Goal: Task Accomplishment & Management: Use online tool/utility

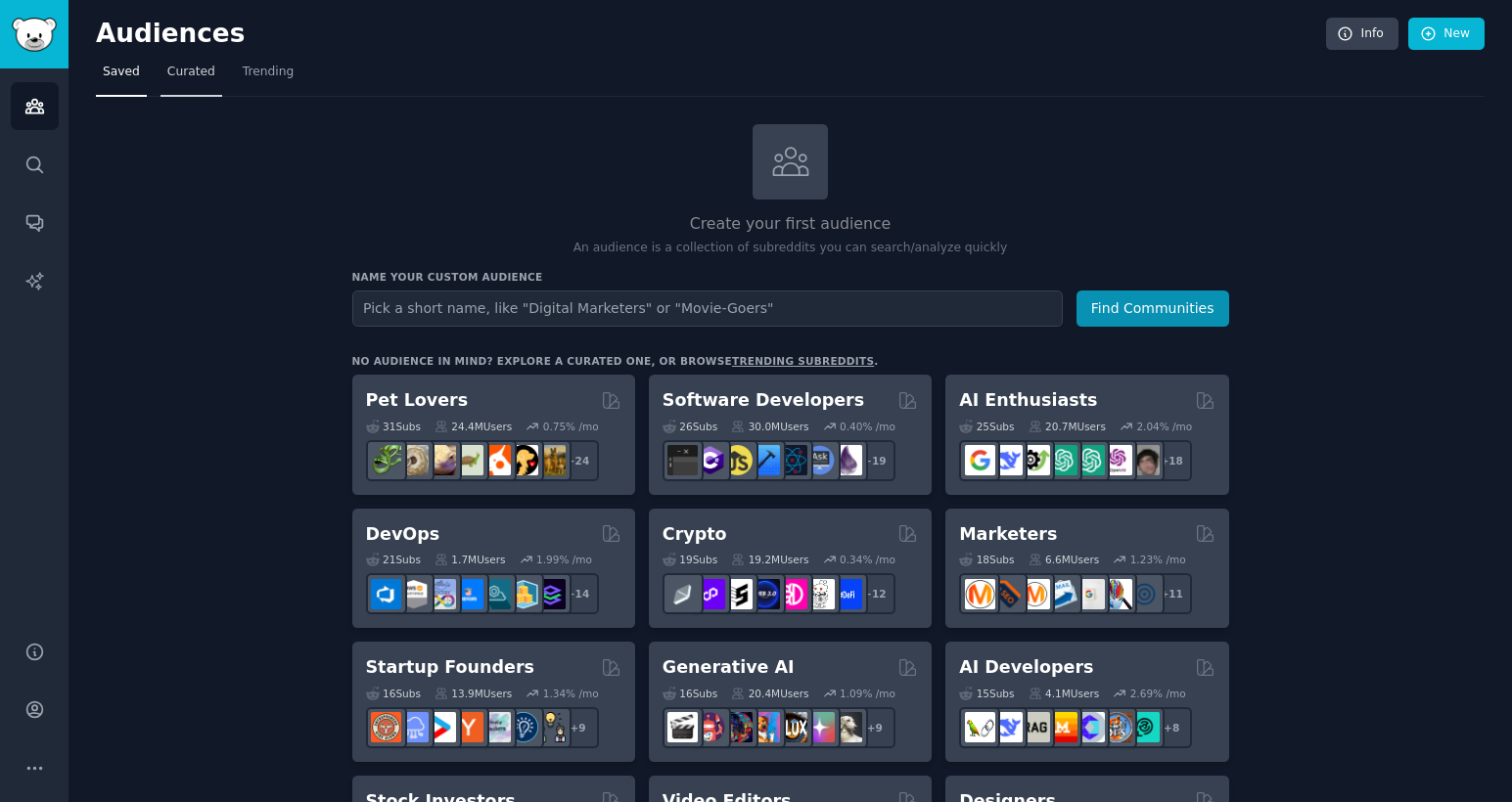
click at [195, 74] on span "Curated" at bounding box center [192, 72] width 48 height 18
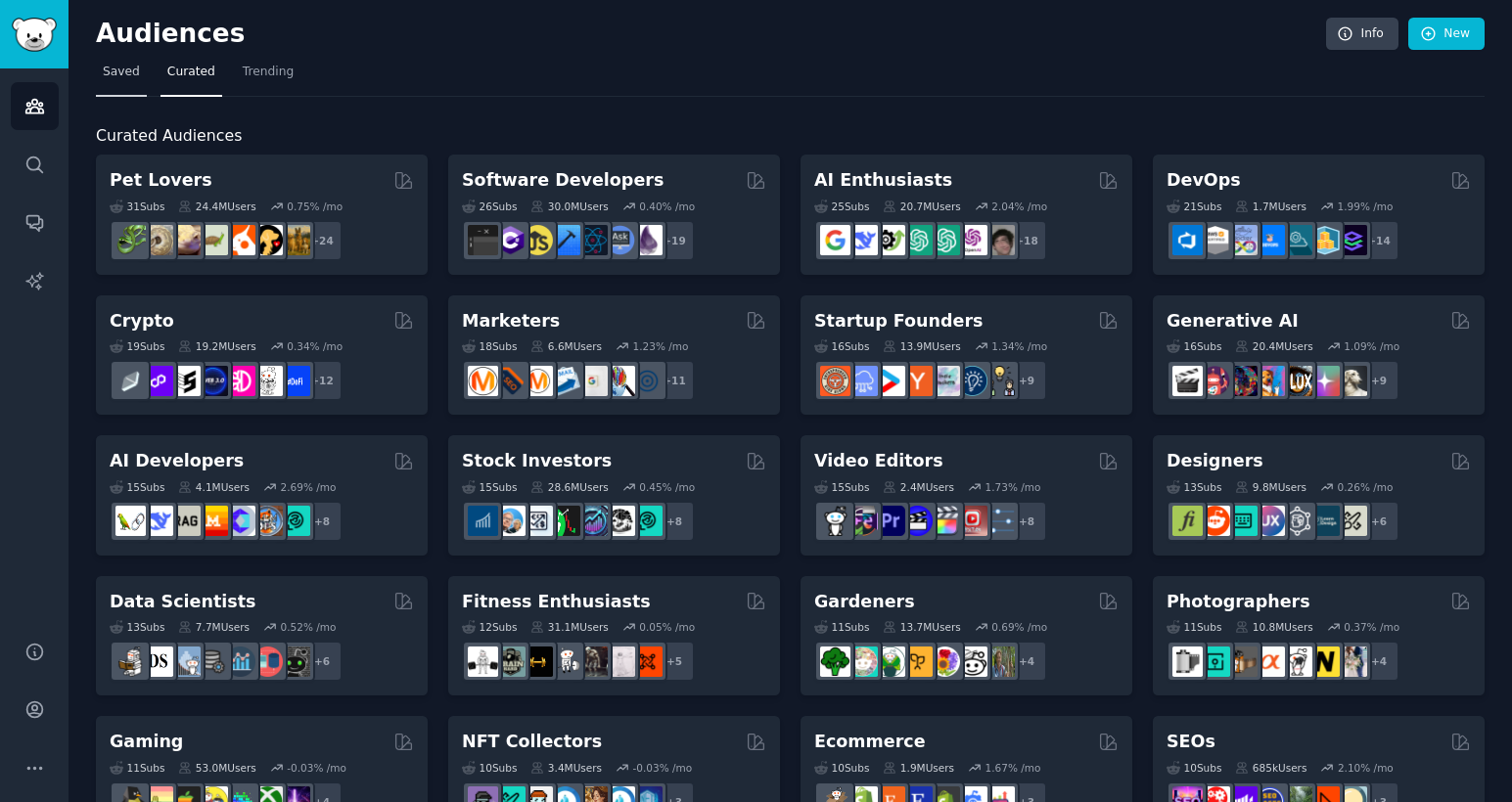
click at [120, 79] on span "Saved" at bounding box center [121, 72] width 37 height 18
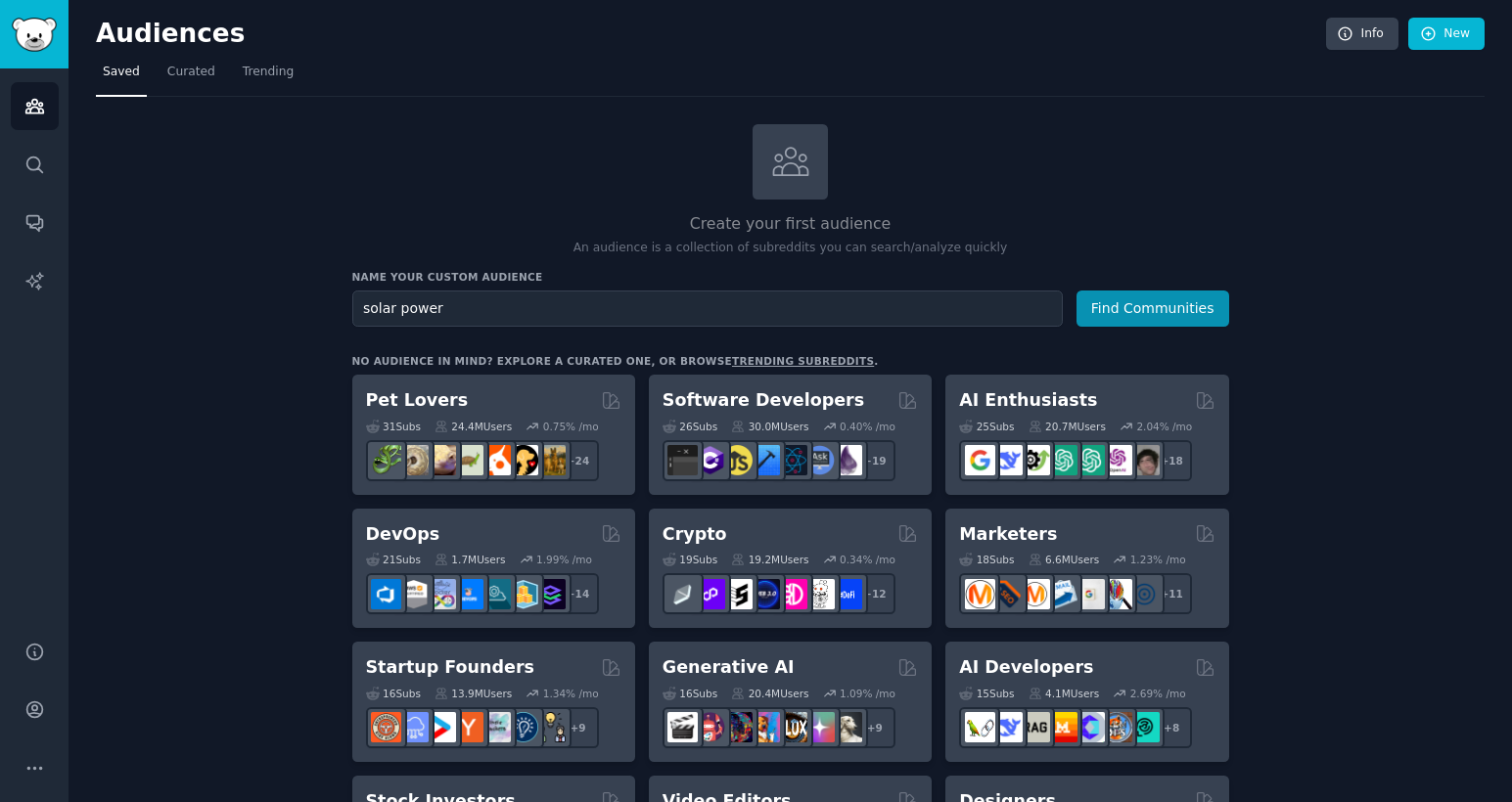
click at [1076, 291] on button "Find Communities" at bounding box center [1153, 309] width 153 height 36
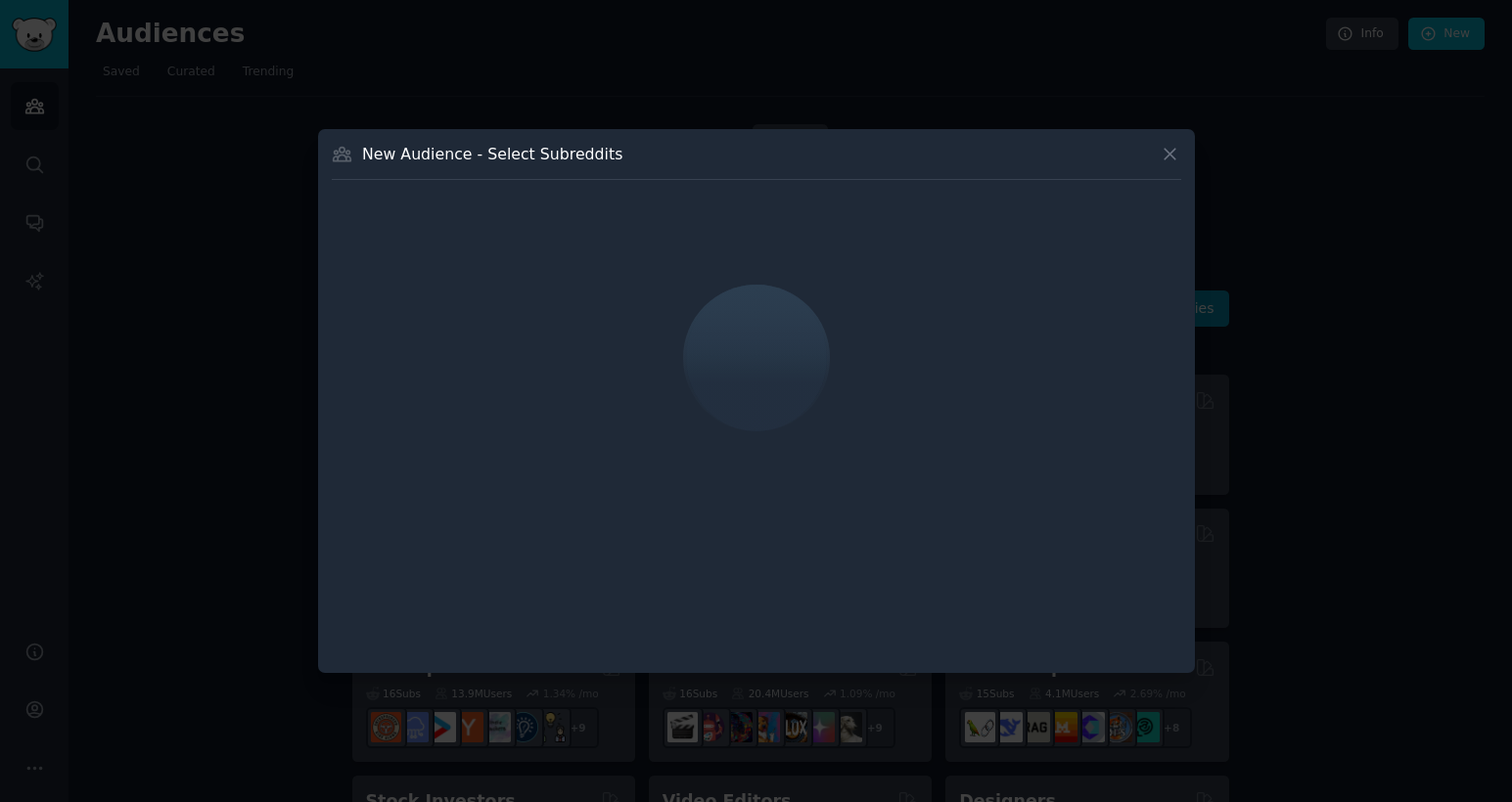
click at [1159, 159] on button at bounding box center [1169, 154] width 23 height 23
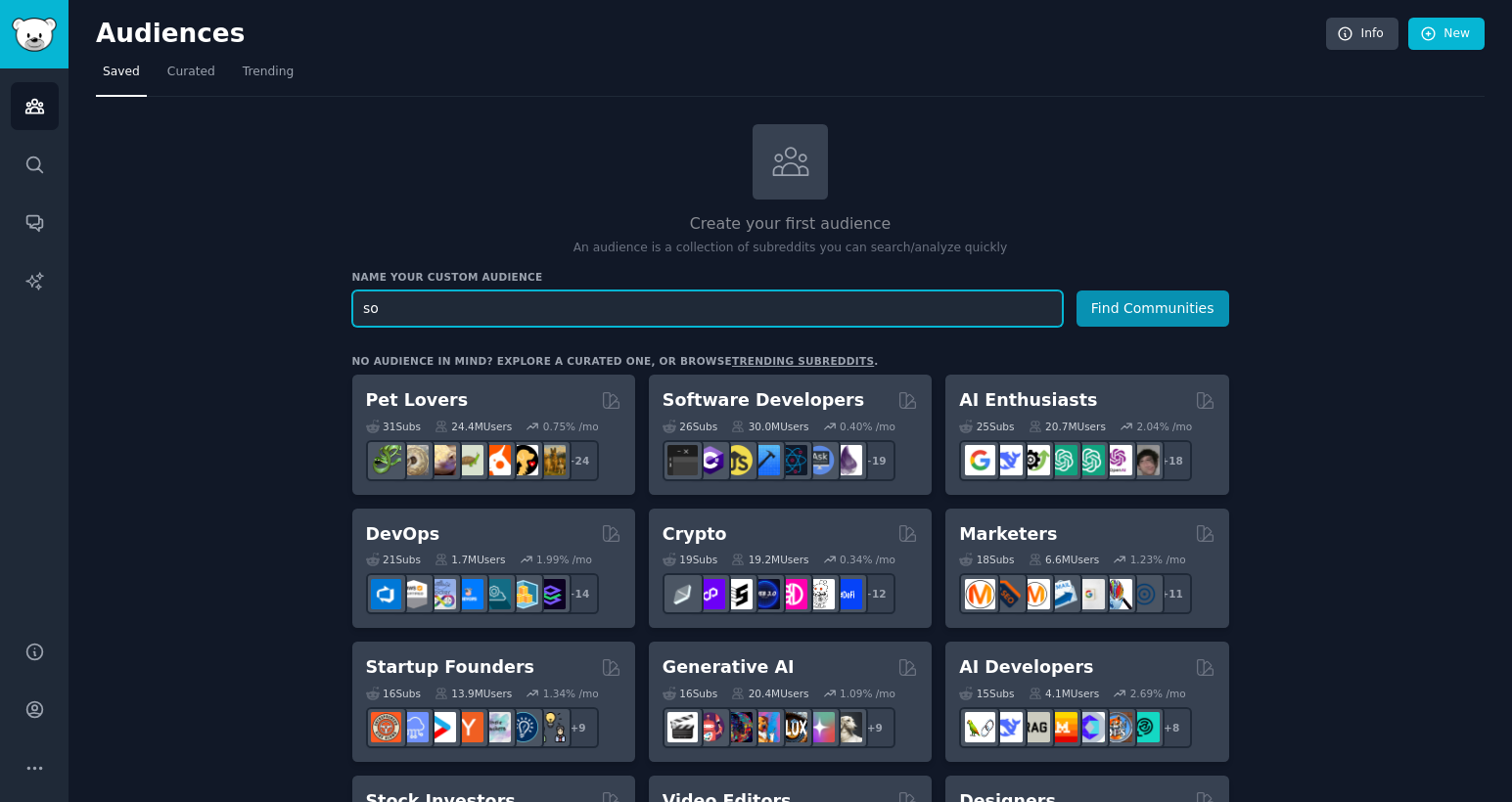
type input "s"
type input "Pila Energy"
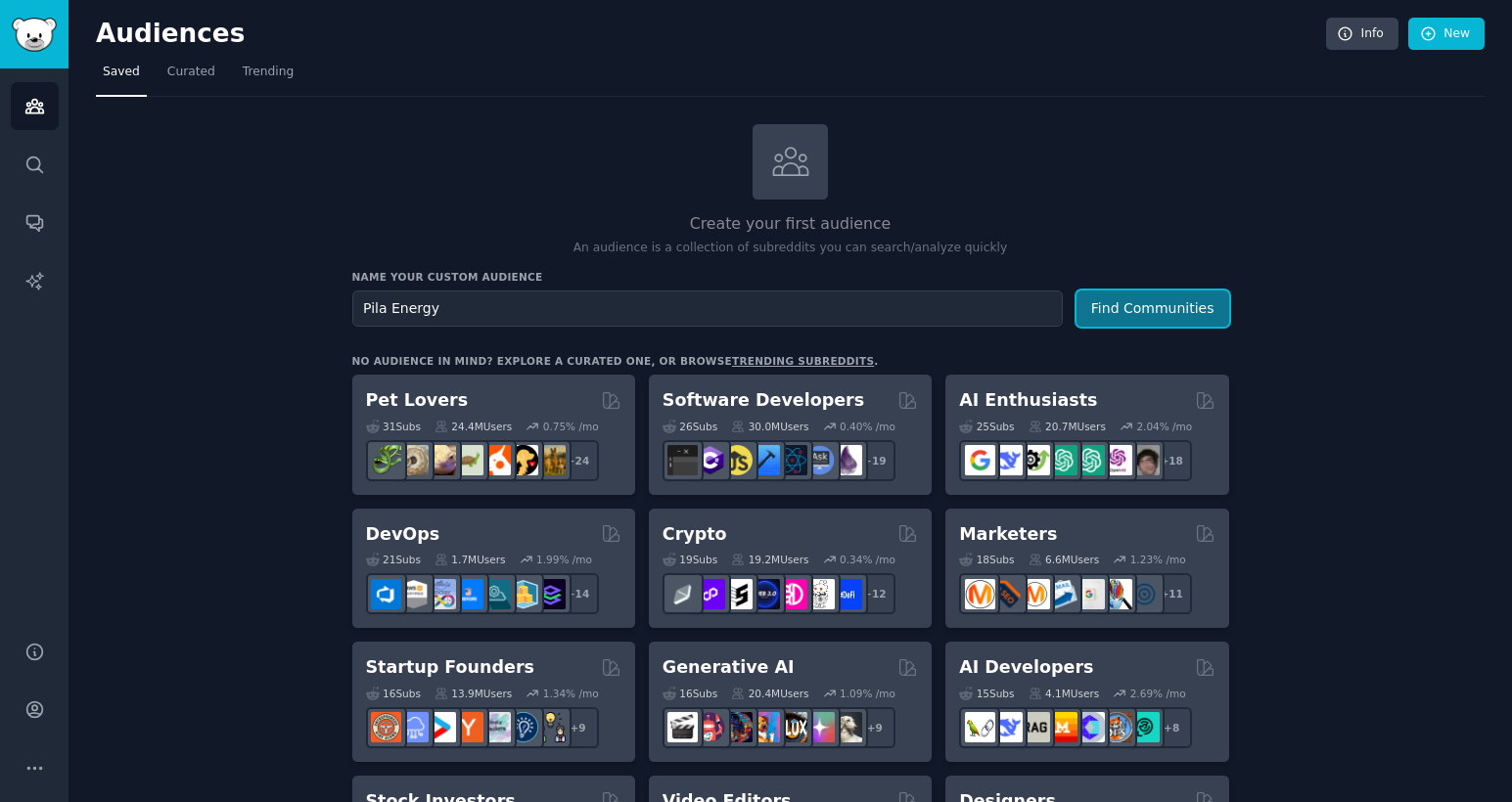
click at [1135, 304] on button "Find Communities" at bounding box center [1153, 309] width 153 height 36
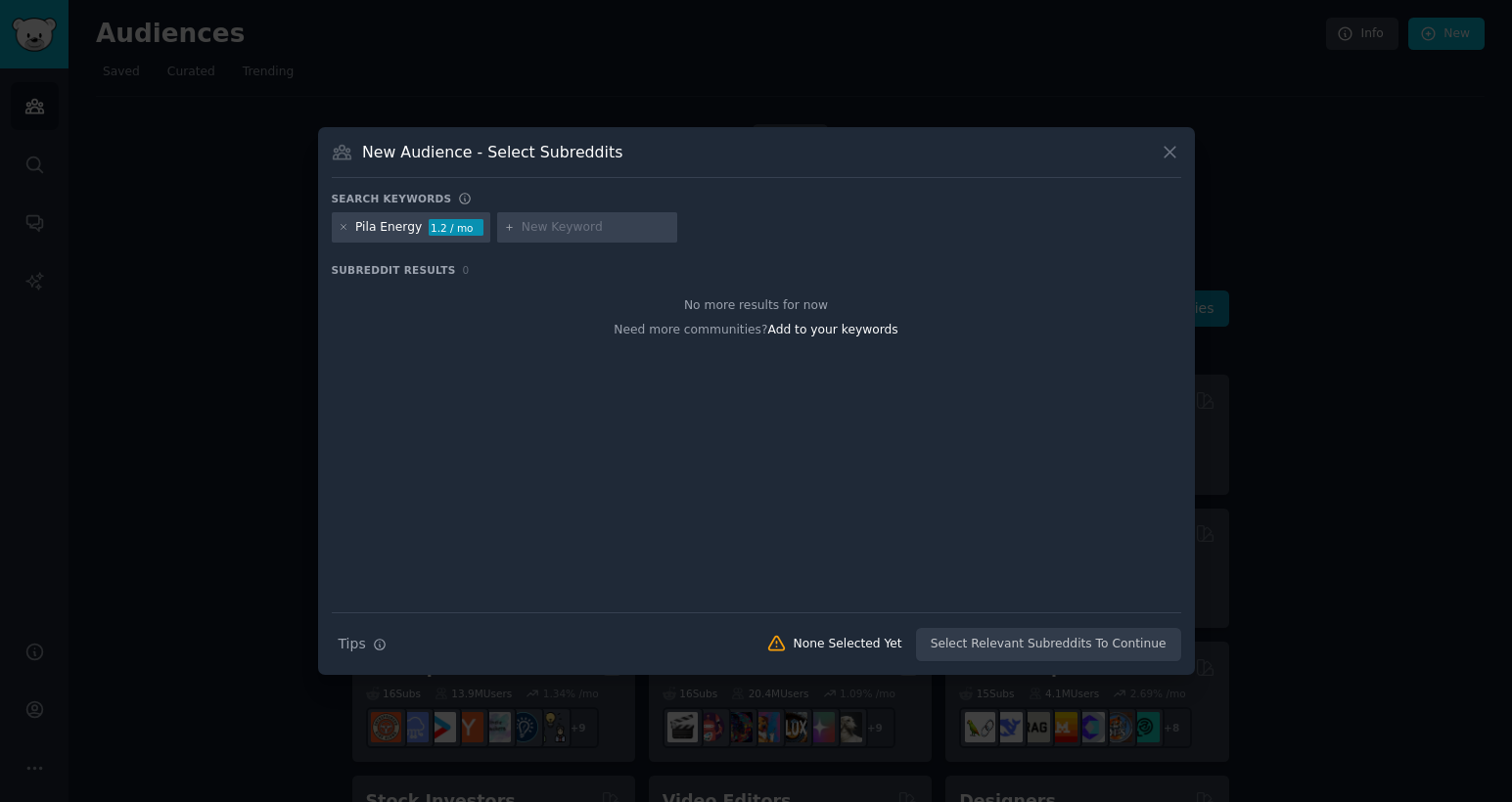
click at [528, 231] on input "text" at bounding box center [596, 228] width 149 height 18
type input "solar power"
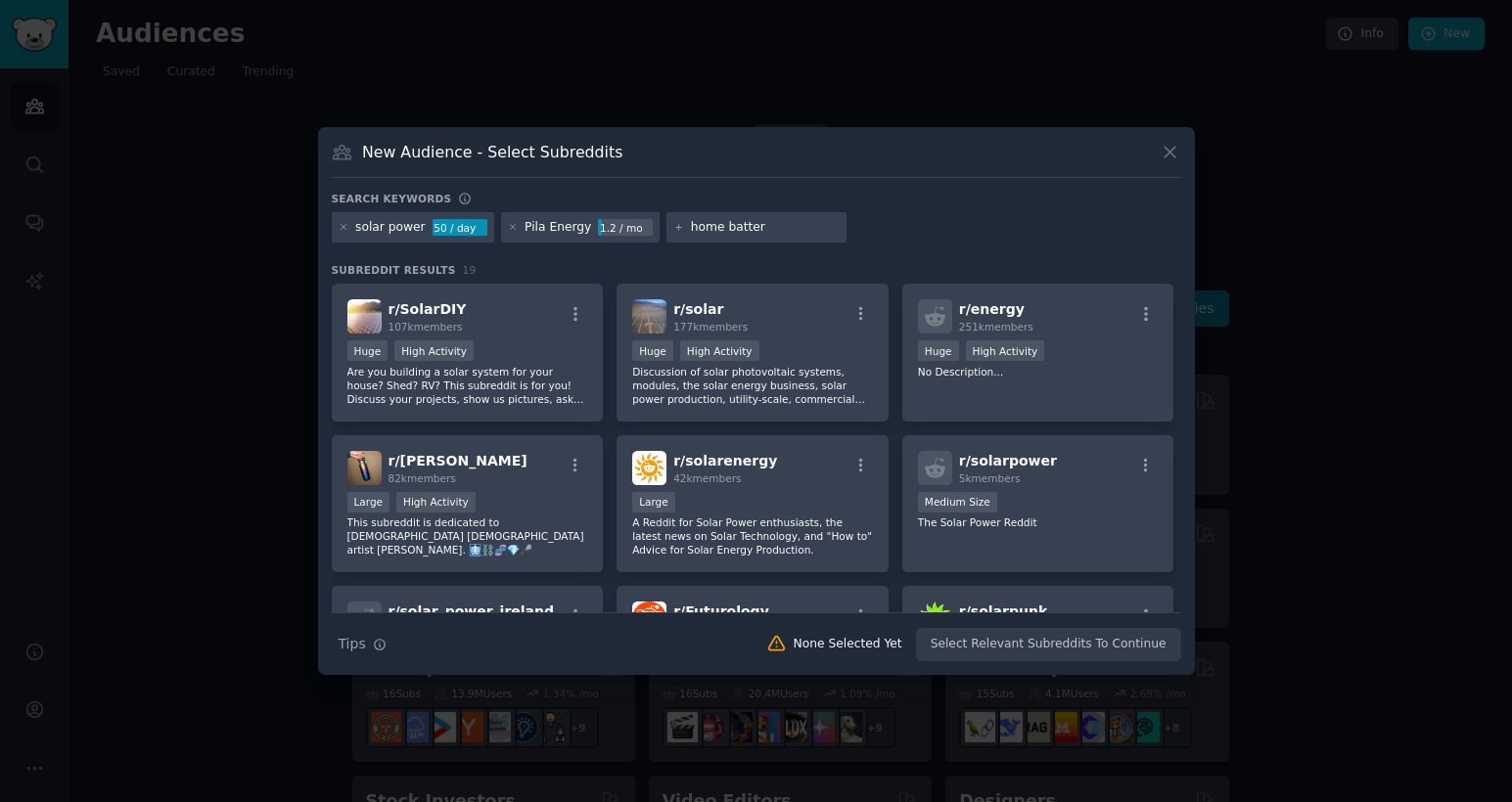
type input "home battery"
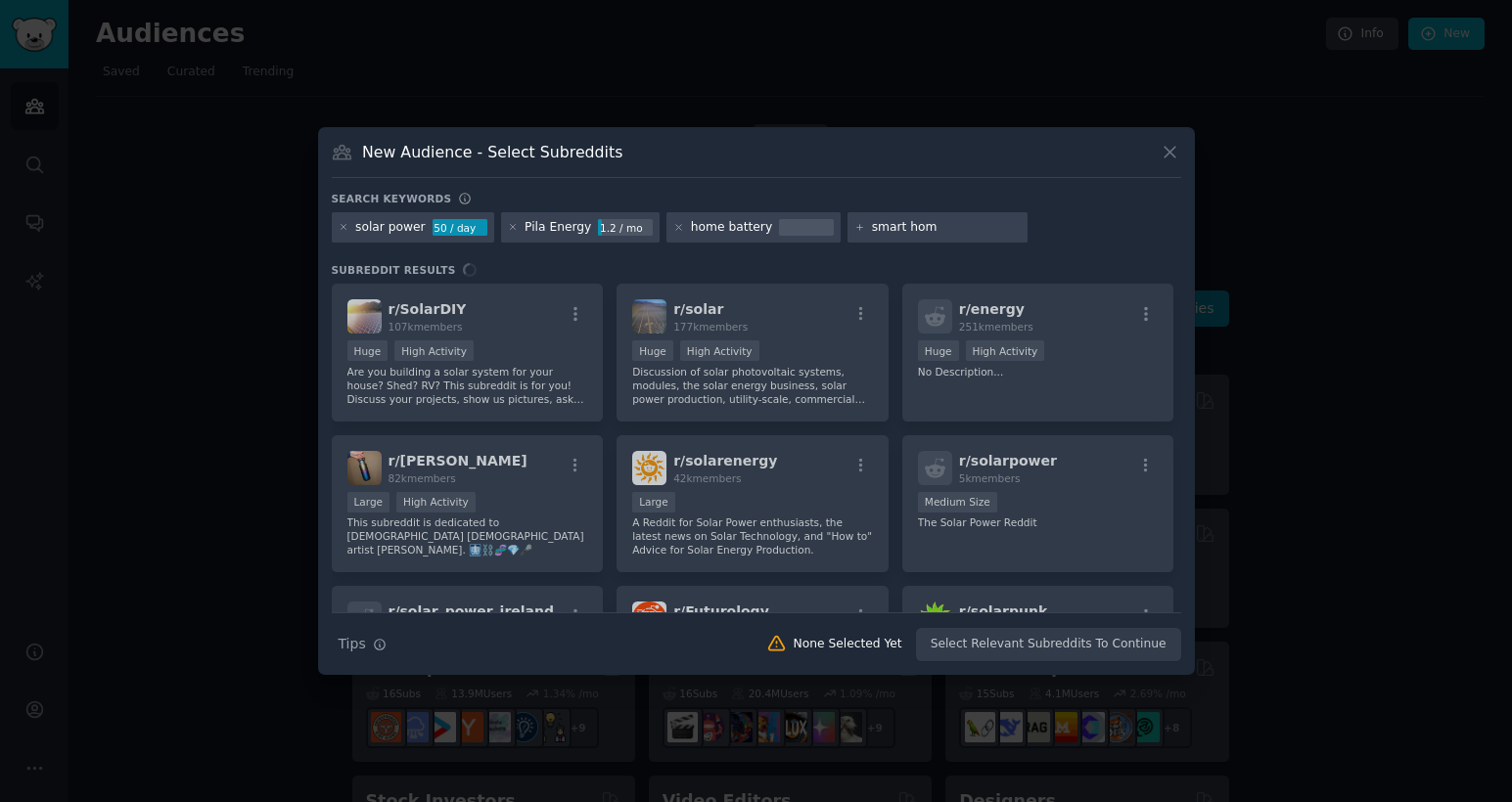
type input "smart home"
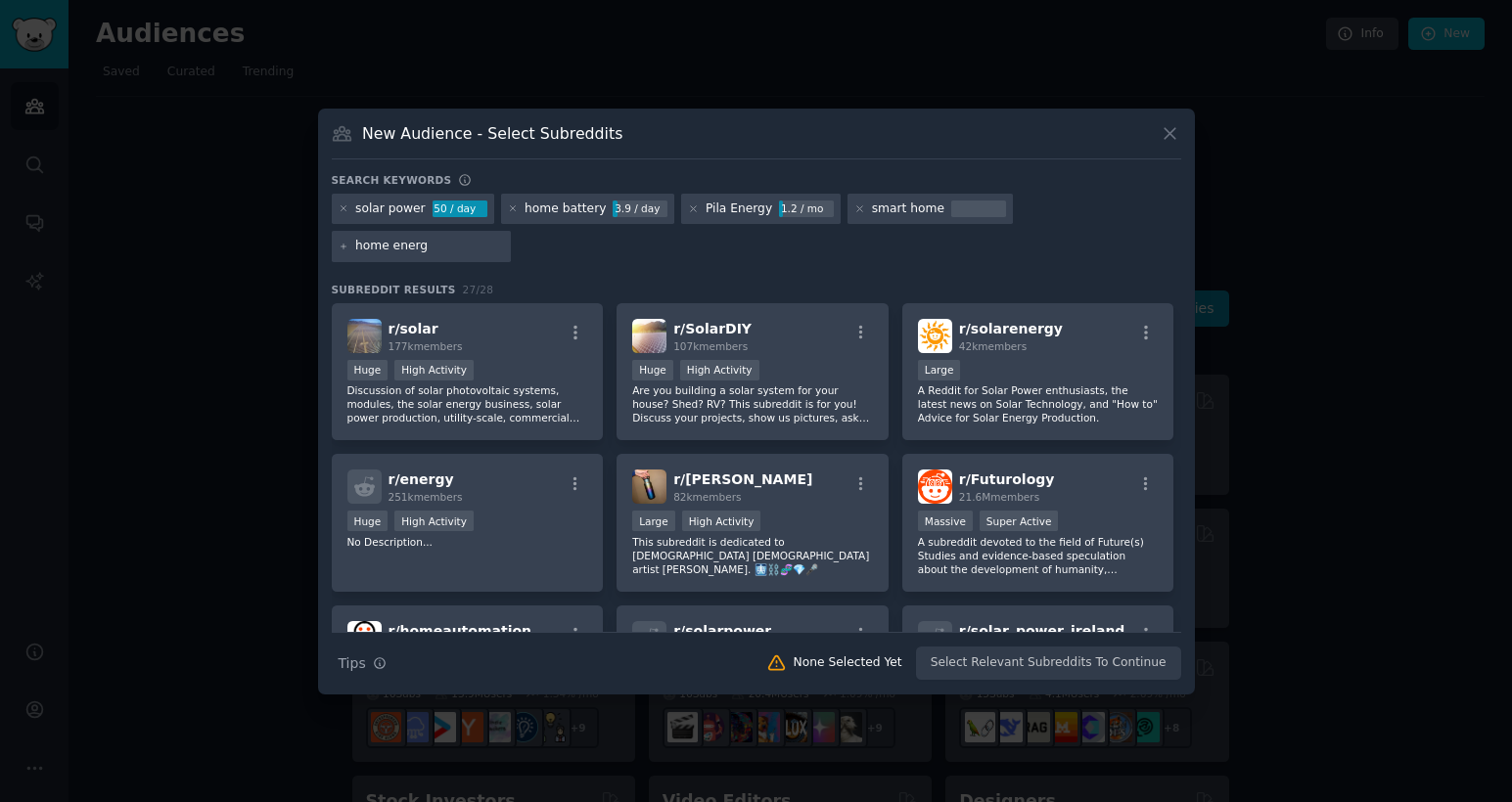
type input "home energy"
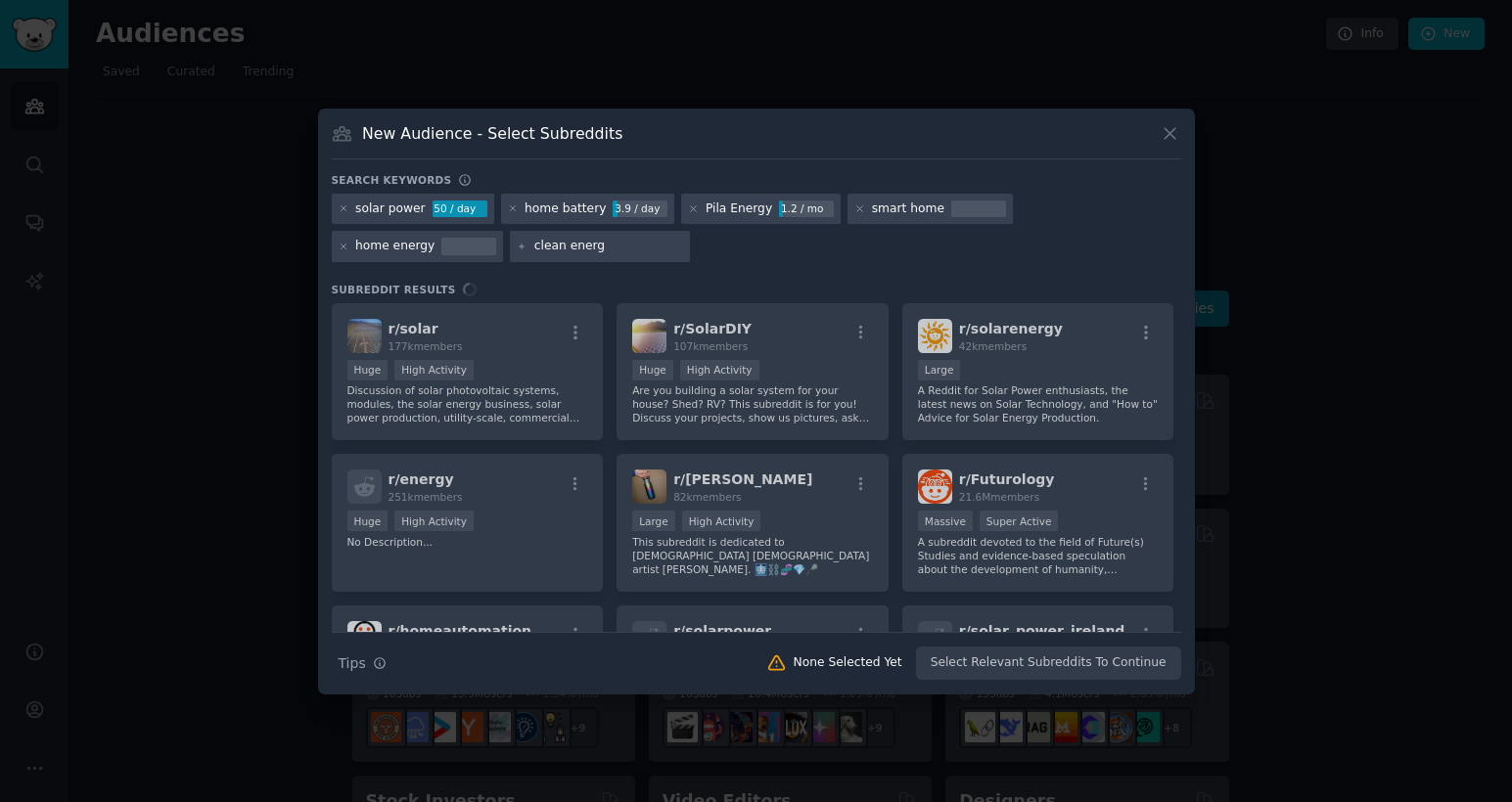
type input "clean energy"
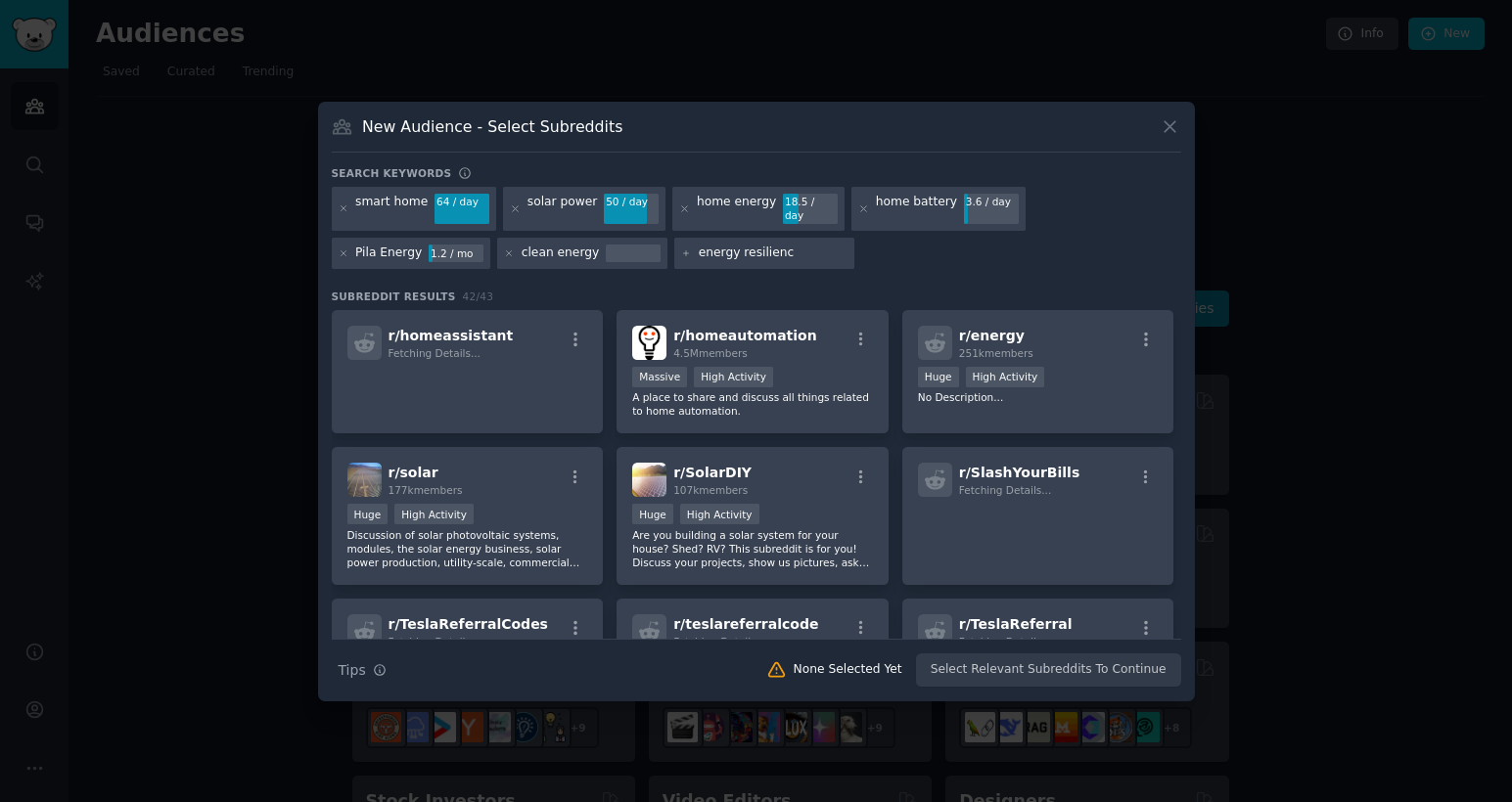
type input "energy resilience"
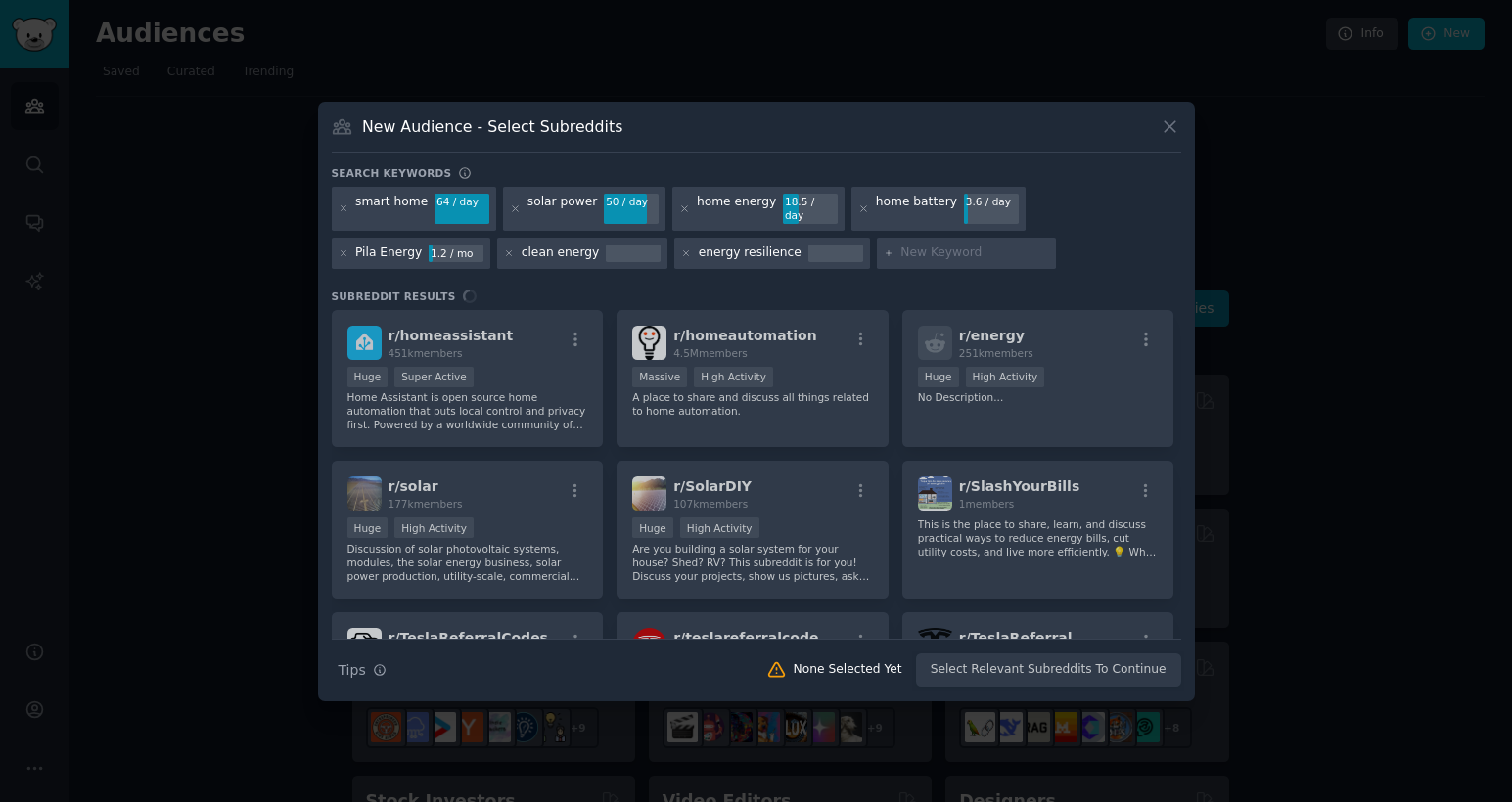
click at [866, 333] on div "r/ homeassistant 451k members Huge Super Active Home Assistant is open source h…" at bounding box center [756, 474] width 850 height 329
click at [824, 334] on div "r/ homeassistant 451k members Huge Super Active Home Assistant is open source h…" at bounding box center [756, 474] width 850 height 329
click at [765, 321] on div "r/ homeassistant 451k members Huge Super Active Home Assistant is open source h…" at bounding box center [756, 474] width 850 height 329
click at [739, 355] on div "r/ homeassistant 451k members Huge Super Active Home Assistant is open source h…" at bounding box center [756, 474] width 850 height 329
click at [1040, 666] on div "Search Tips Tips None Selected Yet Select Relevant Subreddits To Continue" at bounding box center [756, 663] width 850 height 49
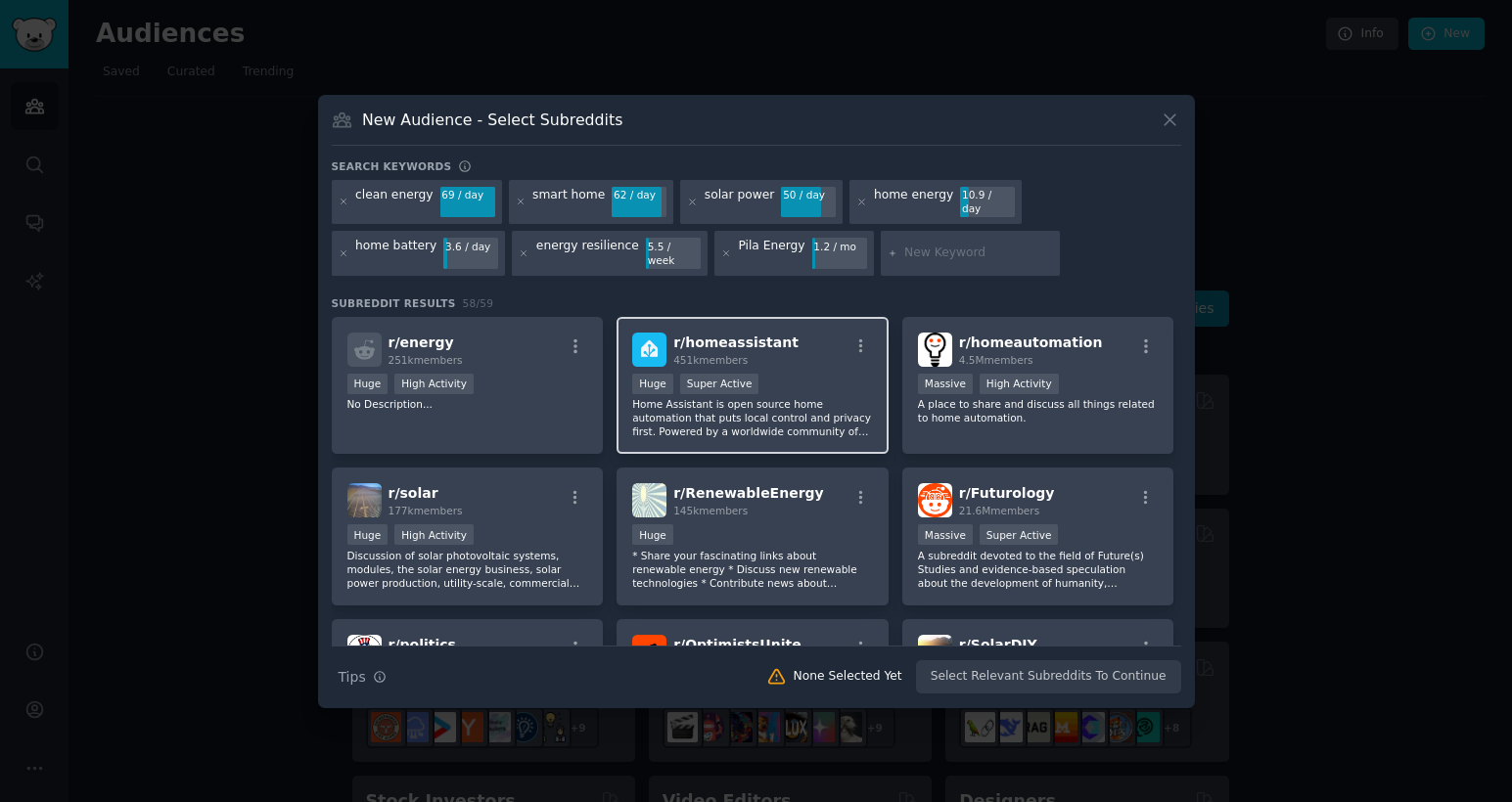
click at [691, 317] on div "r/ homeassistant 451k members 100,000 - 1,000,000 members Huge Super Active Hom…" at bounding box center [753, 385] width 272 height 138
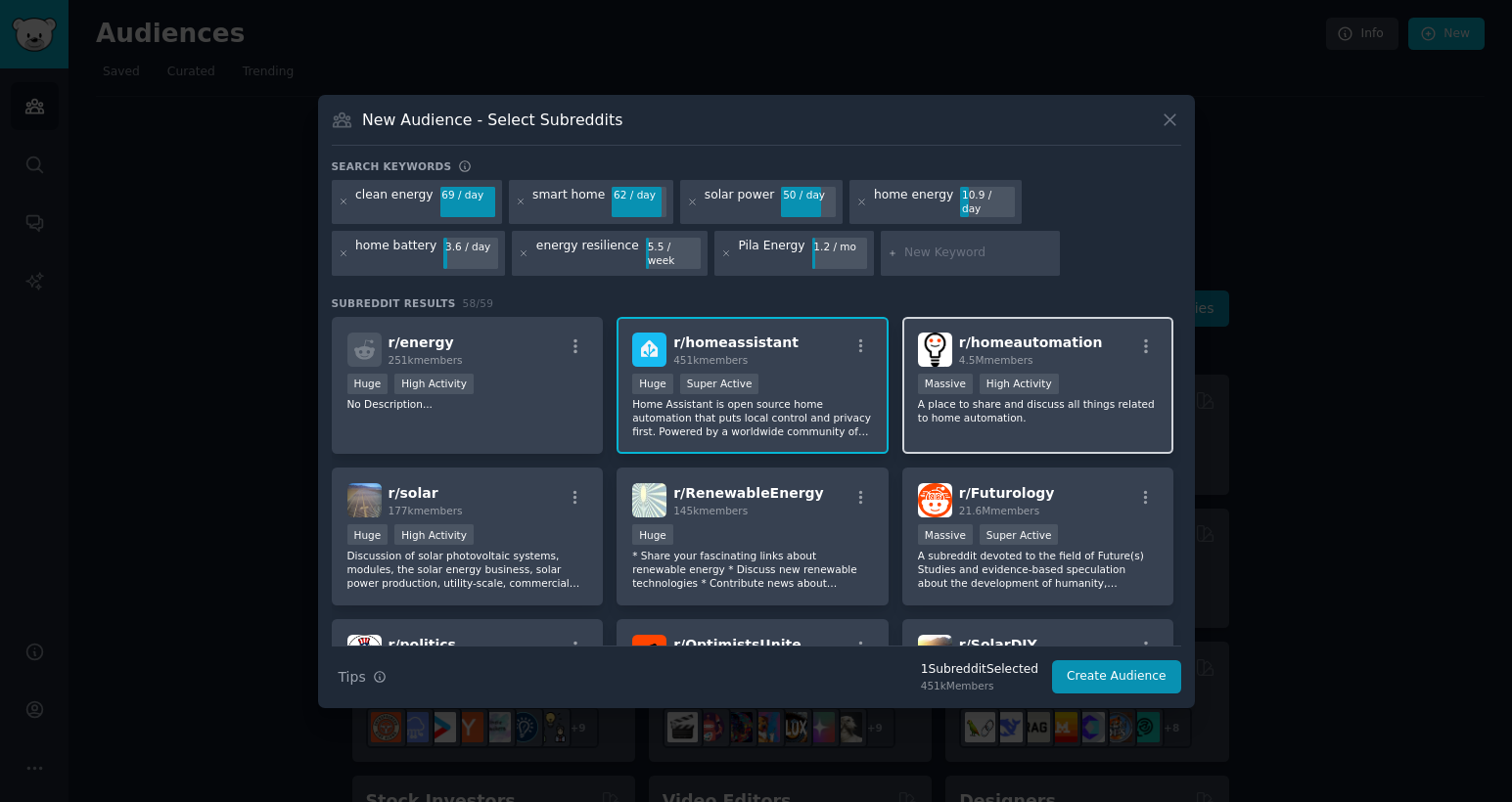
click at [1085, 338] on div "r/ homeautomation 4.5M members" at bounding box center [1038, 349] width 241 height 35
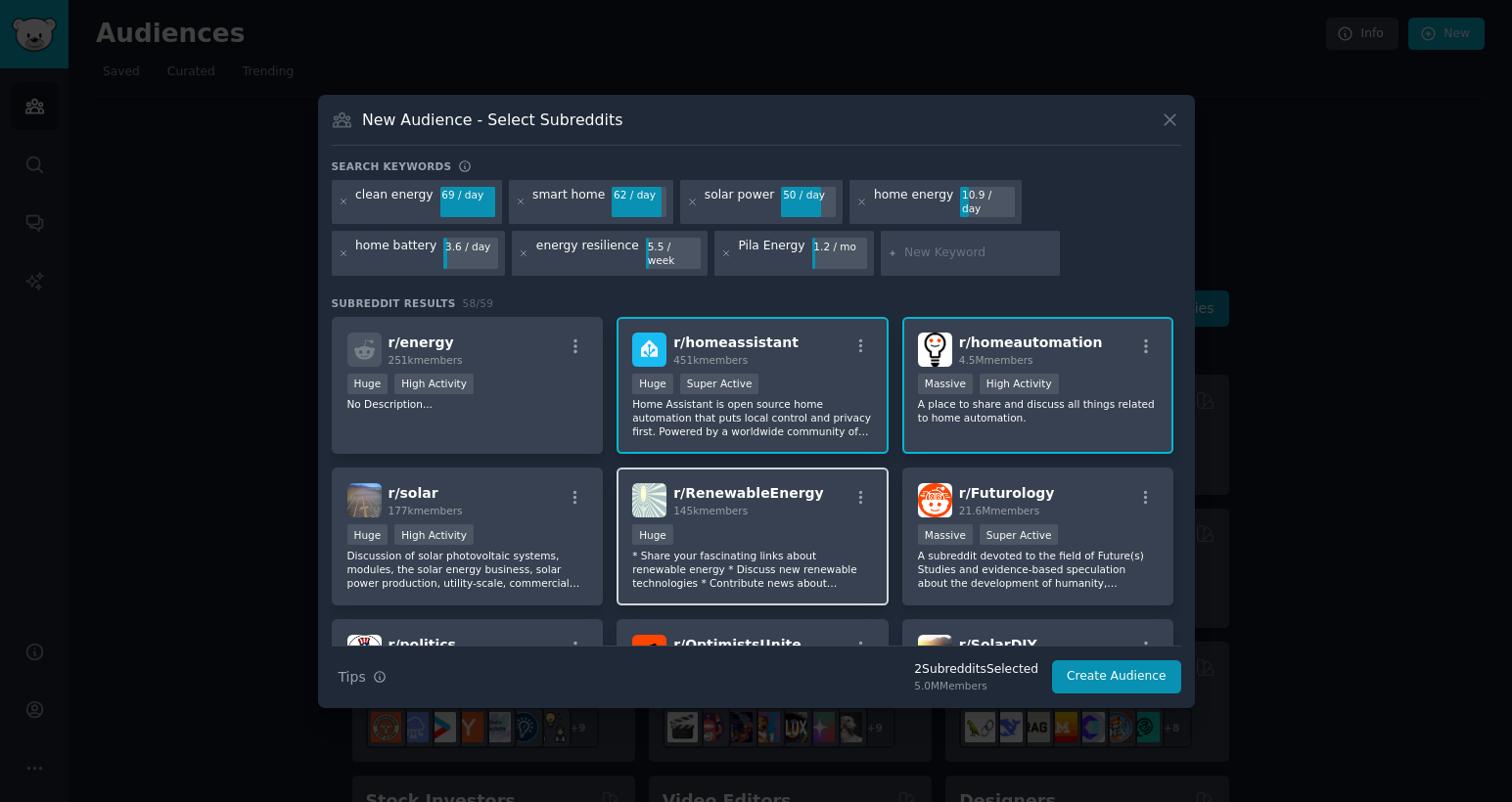
click at [781, 504] on div "145k members" at bounding box center [749, 511] width 151 height 14
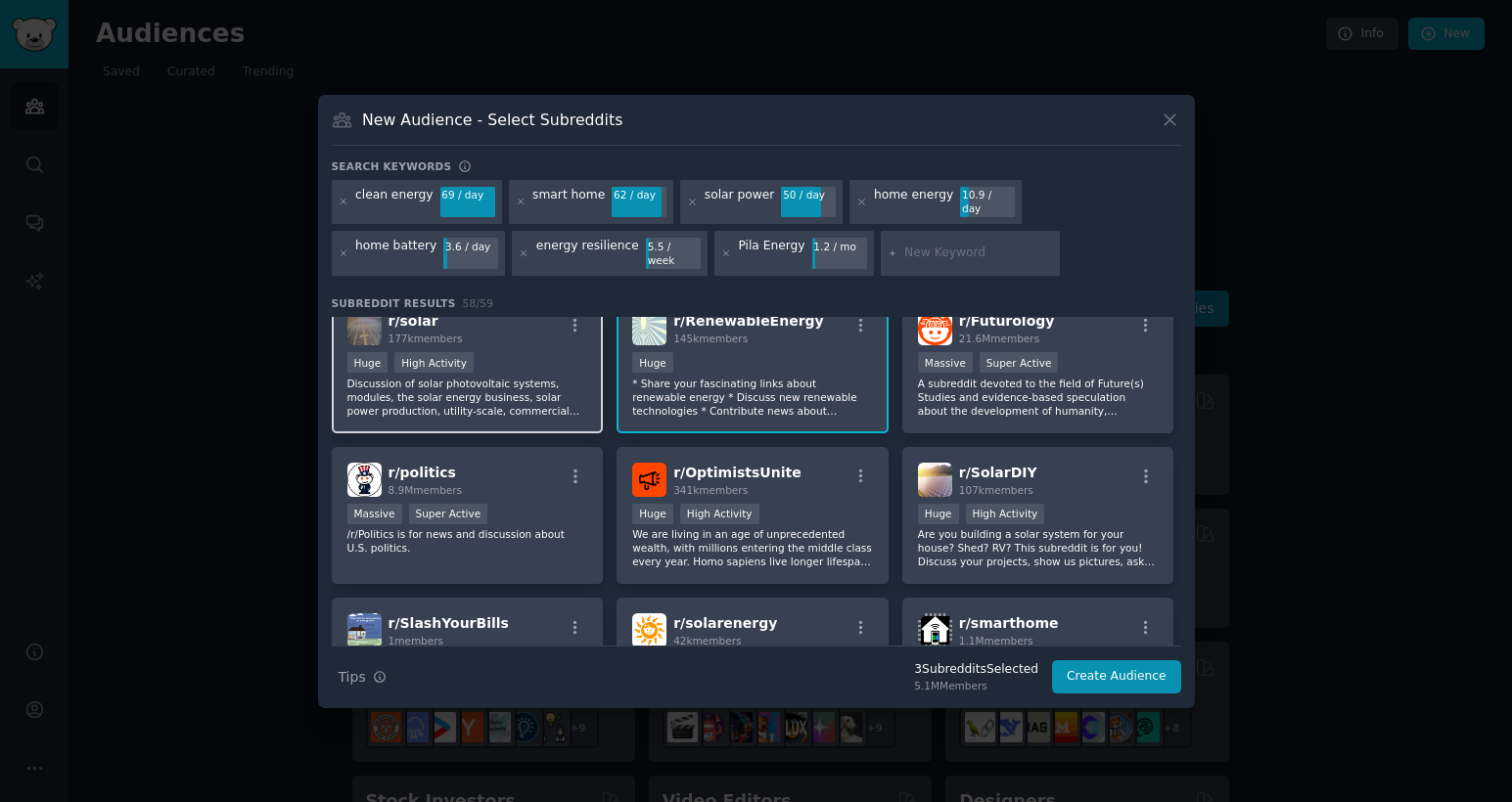
scroll to position [205, 0]
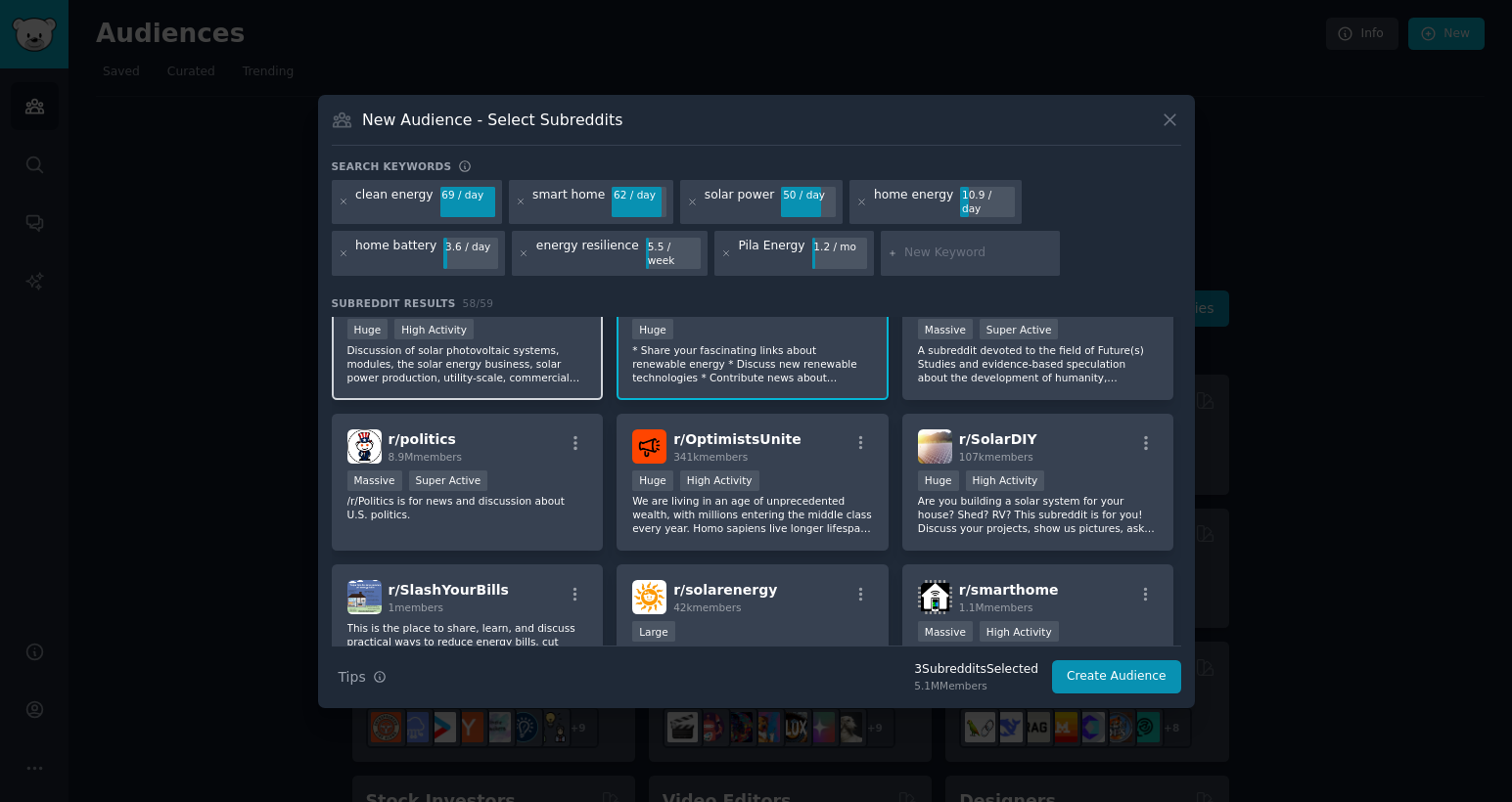
click at [512, 369] on p "Discussion of solar photovoltaic systems, modules, the solar energy business, s…" at bounding box center [468, 363] width 241 height 41
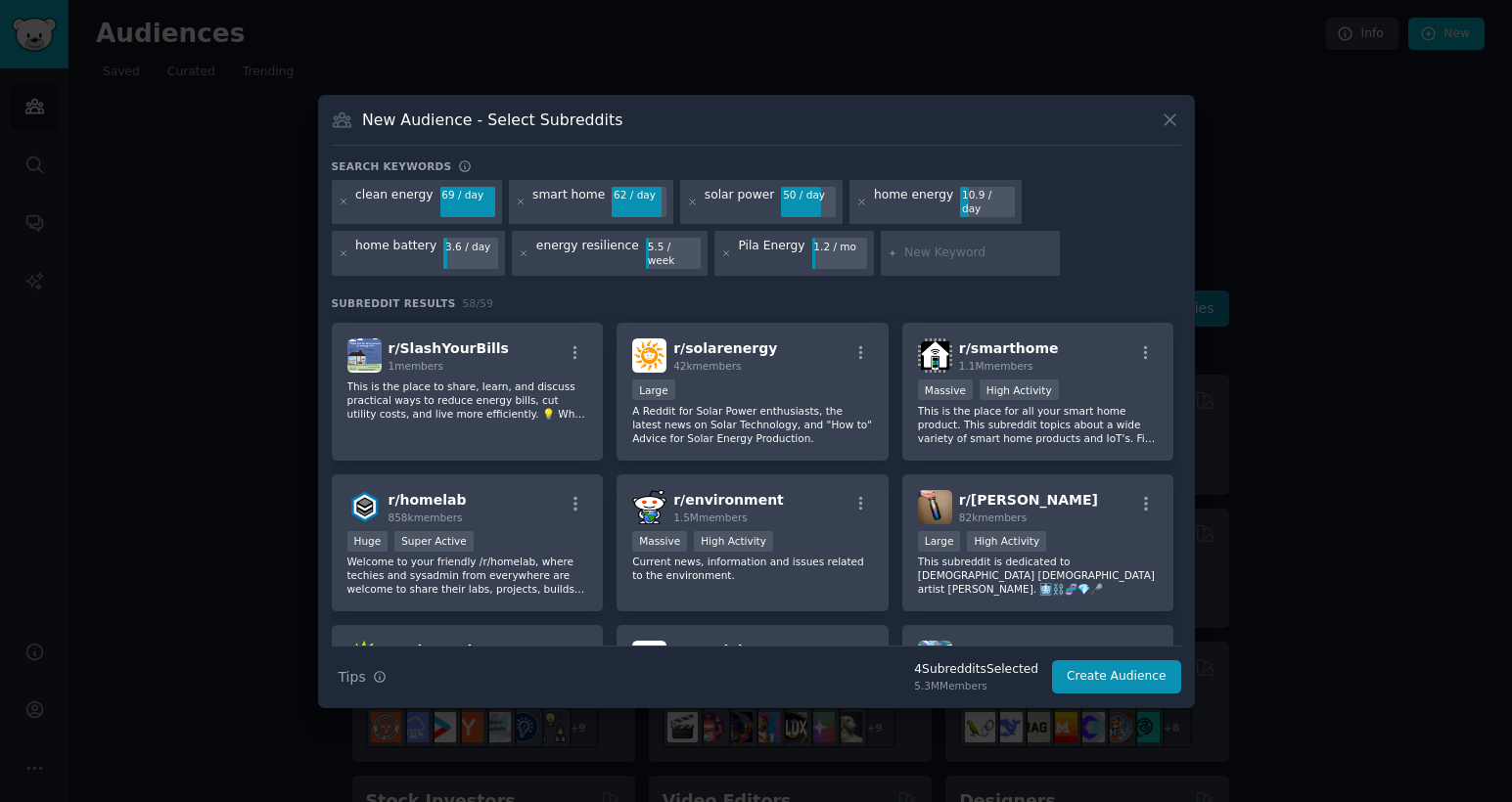
scroll to position [454, 0]
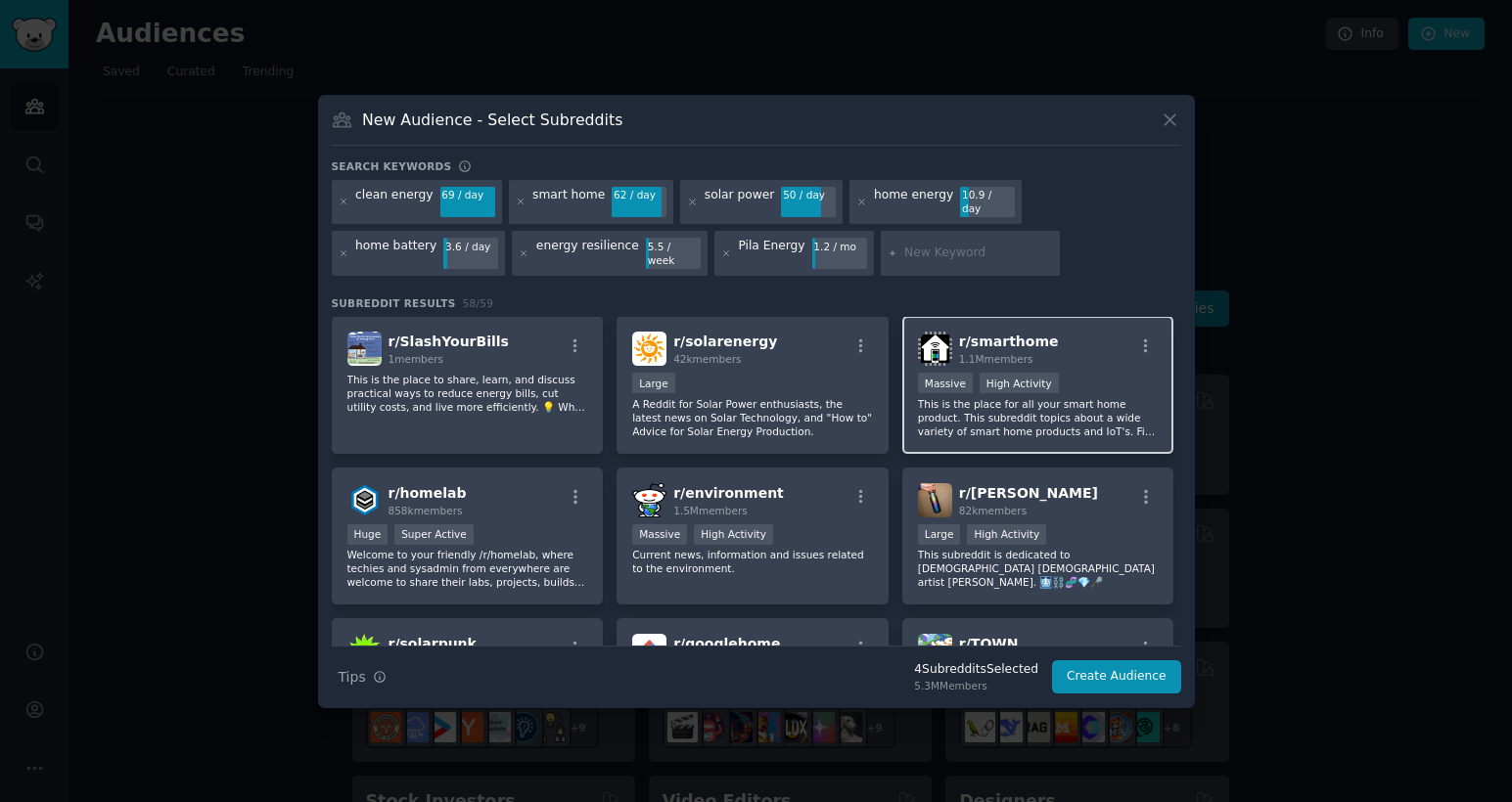
click at [993, 405] on p "This is the place for all your smart home product. This subreddit topics about …" at bounding box center [1038, 417] width 241 height 41
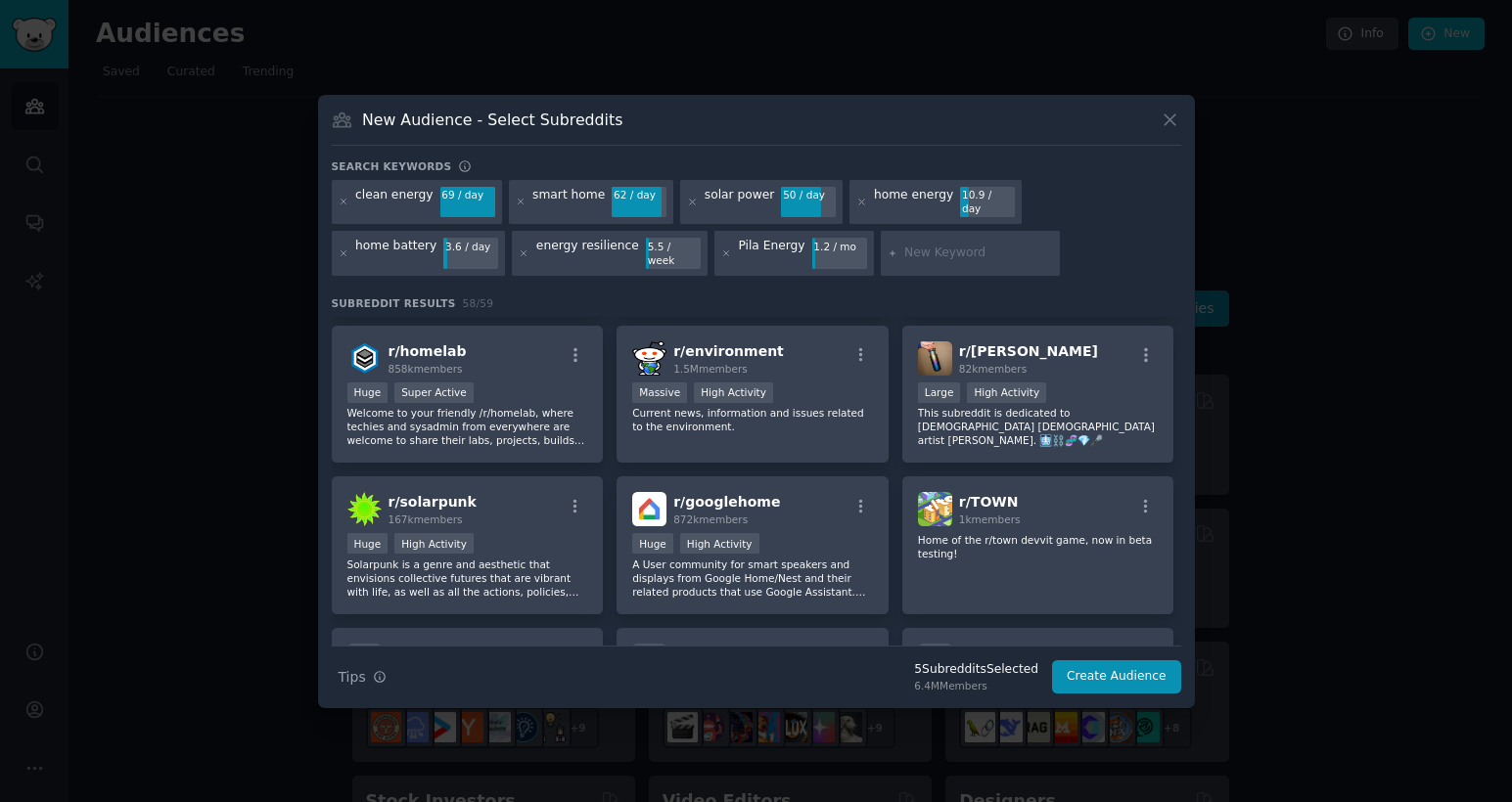
scroll to position [592, 0]
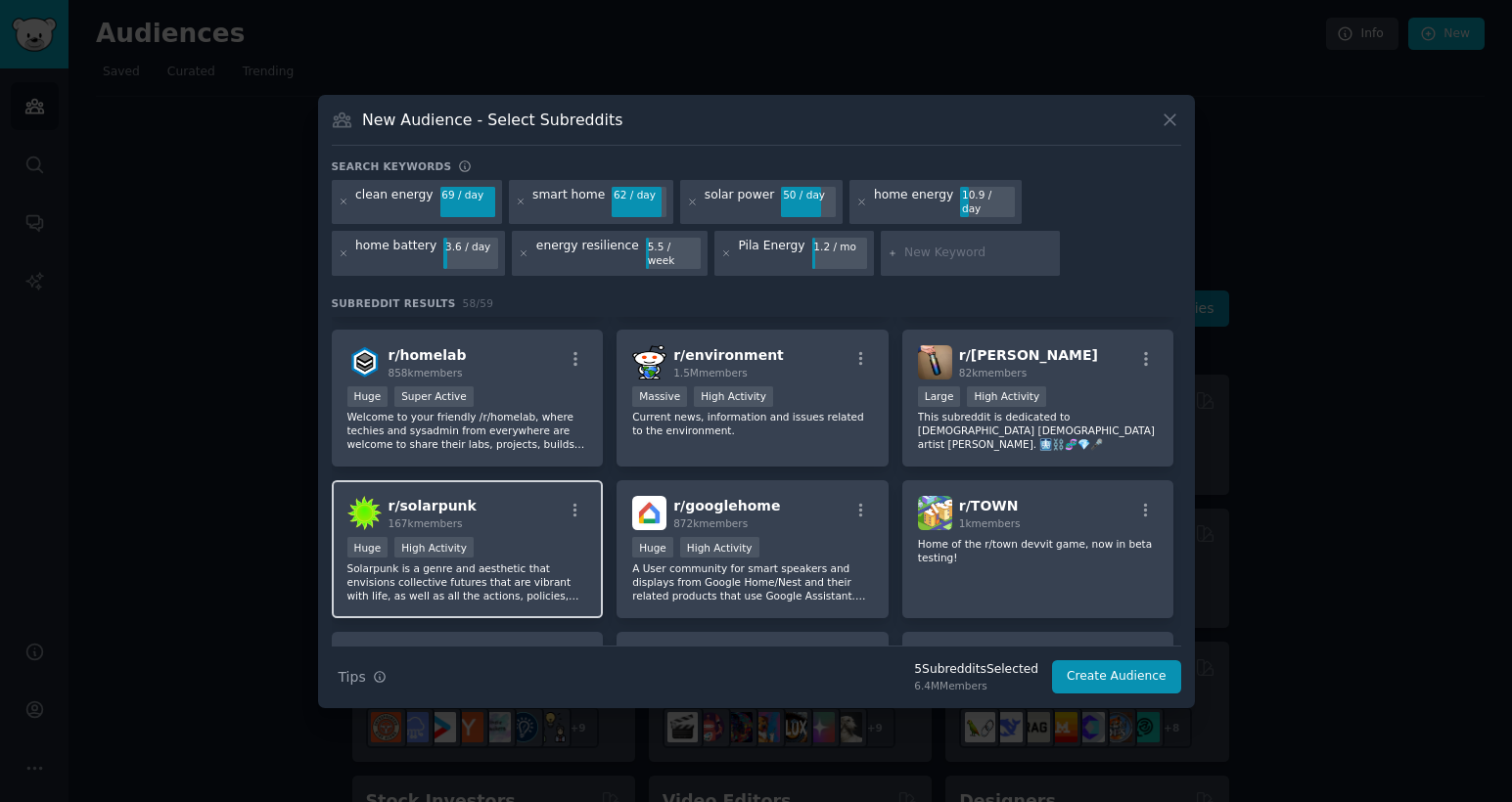
click at [533, 537] on div "Huge High Activity" at bounding box center [468, 549] width 241 height 25
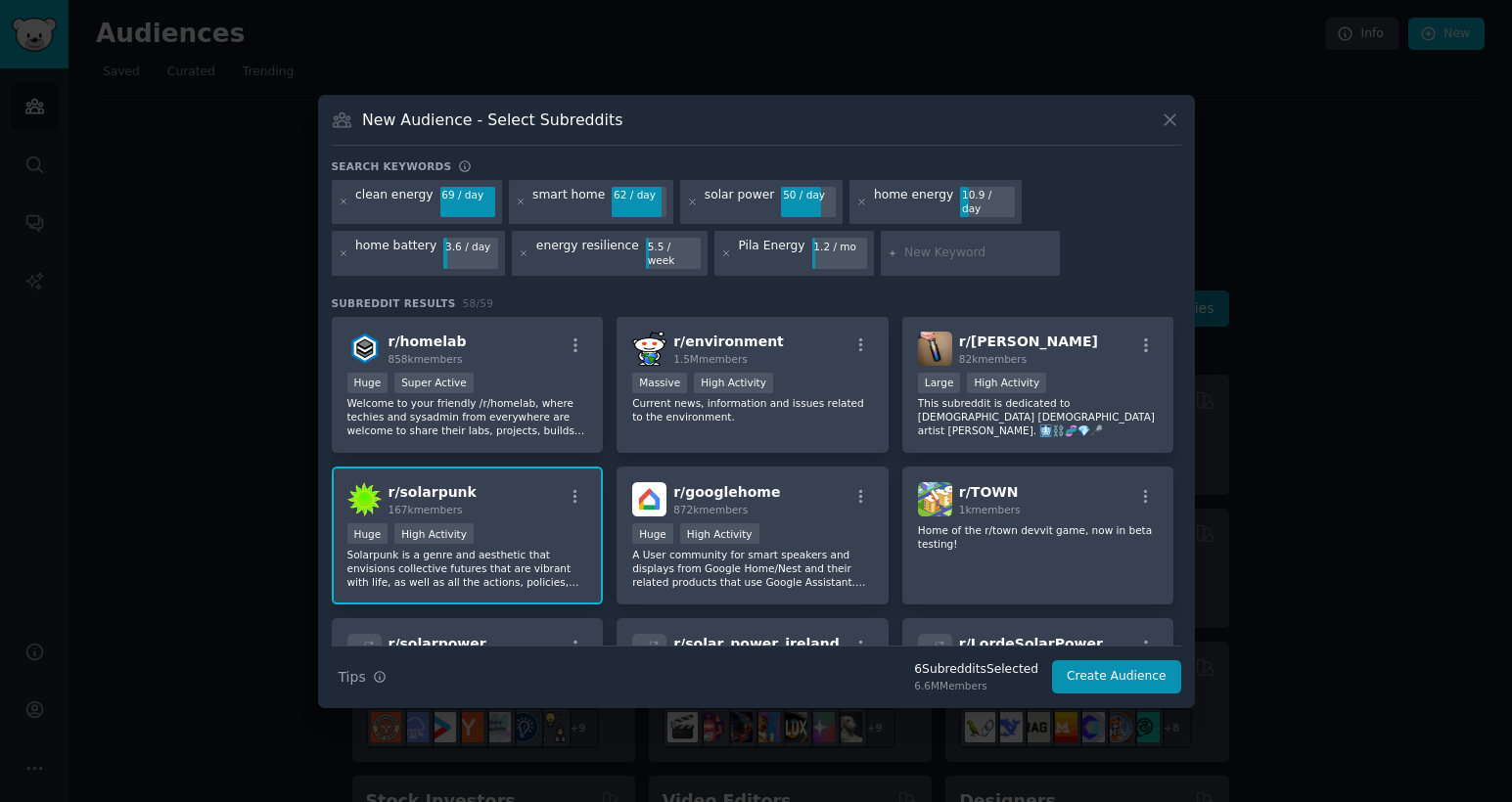
scroll to position [591, 0]
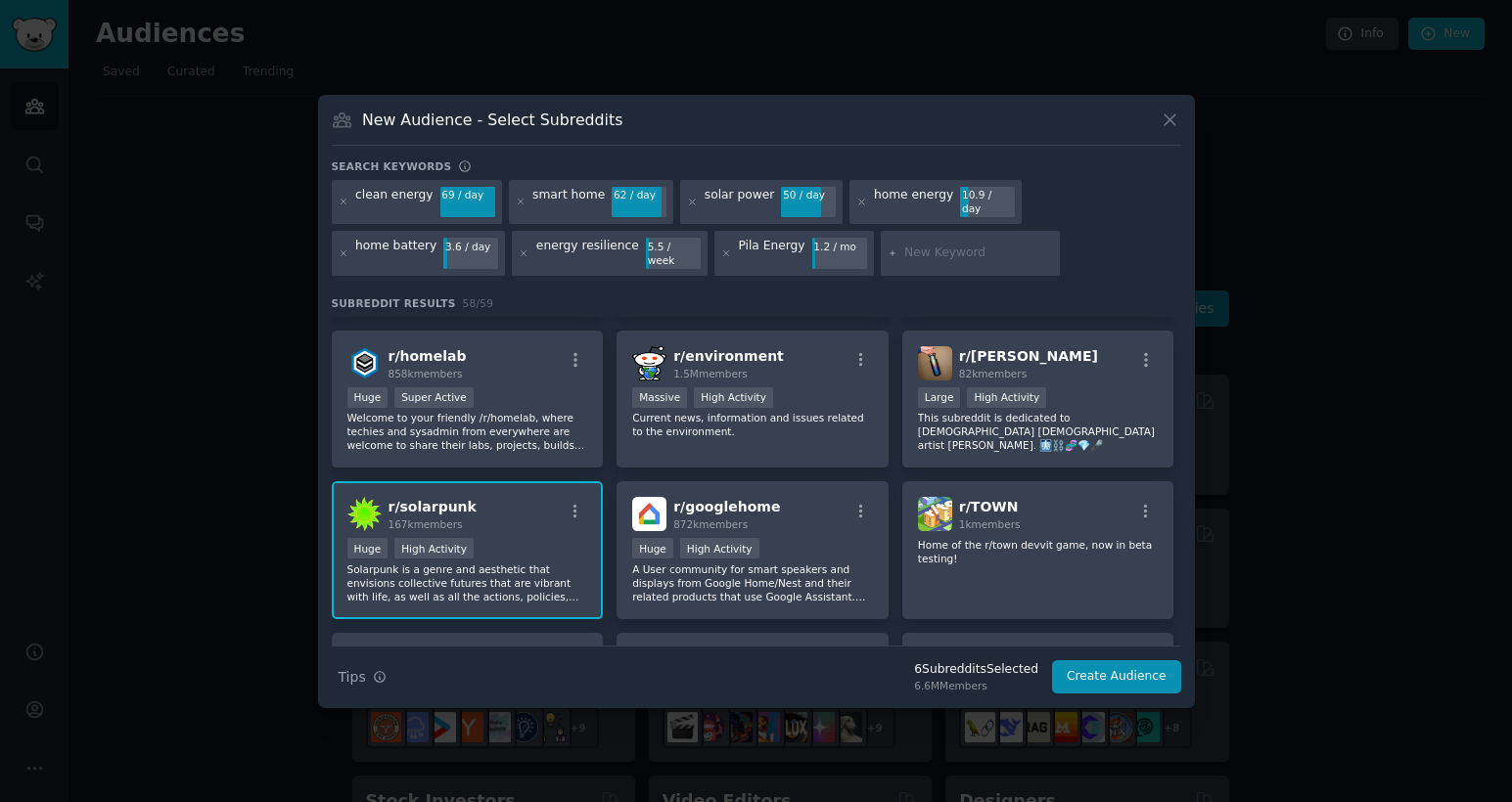
click at [961, 244] on input "text" at bounding box center [979, 253] width 149 height 18
type input "battery storage"
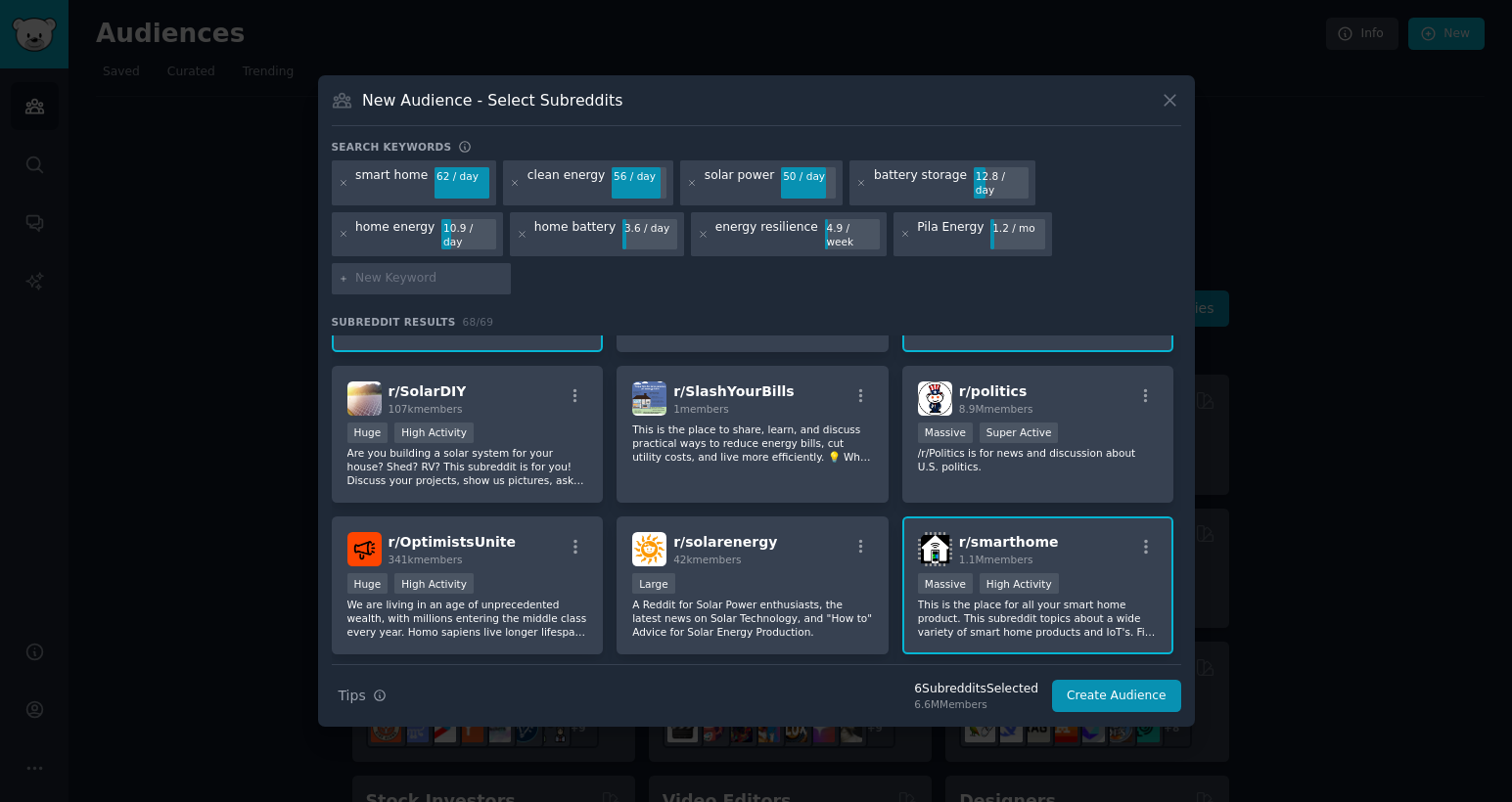
scroll to position [273, 0]
type input "span"
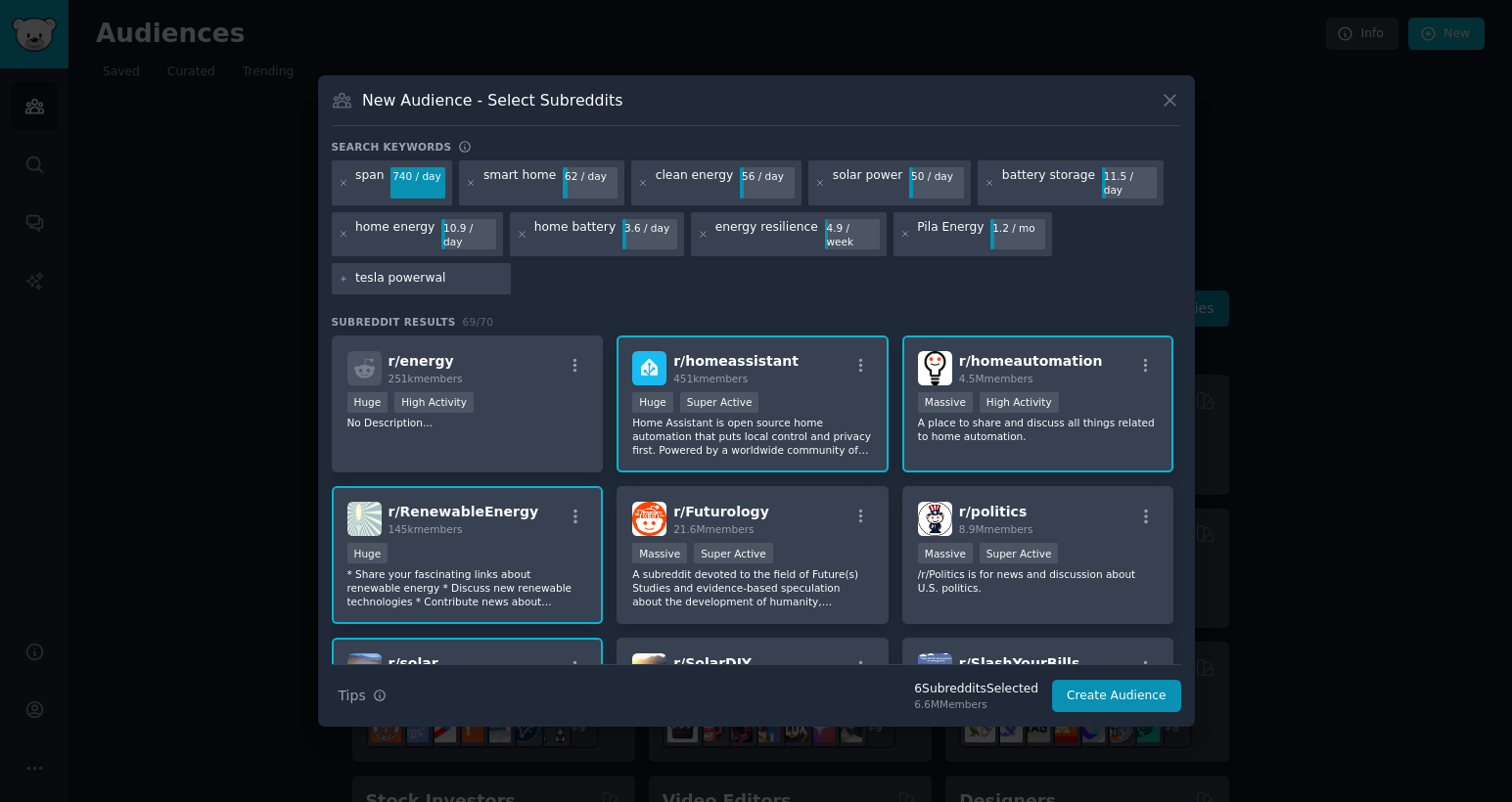
type input "tesla powerwall"
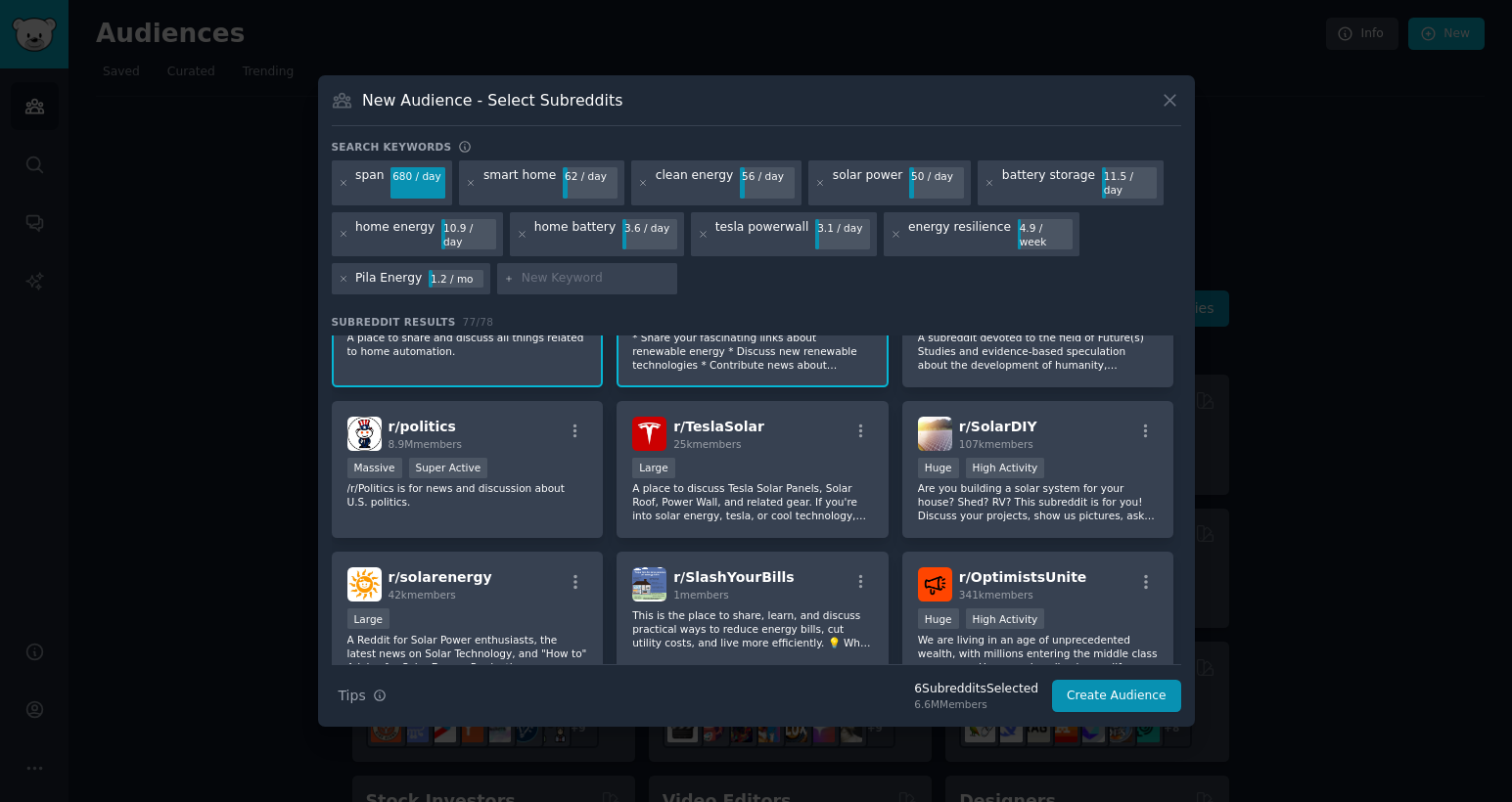
scroll to position [222, 0]
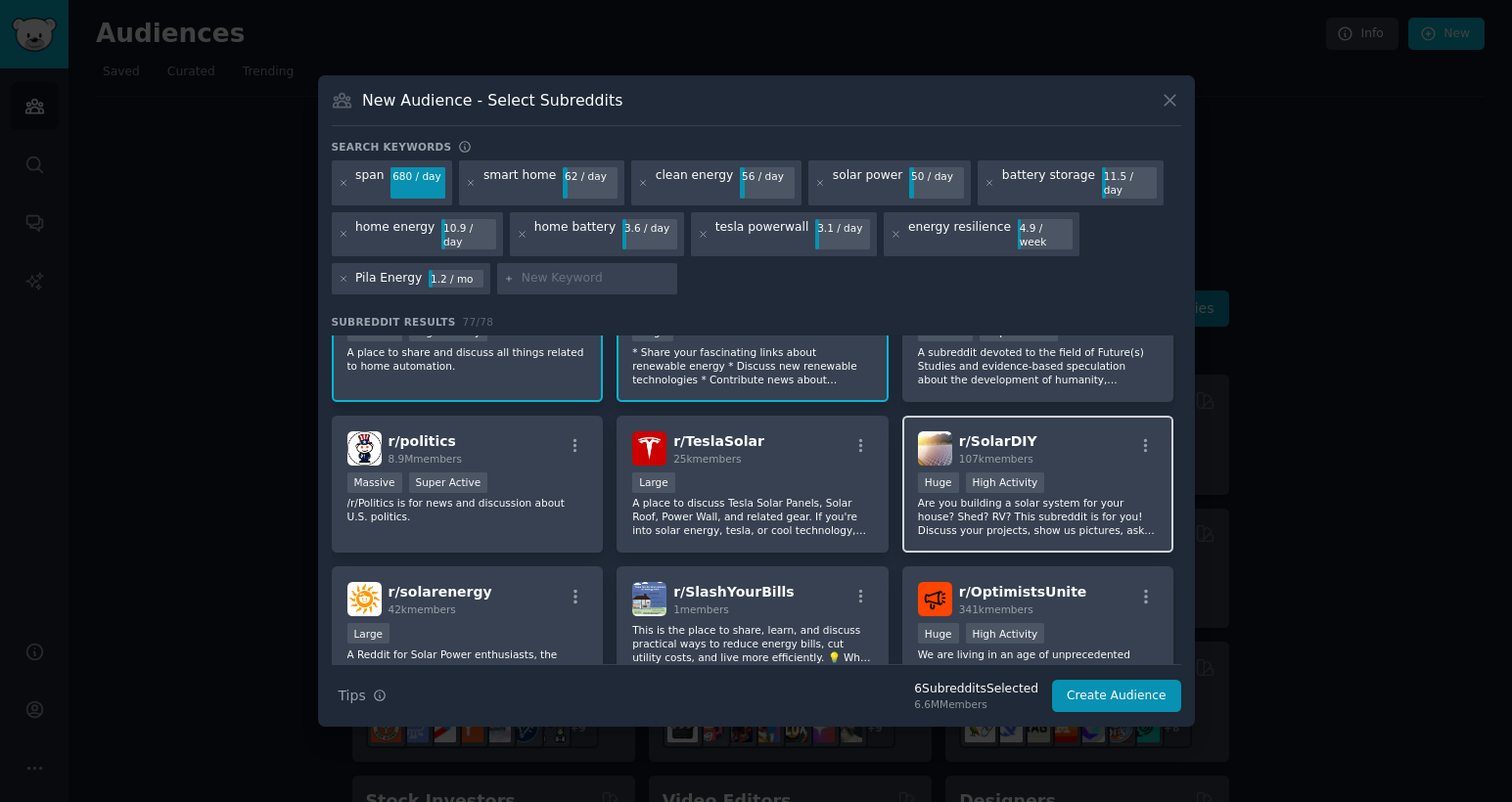
click at [1074, 451] on div "r/ SolarDIY 107k members" at bounding box center [1038, 449] width 241 height 35
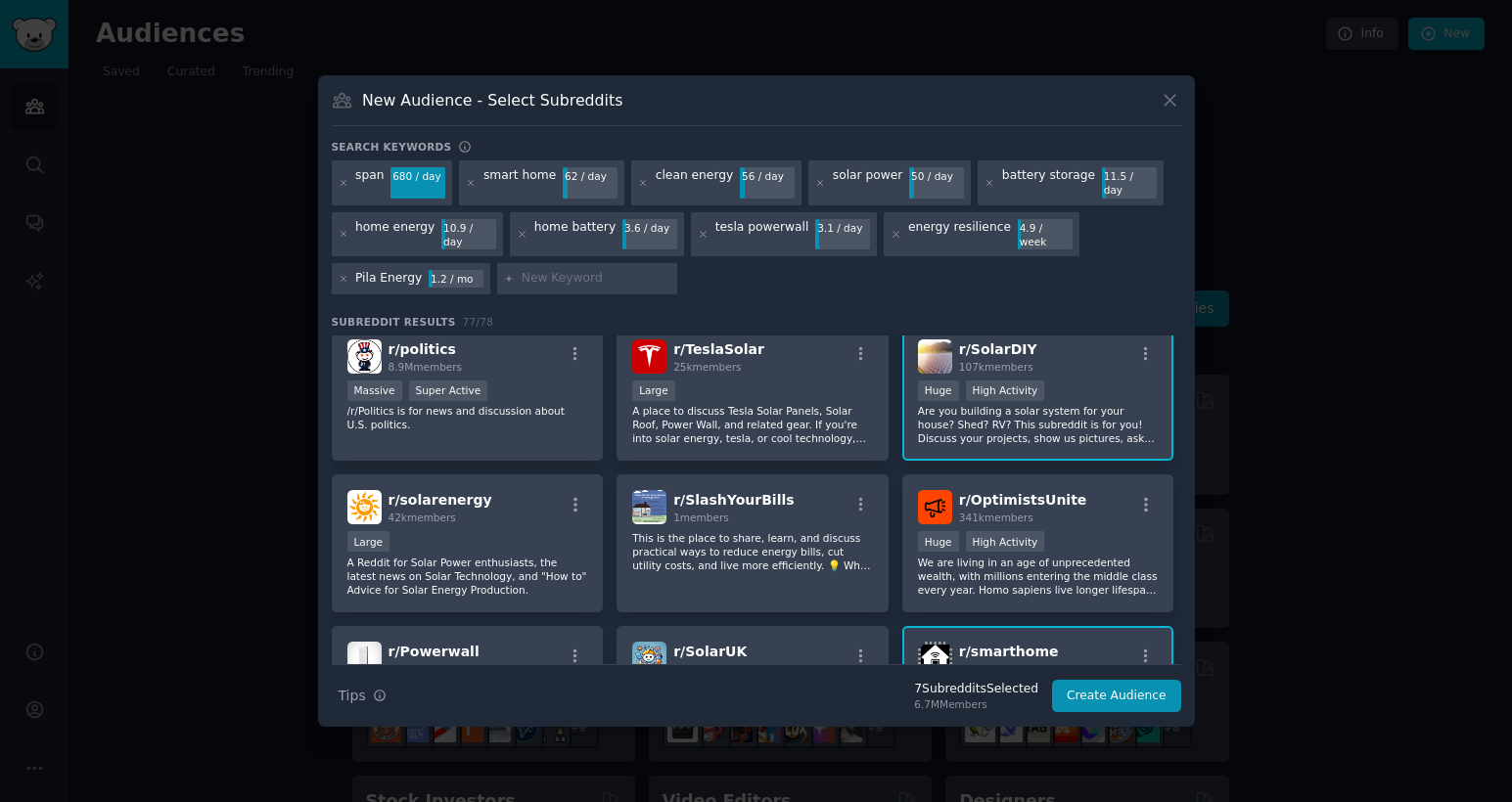
scroll to position [424, 0]
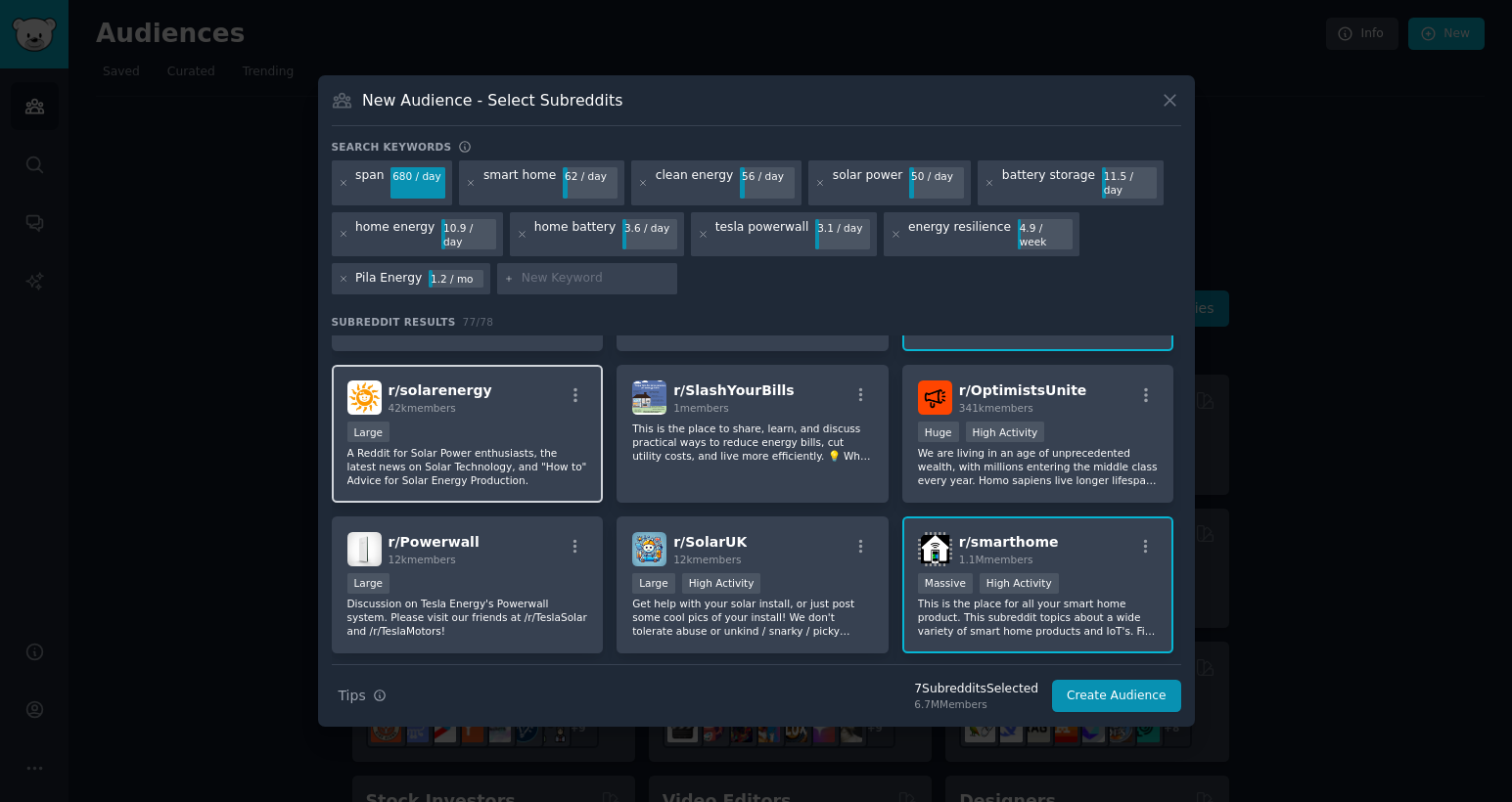
click at [459, 468] on p "A Reddit for Solar Power enthusiasts, the latest news on Solar Technology, and …" at bounding box center [468, 467] width 241 height 41
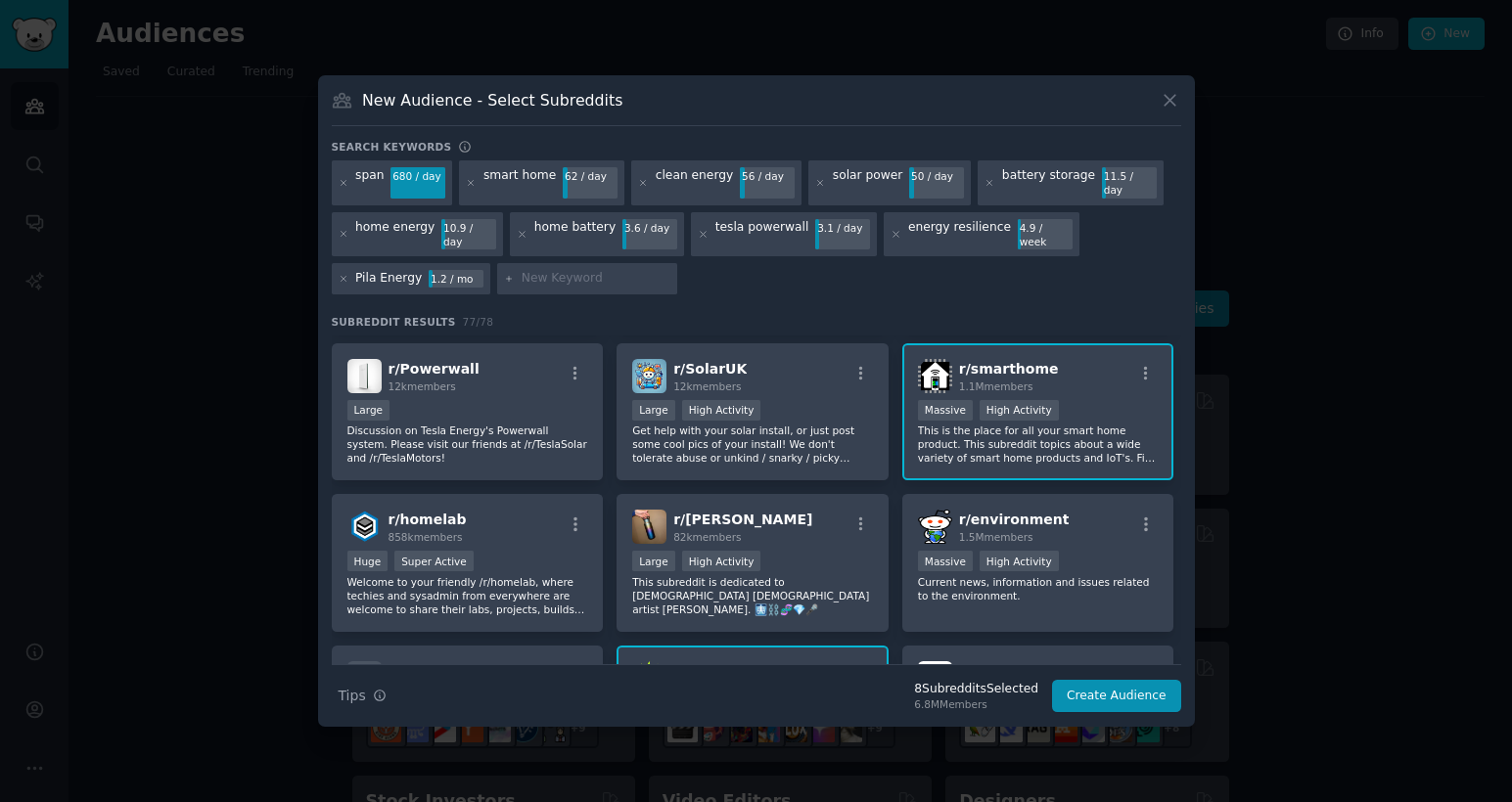
scroll to position [594, 0]
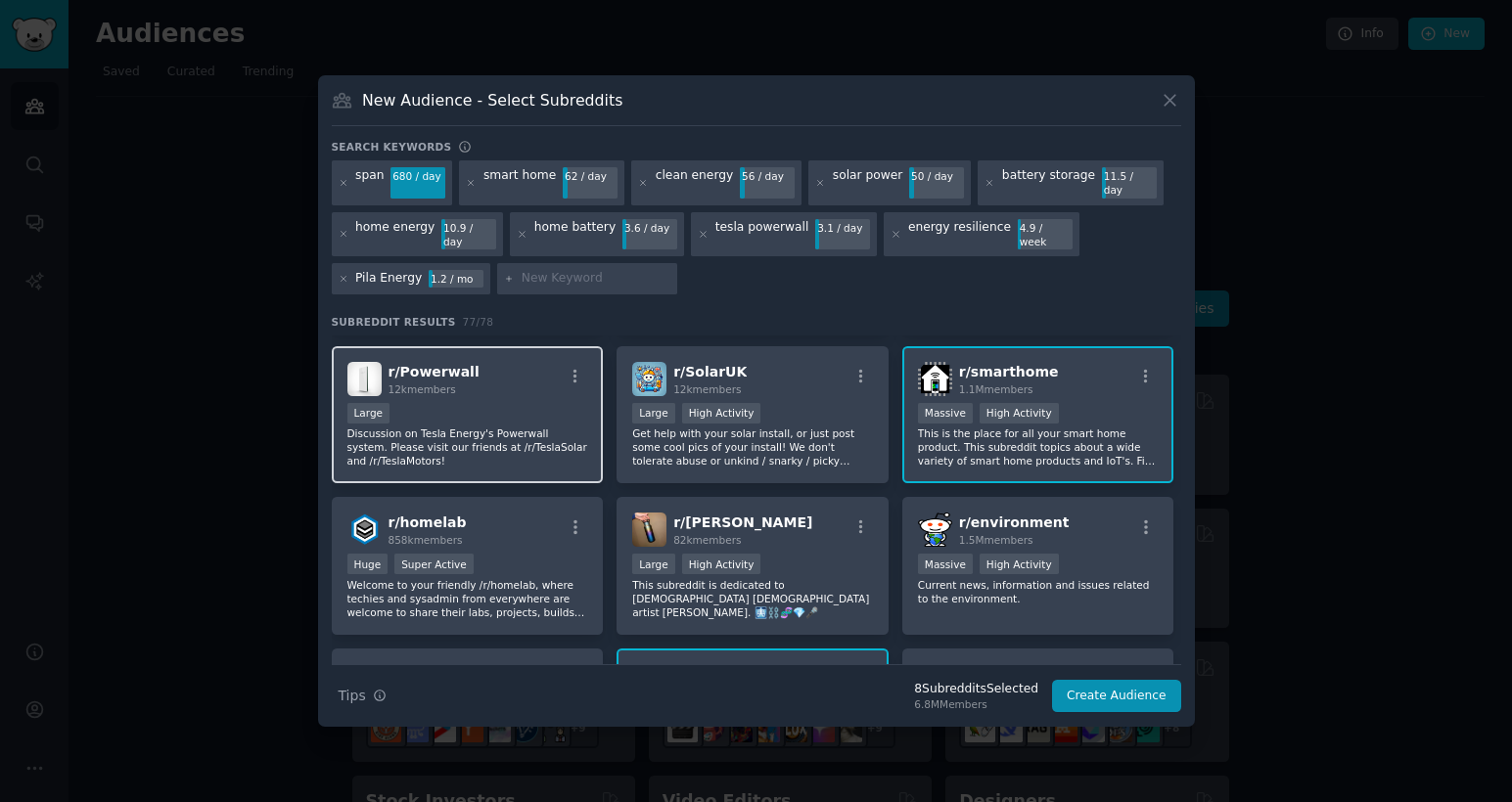
click at [475, 446] on p "Discussion on Tesla Energy's Powerwall system. Please visit our friends at /r/T…" at bounding box center [468, 447] width 241 height 41
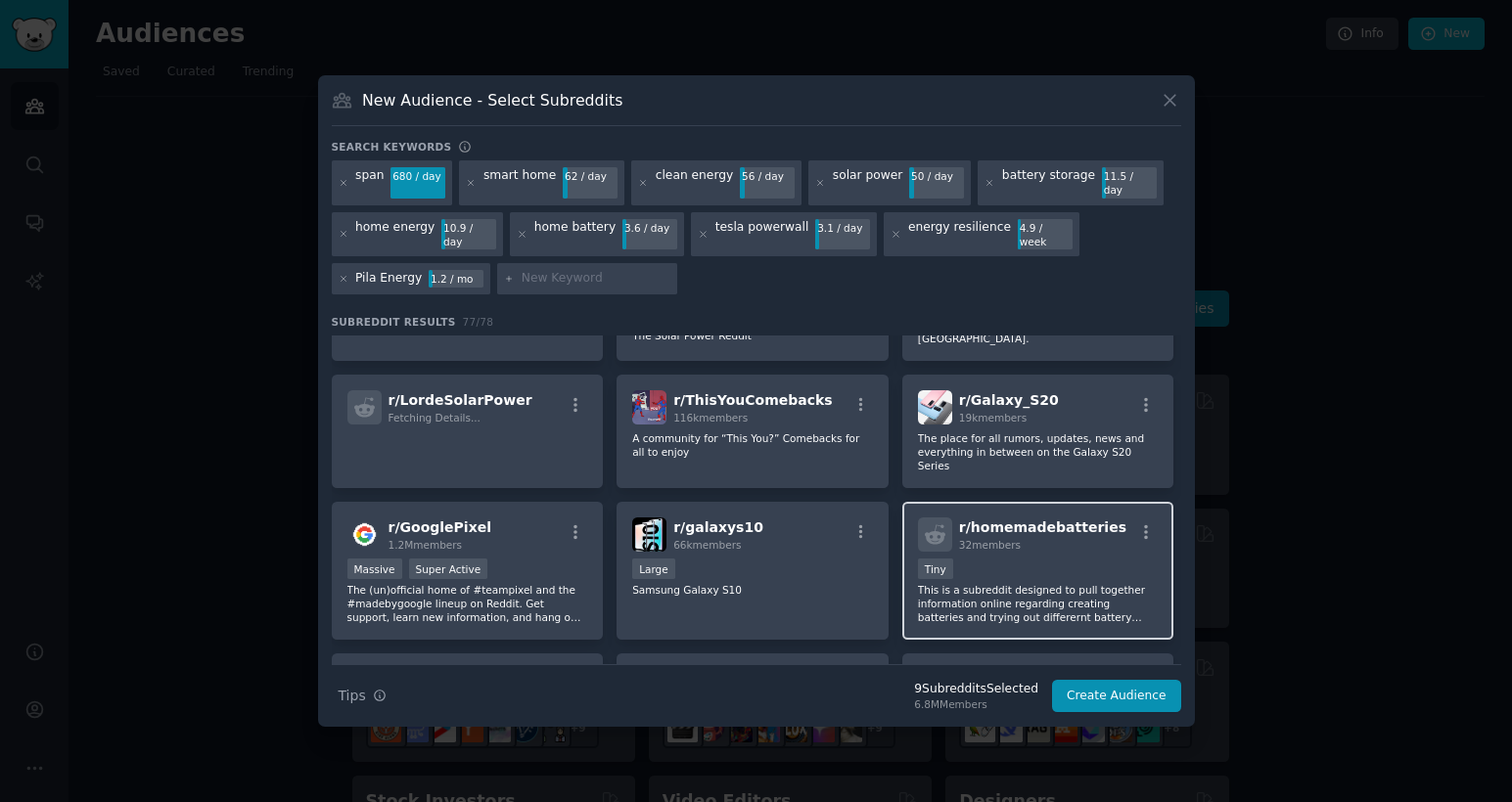
scroll to position [1179, 0]
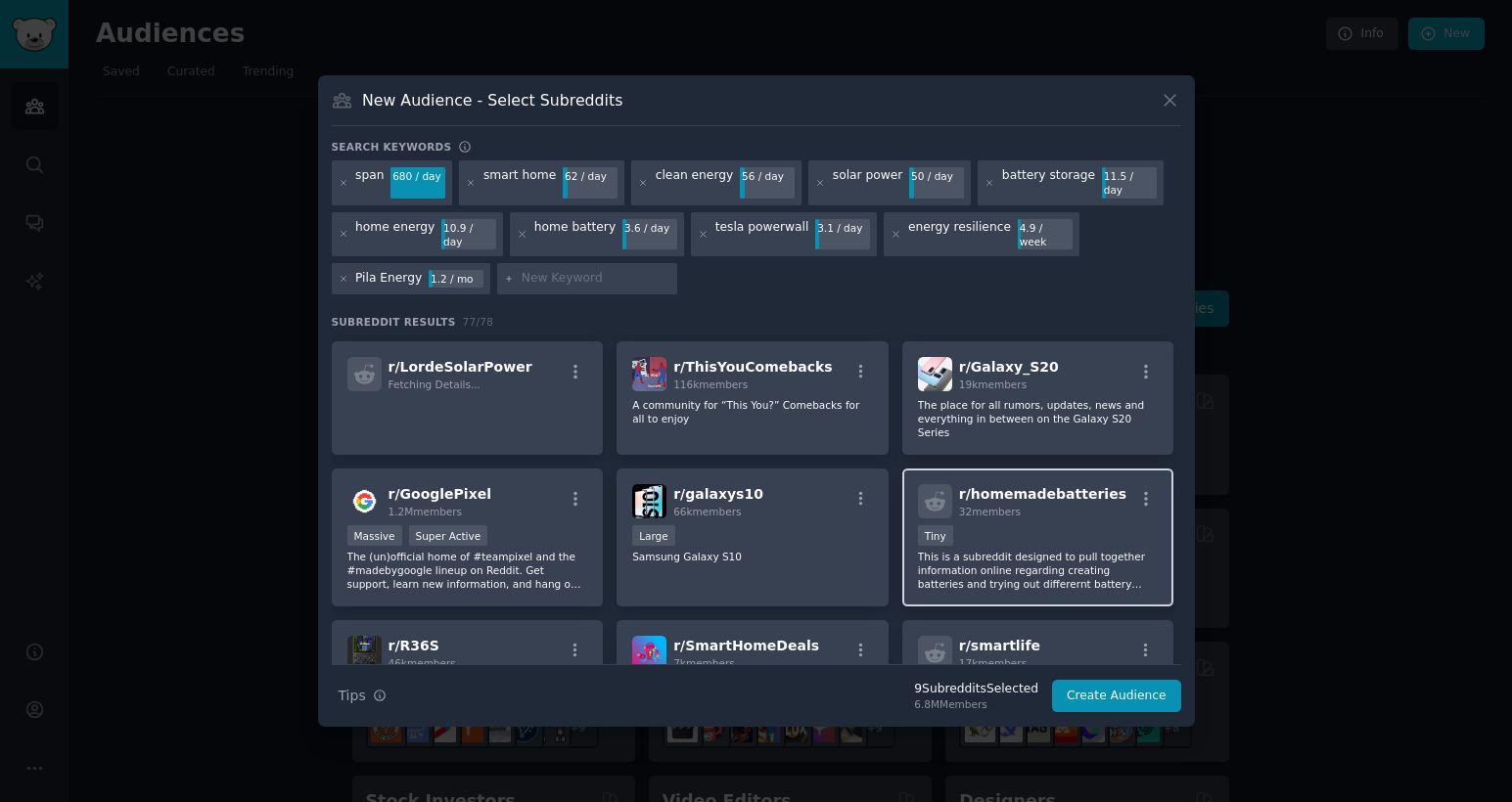
click at [1106, 494] on div "r/ homemadebatteries 32 members" at bounding box center [1038, 501] width 241 height 35
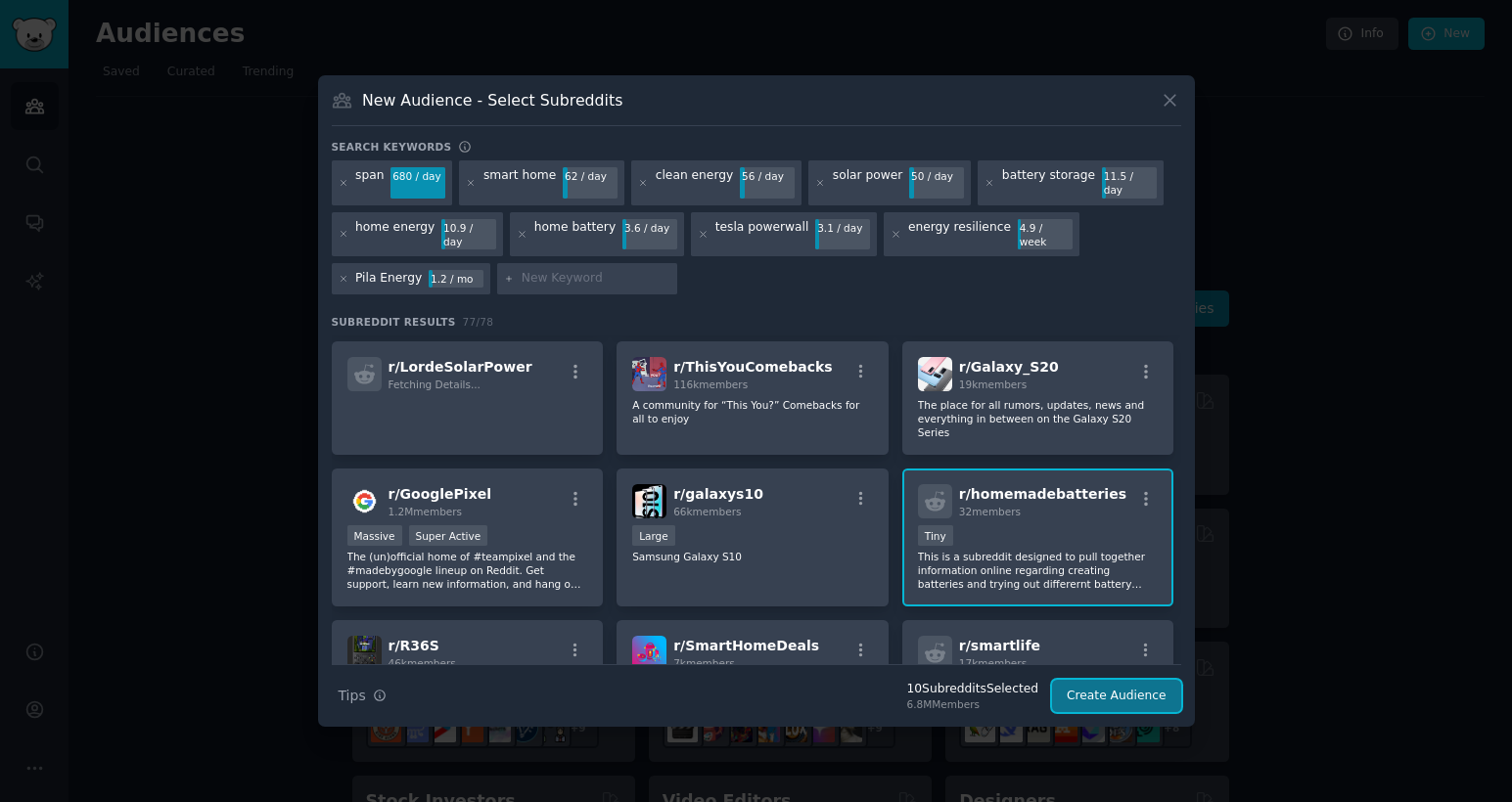
click at [1104, 688] on button "Create Audience" at bounding box center [1117, 697] width 129 height 34
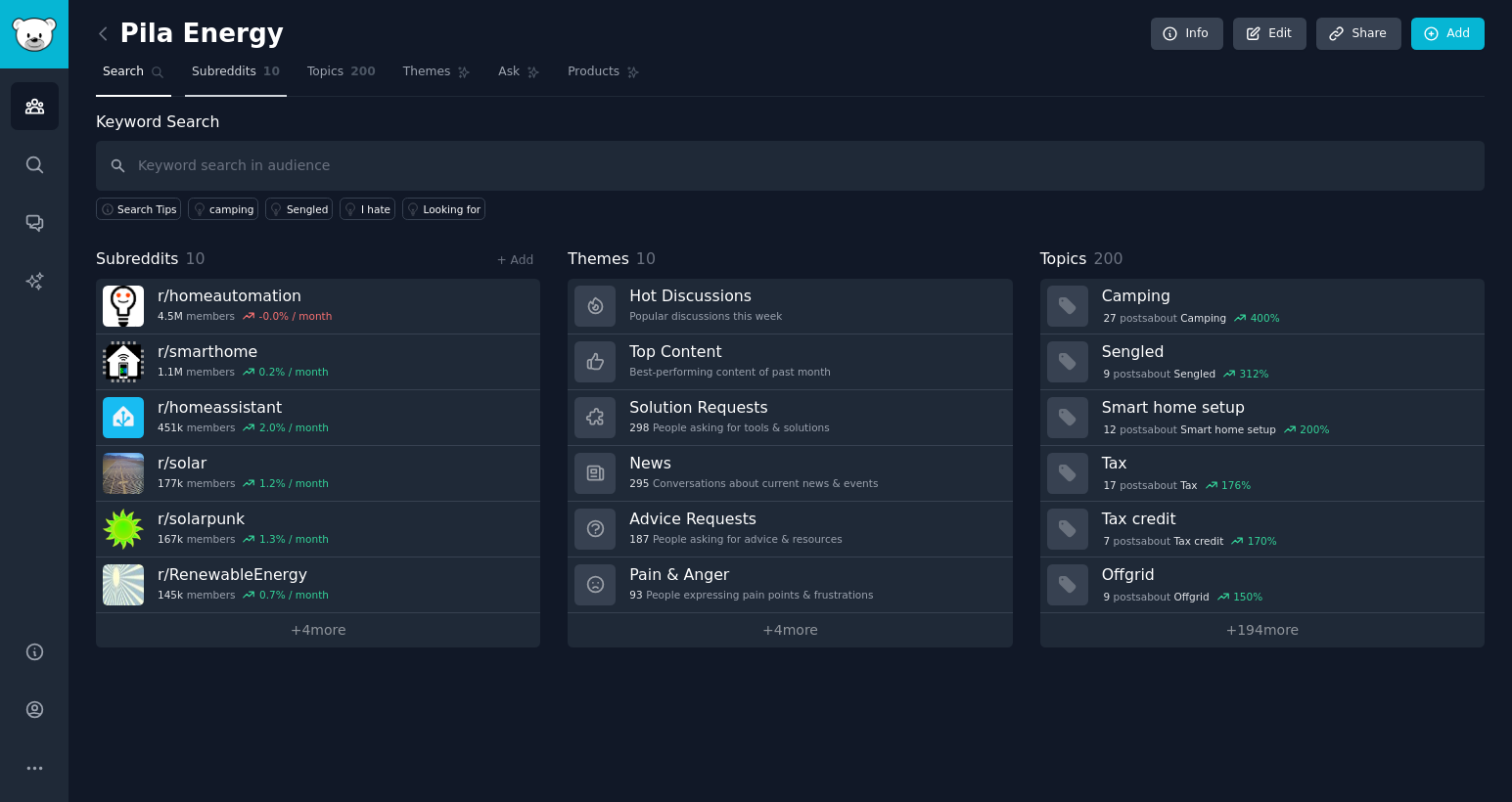
click at [244, 73] on span "Subreddits" at bounding box center [223, 72] width 65 height 18
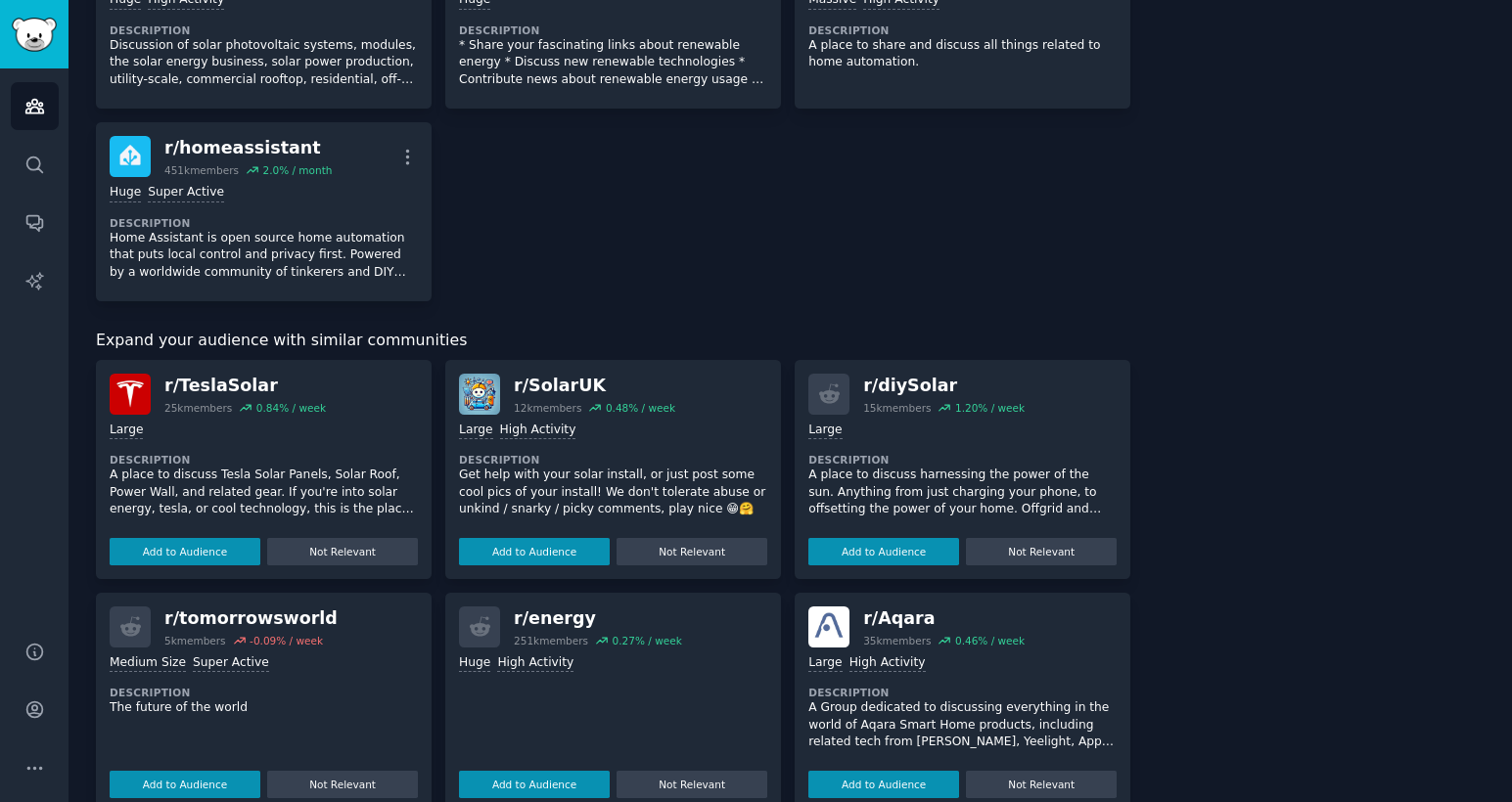
scroll to position [596, 0]
click at [217, 540] on button "Add to Audience" at bounding box center [185, 553] width 151 height 28
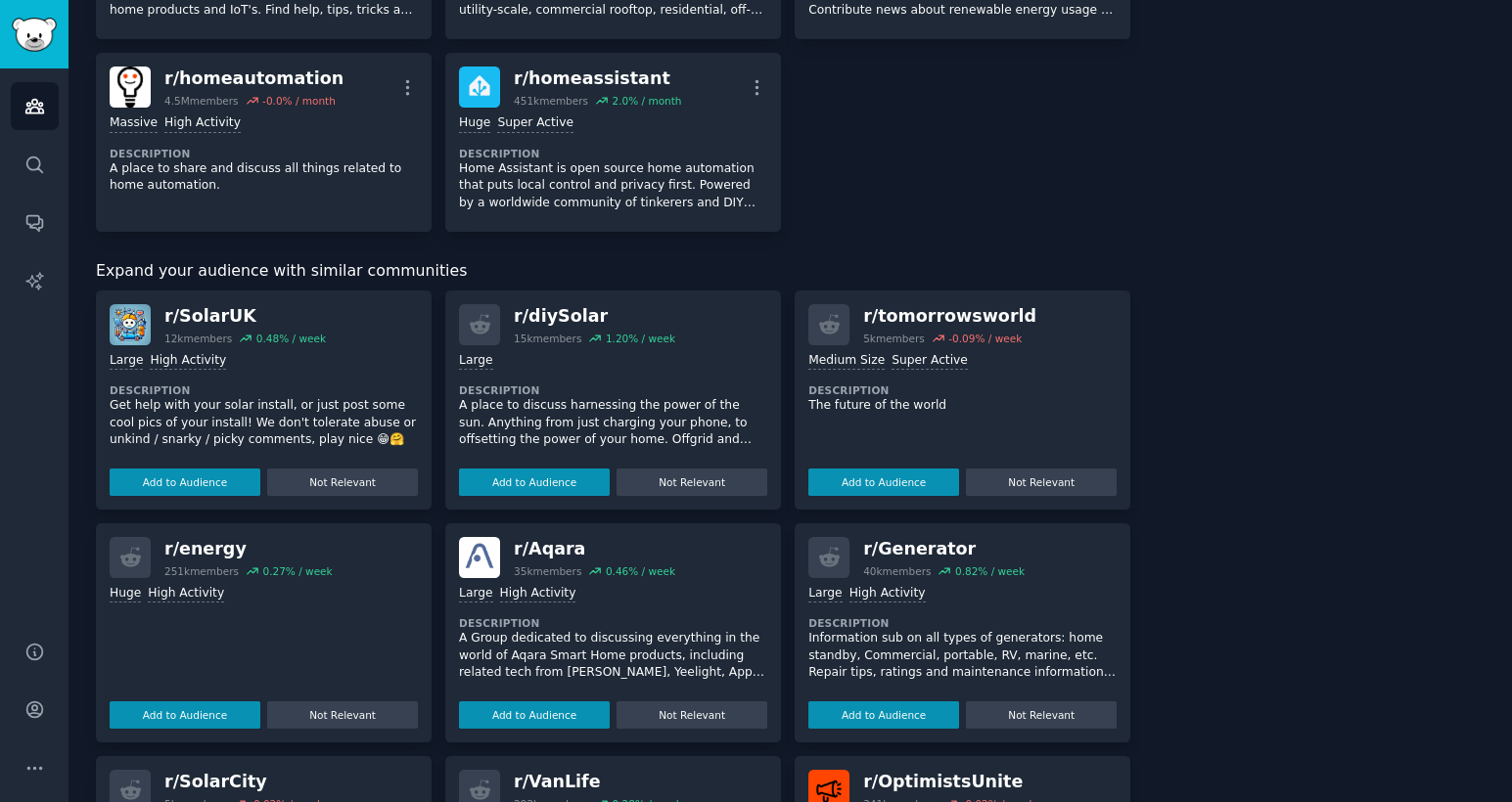
scroll to position [682, 0]
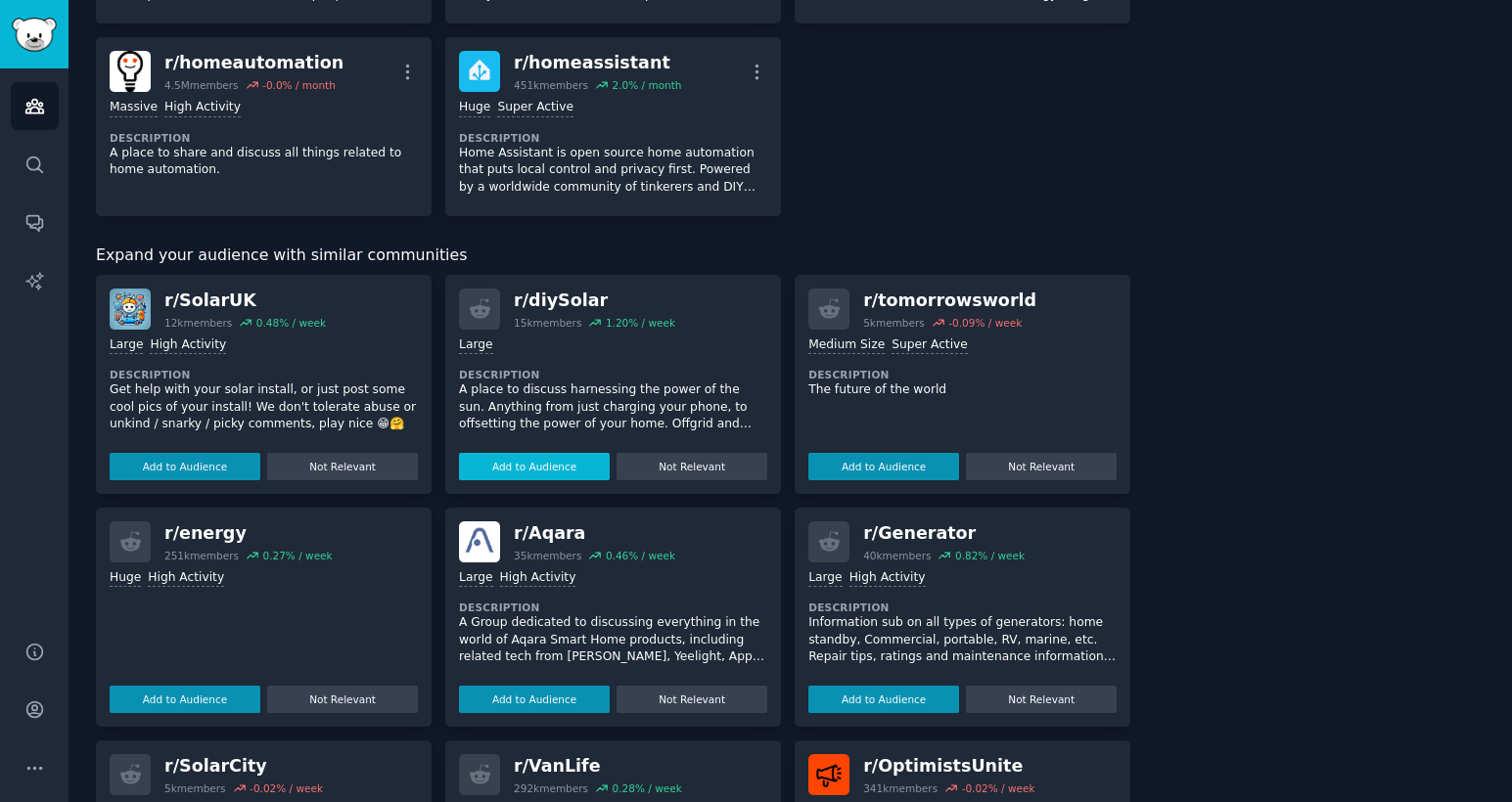
click at [550, 453] on button "Add to Audience" at bounding box center [534, 467] width 151 height 28
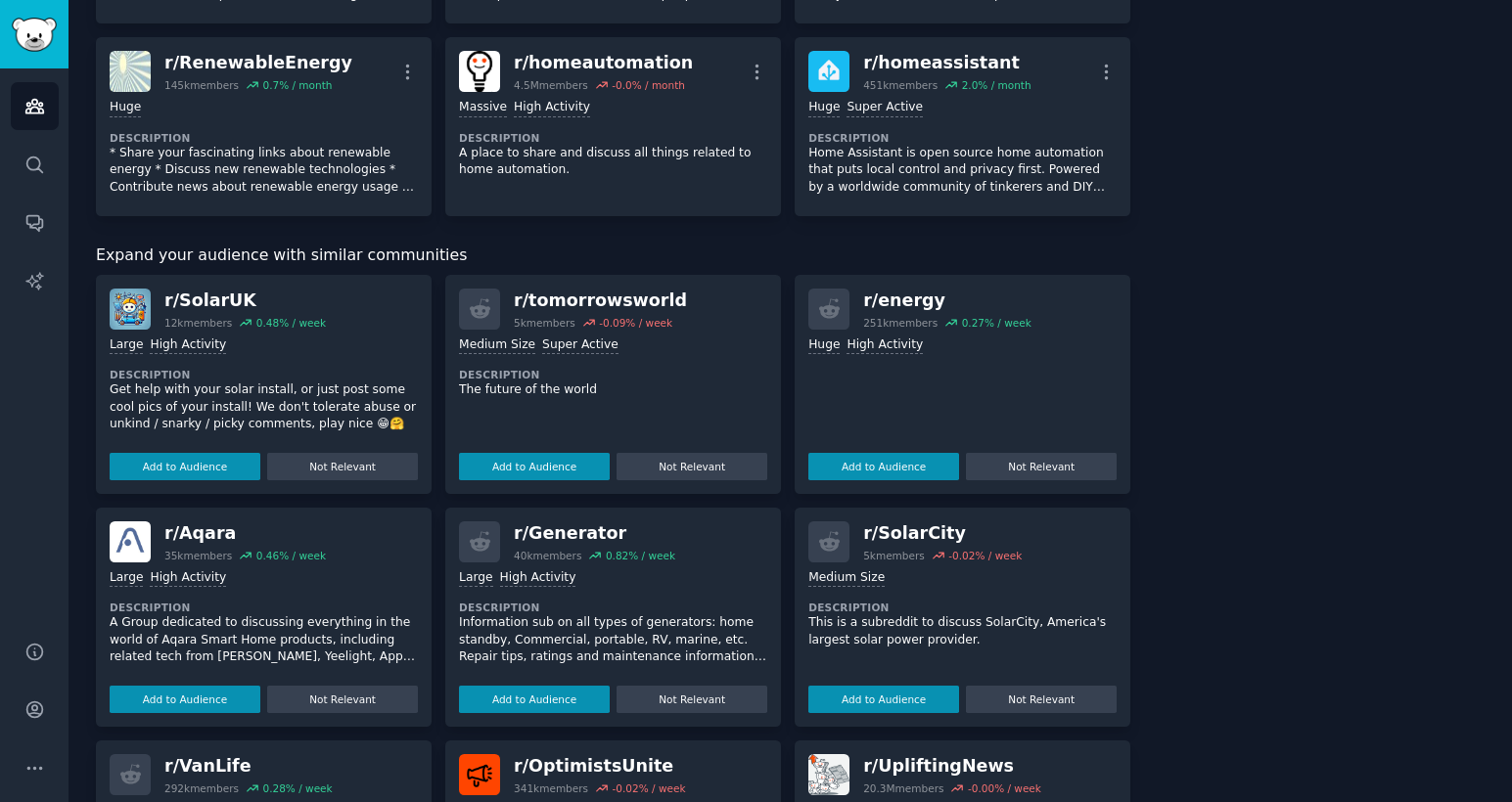
scroll to position [738, 0]
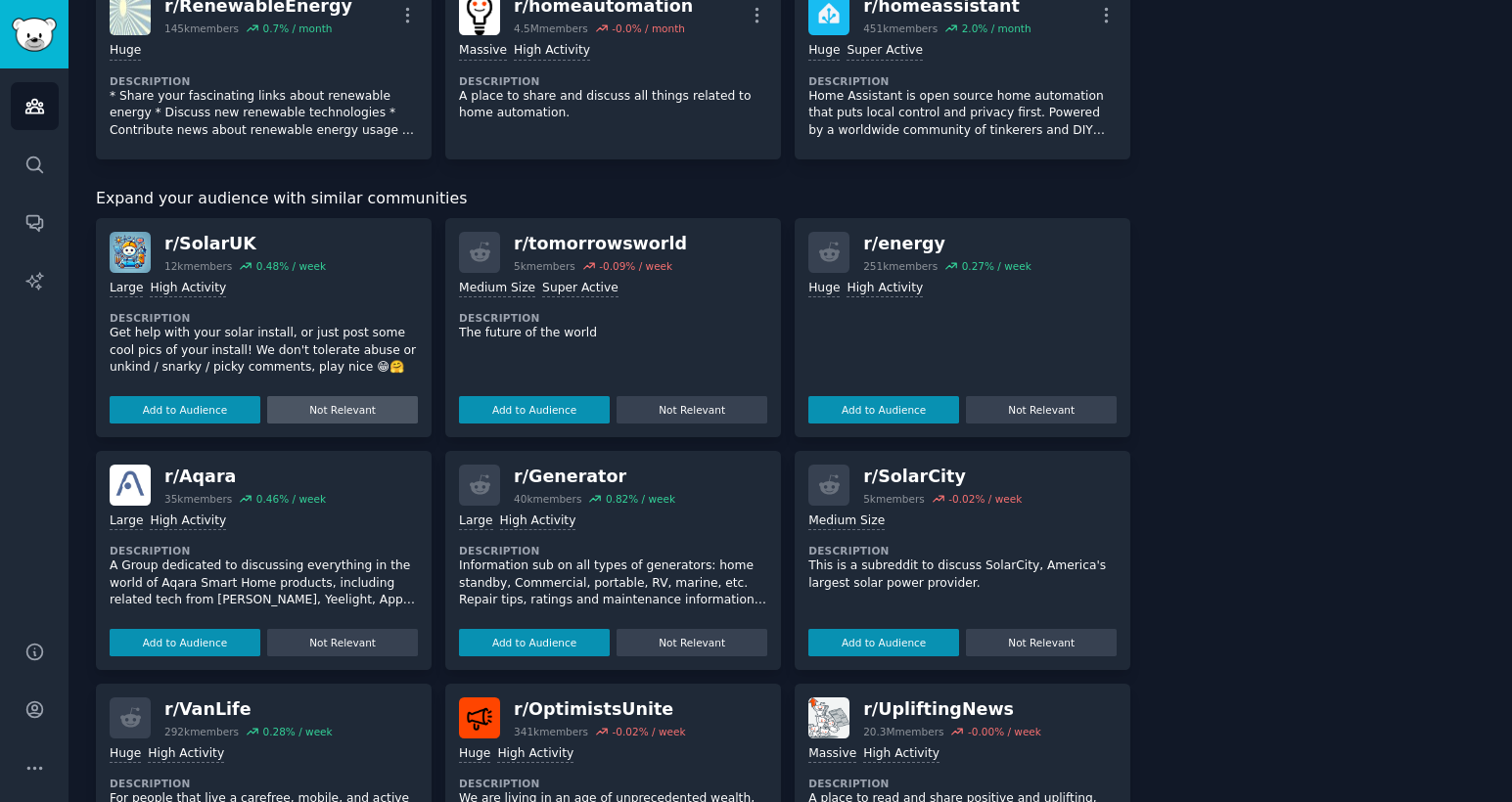
click at [360, 405] on button "Not Relevant" at bounding box center [343, 410] width 151 height 28
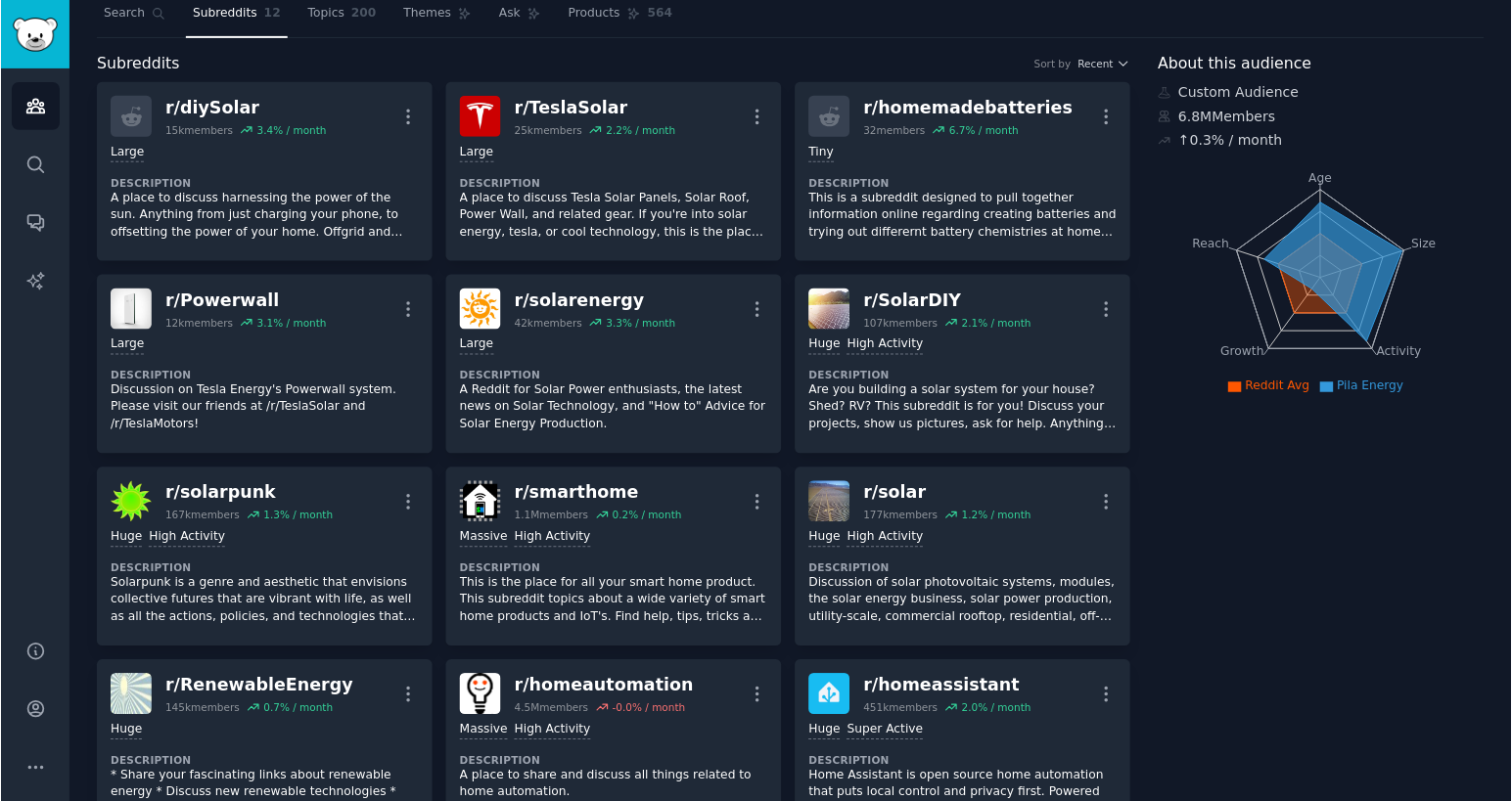
scroll to position [0, 0]
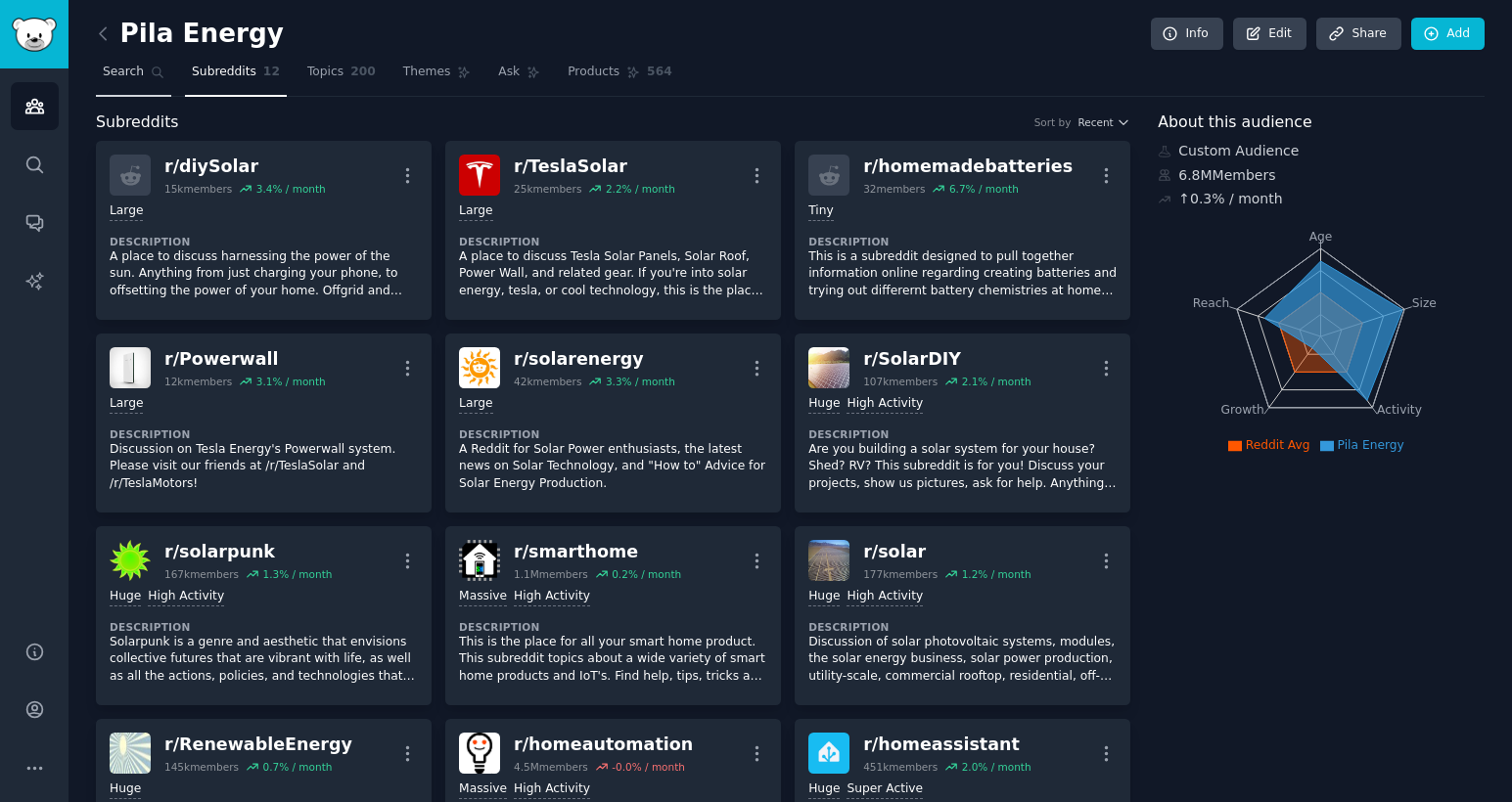
click at [138, 72] on span "Search" at bounding box center [123, 72] width 41 height 18
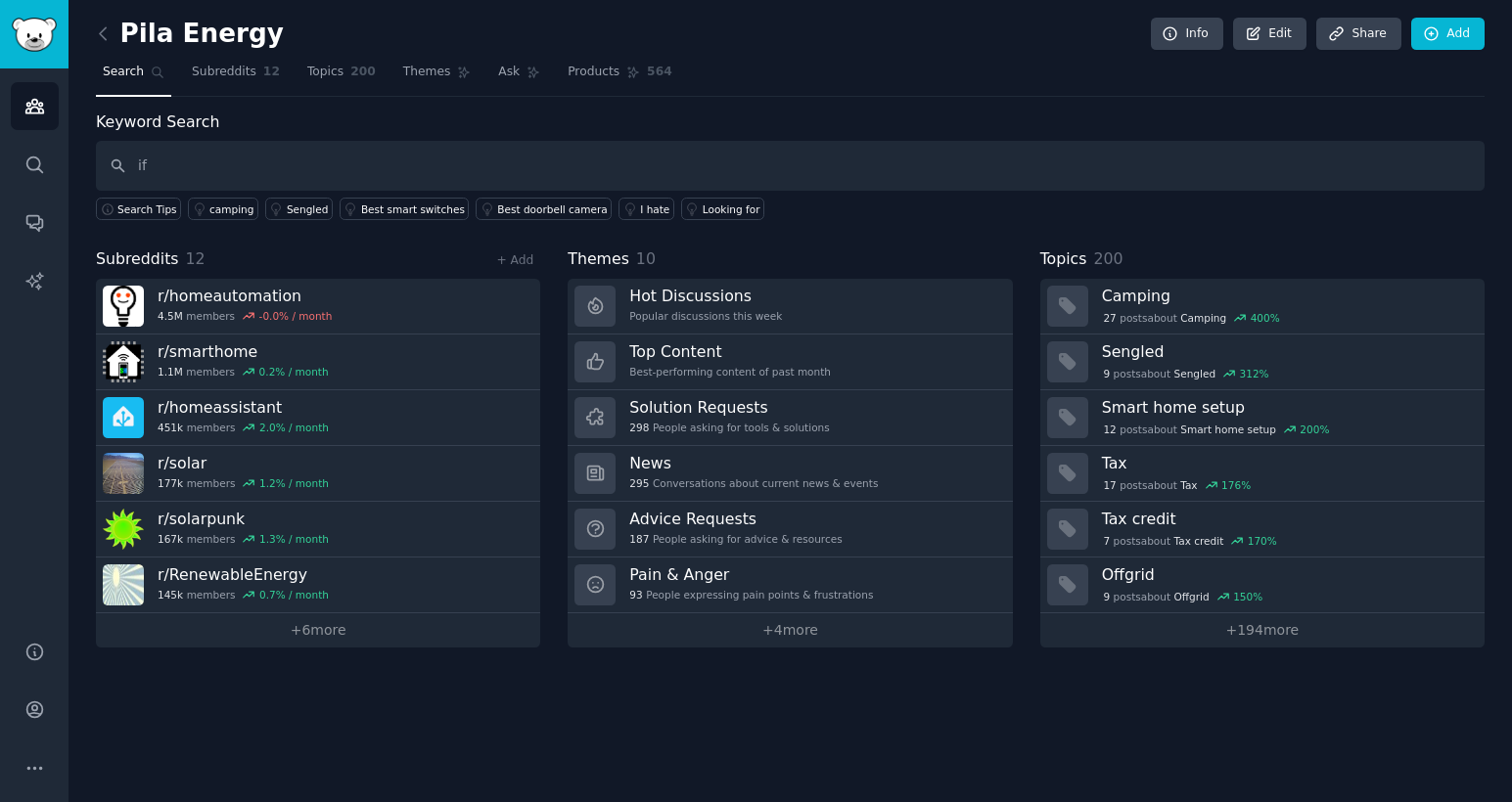
type input "i"
click at [146, 213] on span "Search Tips" at bounding box center [147, 209] width 60 height 14
type input "off grid"
click at [214, 163] on input "off grid" at bounding box center [790, 166] width 1389 height 50
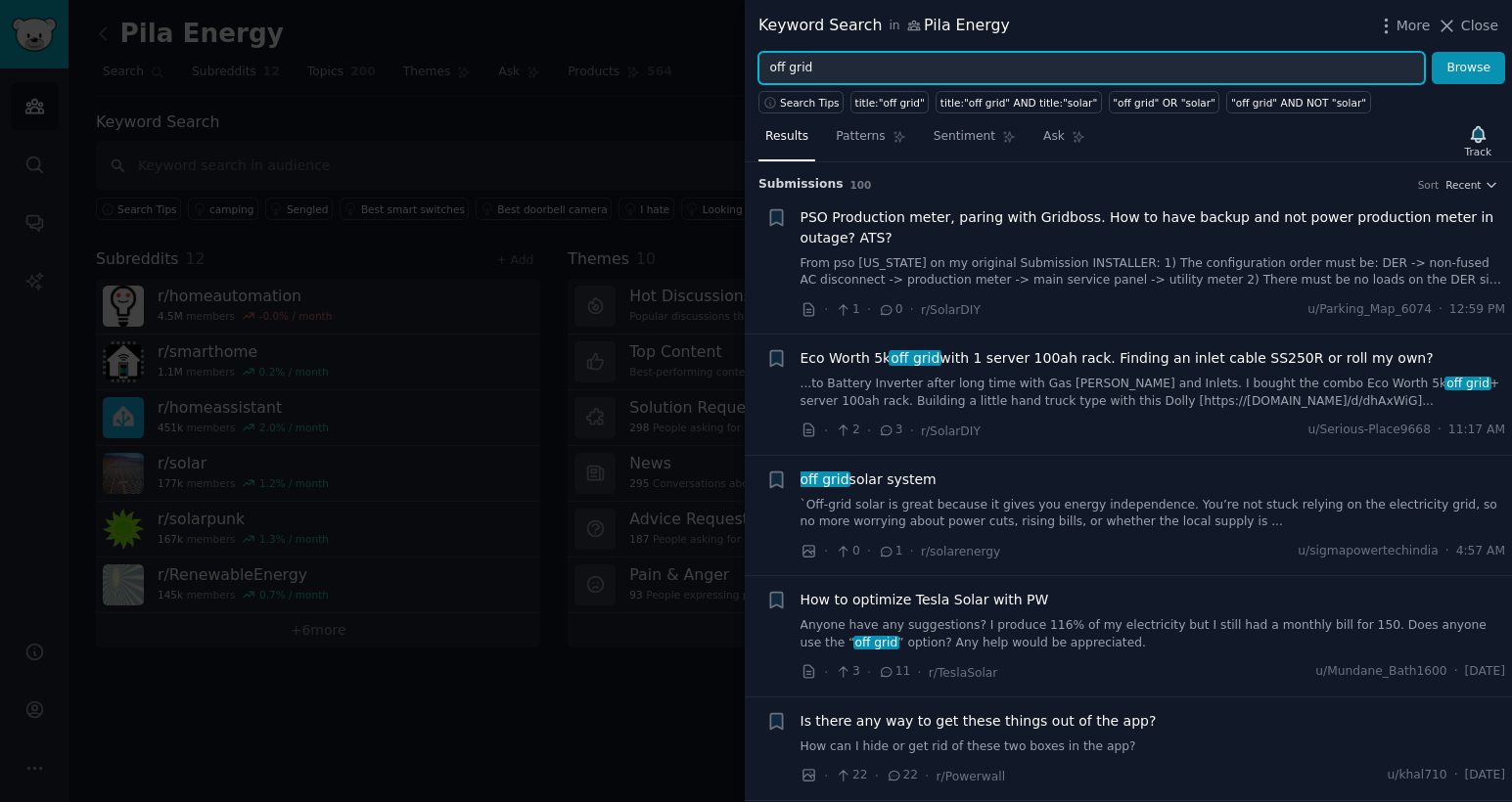
click at [873, 81] on input "off grid" at bounding box center [1091, 68] width 666 height 34
type input "o"
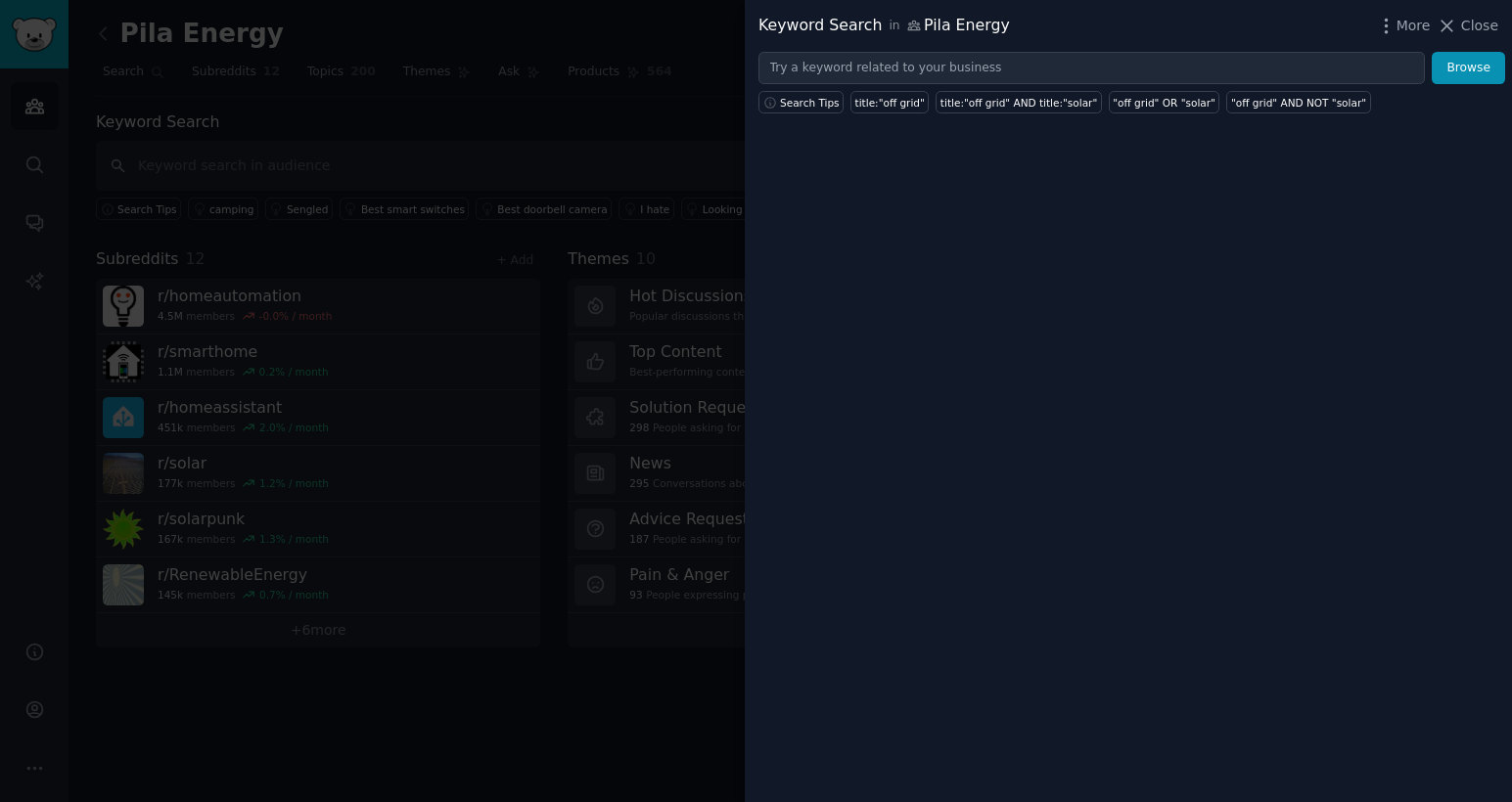
click at [603, 55] on div at bounding box center [756, 401] width 1512 height 802
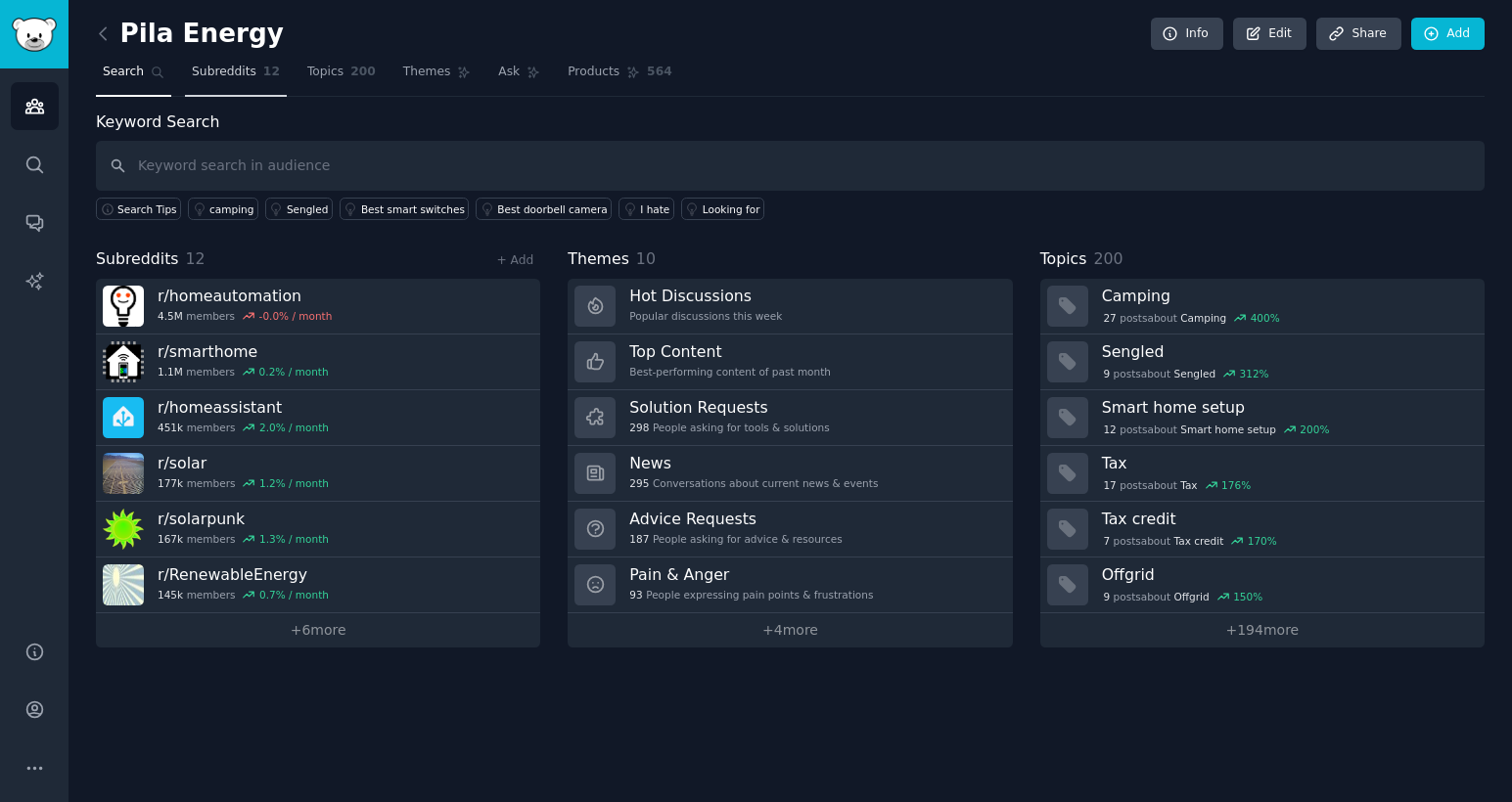
click at [246, 80] on link "Subreddits 12" at bounding box center [235, 76] width 102 height 40
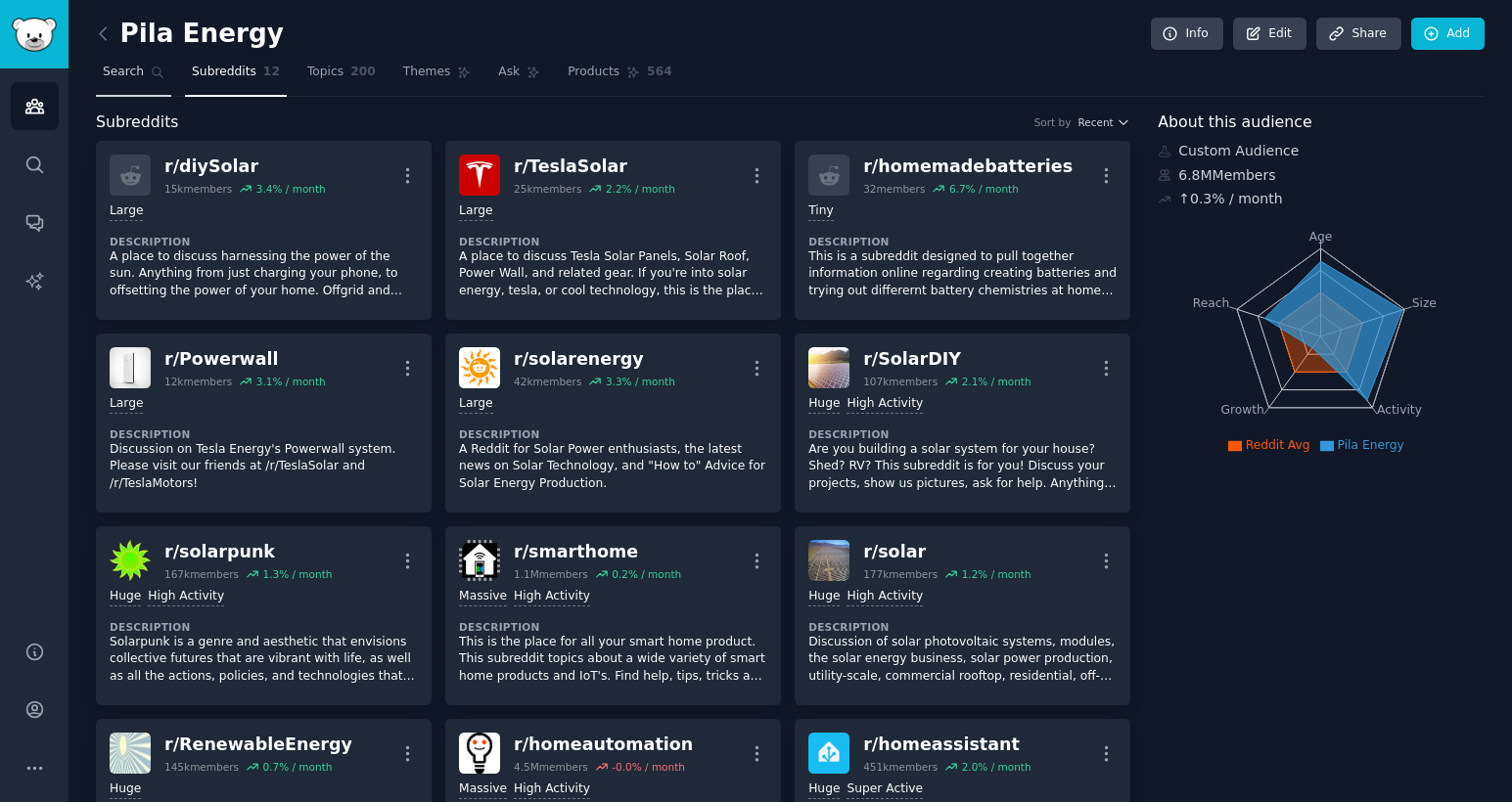
click at [127, 76] on span "Search" at bounding box center [123, 72] width 41 height 18
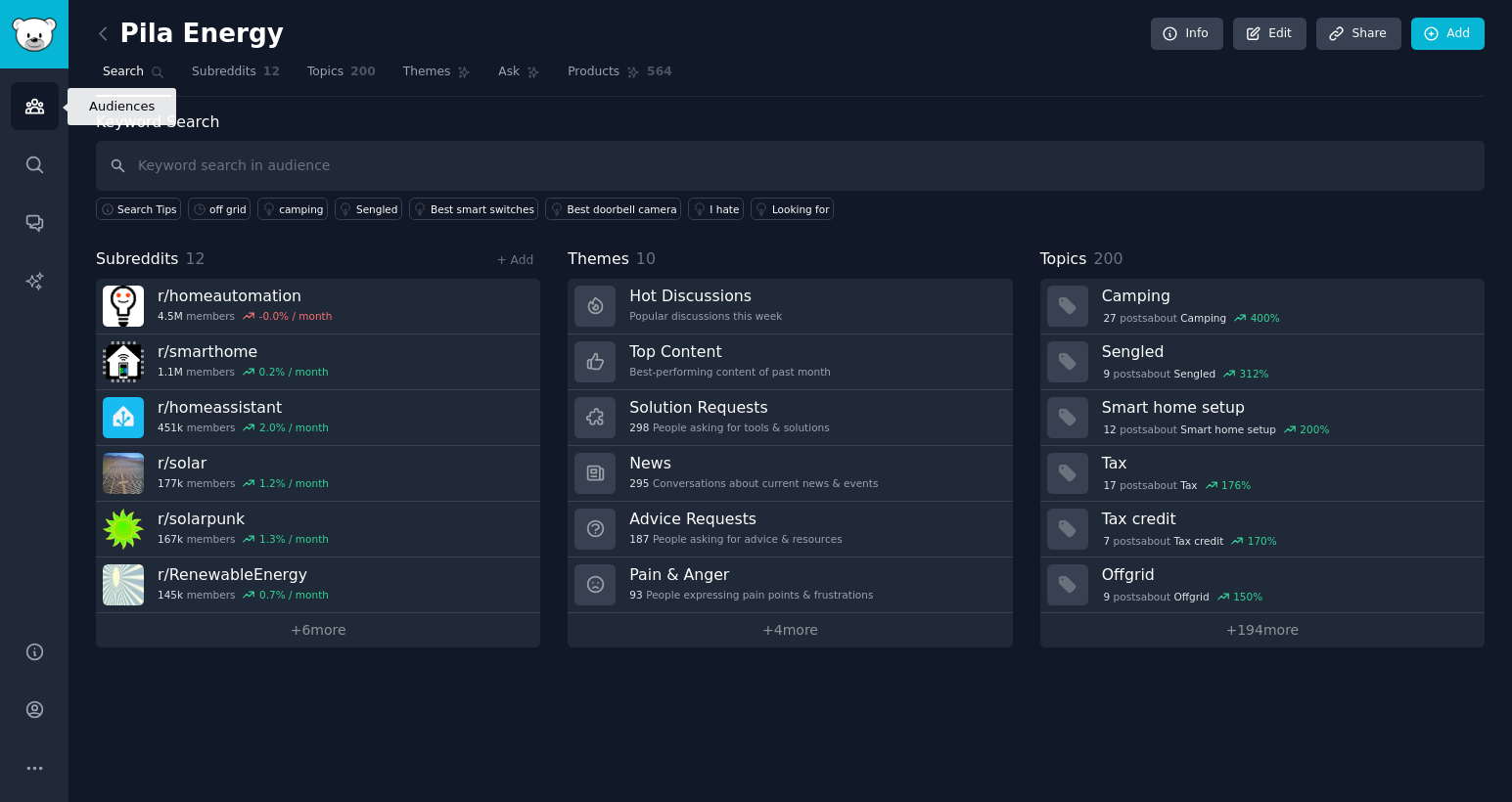
click at [38, 104] on icon "Sidebar" at bounding box center [35, 107] width 18 height 14
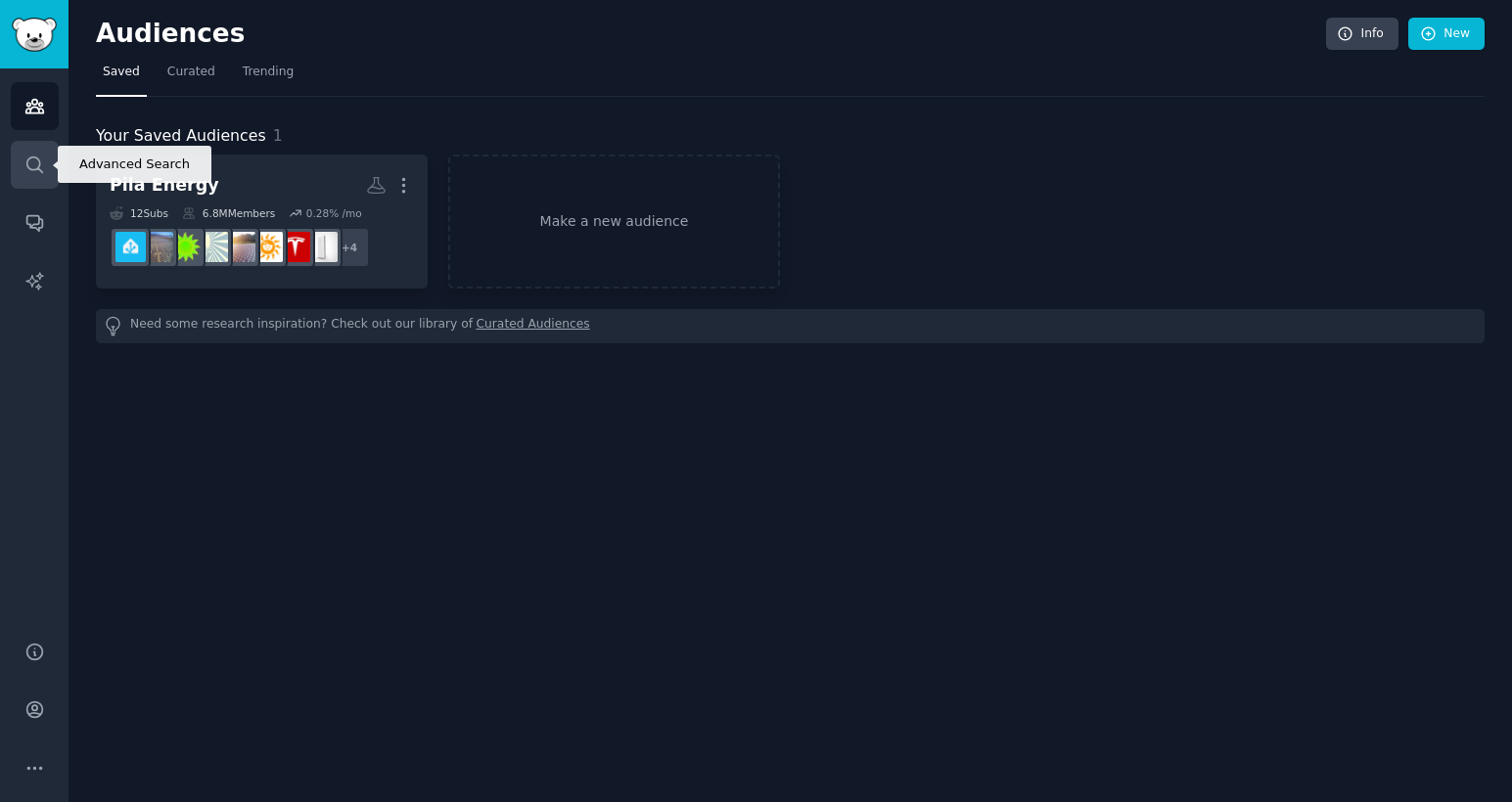
click at [38, 165] on icon "Sidebar" at bounding box center [35, 165] width 16 height 16
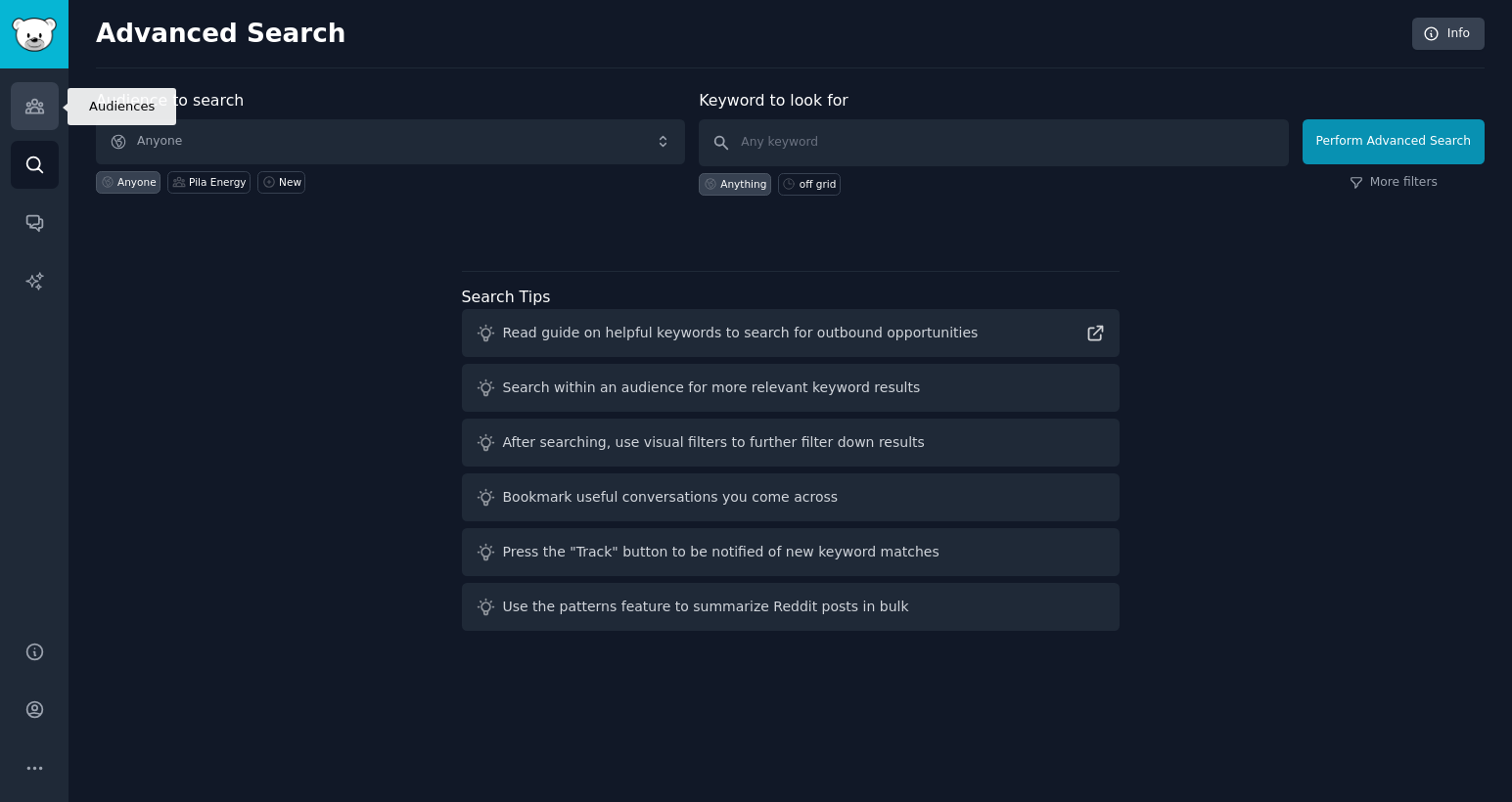
click at [33, 102] on icon "Sidebar" at bounding box center [35, 106] width 21 height 21
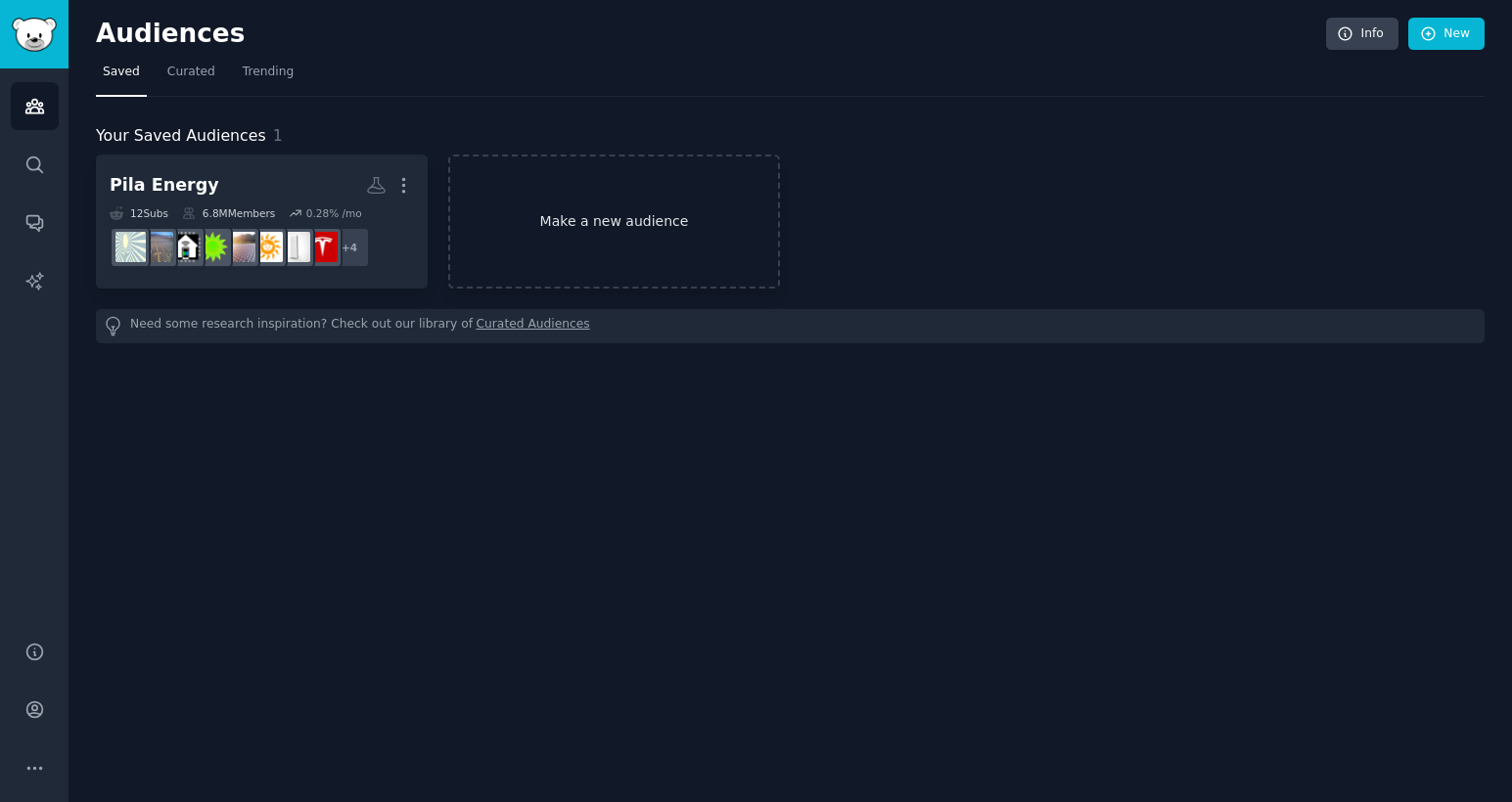
click at [534, 185] on link "Make a new audience" at bounding box center [615, 221] width 332 height 134
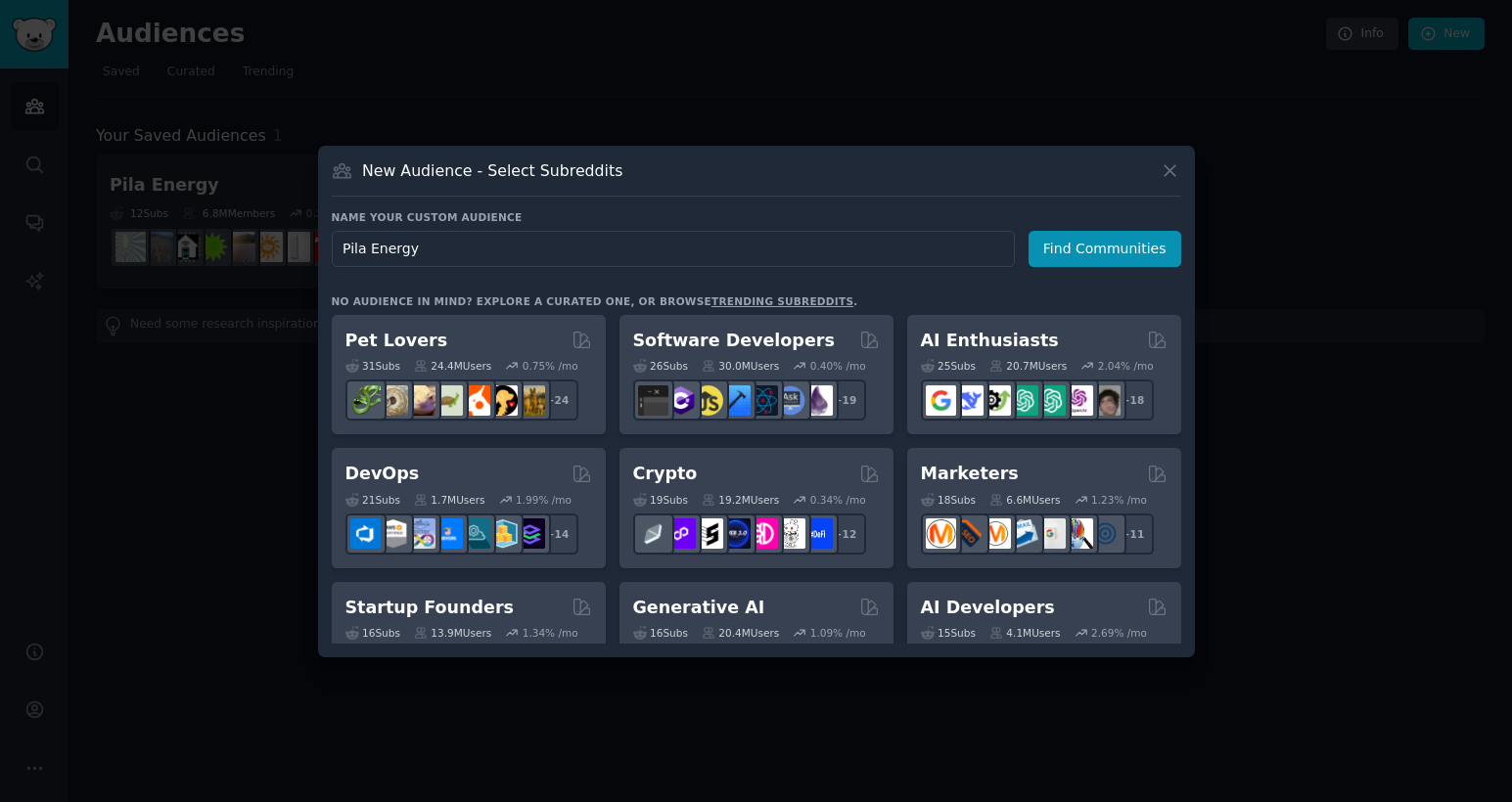
type input "Pila Energy 2"
click button "Find Communities" at bounding box center [1105, 249] width 153 height 36
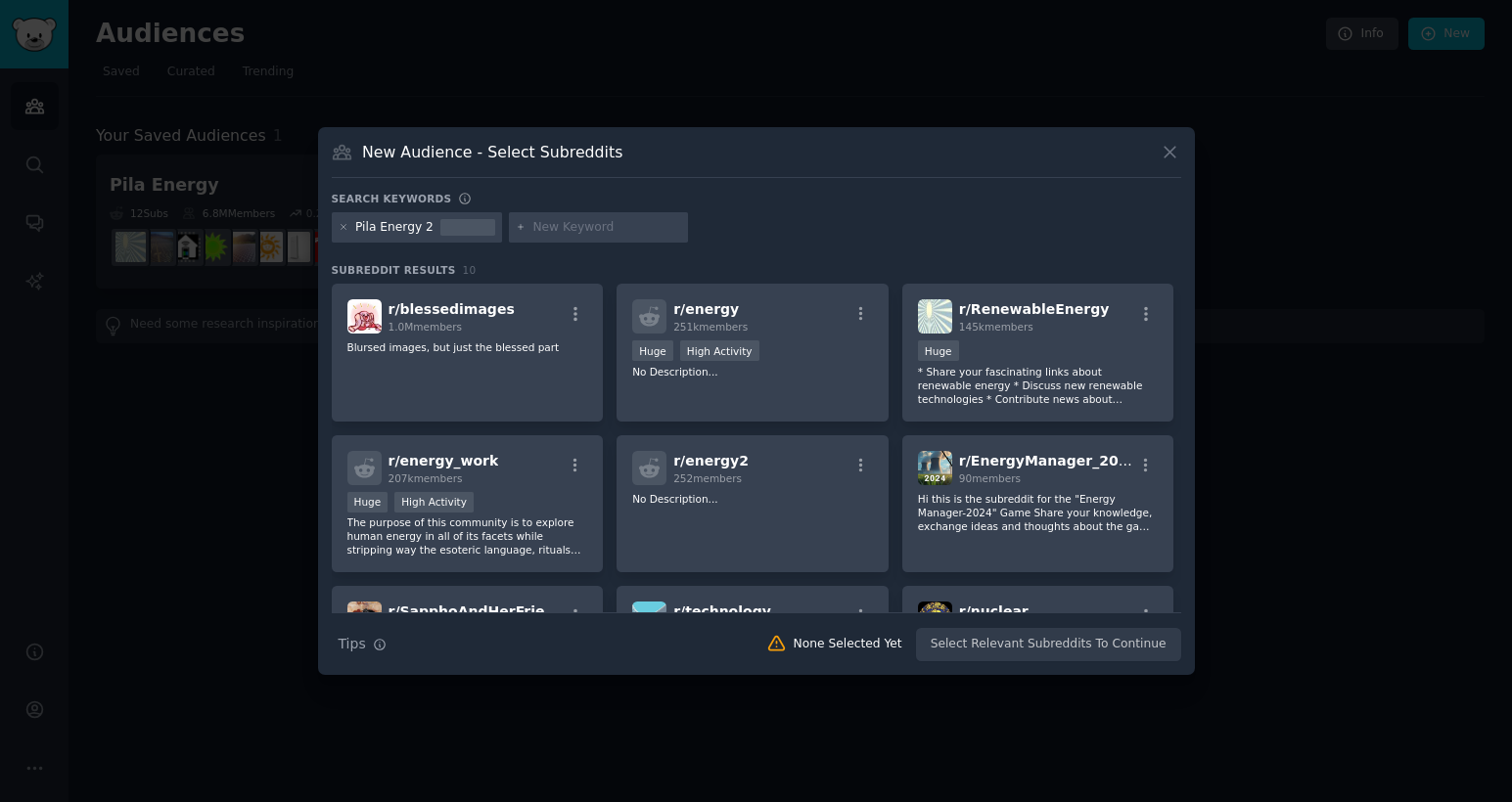
click at [563, 235] on input "text" at bounding box center [607, 228] width 149 height 18
click at [1168, 154] on icon at bounding box center [1169, 152] width 11 height 11
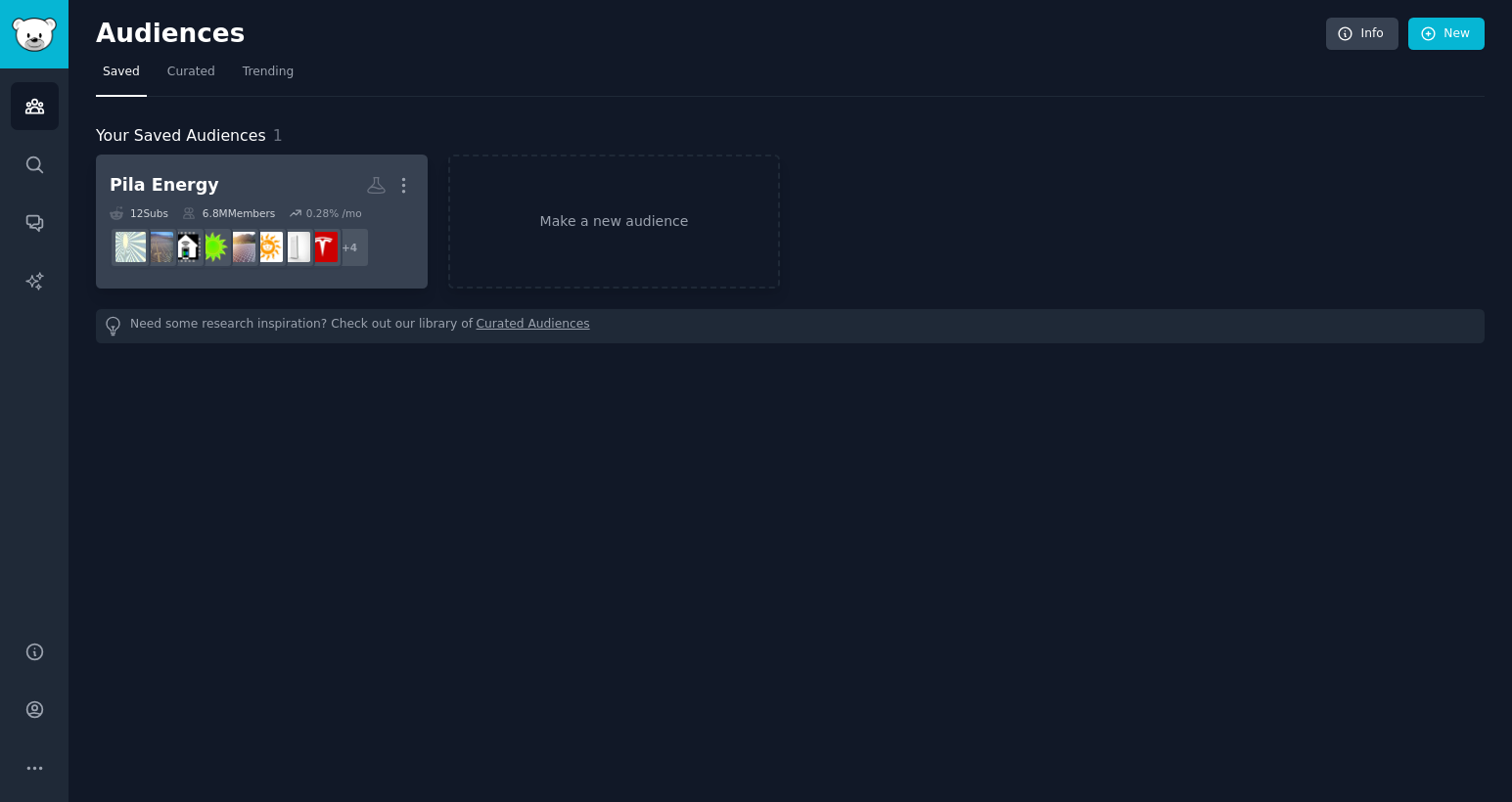
click at [237, 171] on h2 "Pila Energy Custom Audience More" at bounding box center [261, 186] width 305 height 35
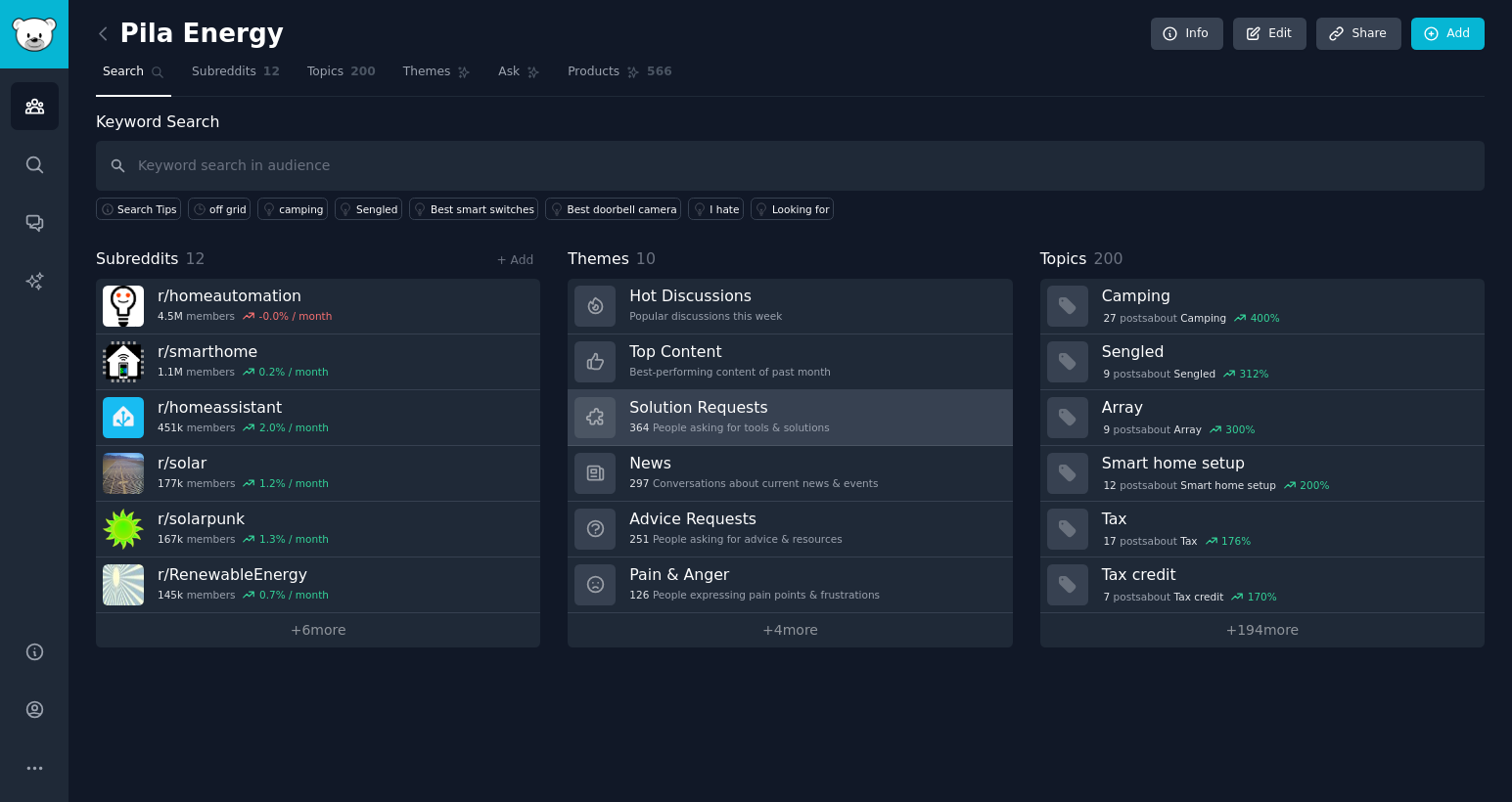
click at [735, 391] on link "Solution Requests 364 People asking for tools & solutions" at bounding box center [790, 418] width 445 height 56
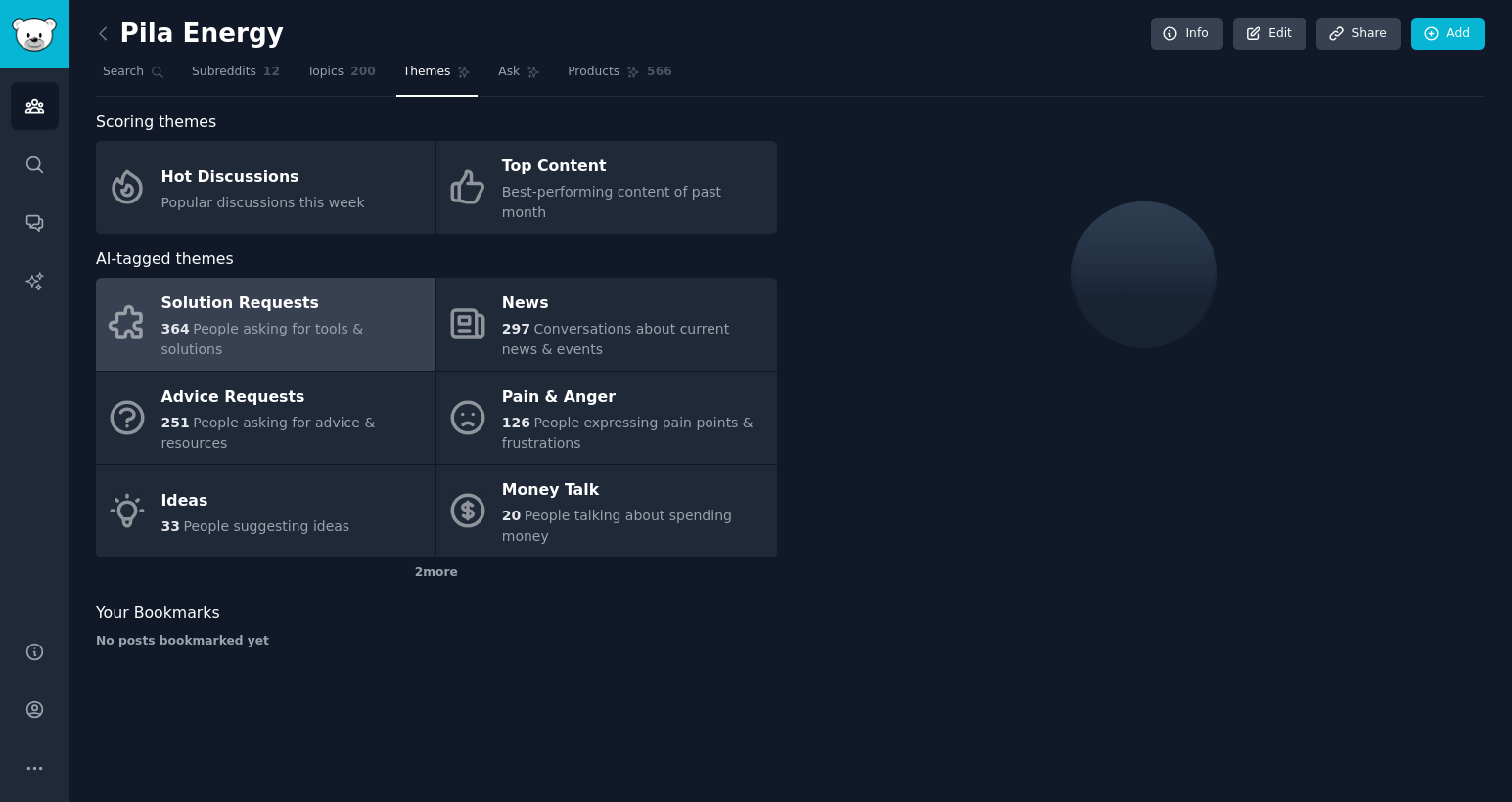
click at [364, 321] on span "People asking for tools & solutions" at bounding box center [263, 338] width 203 height 36
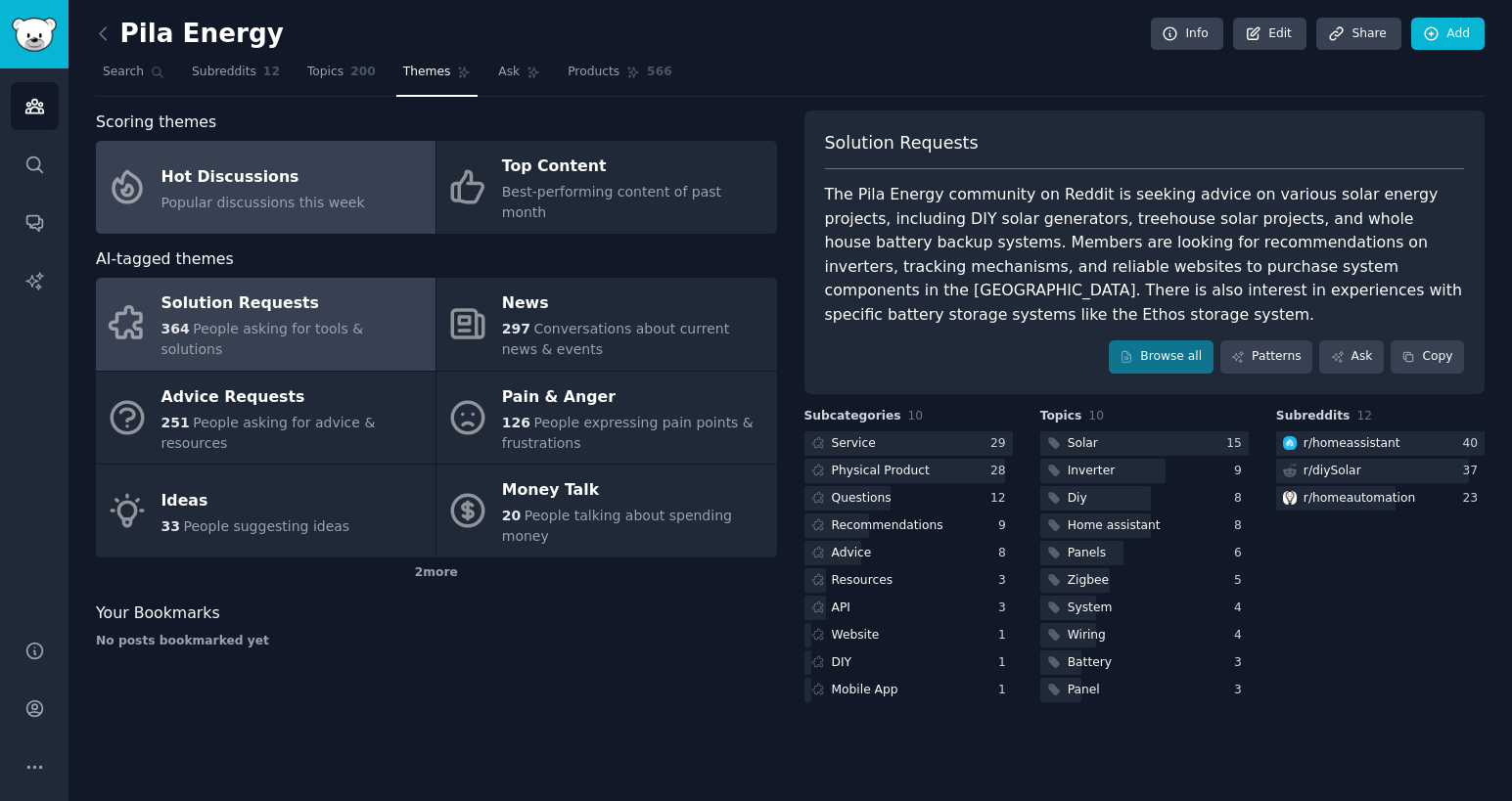
click at [306, 195] on span "Popular discussions this week" at bounding box center [263, 202] width 204 height 16
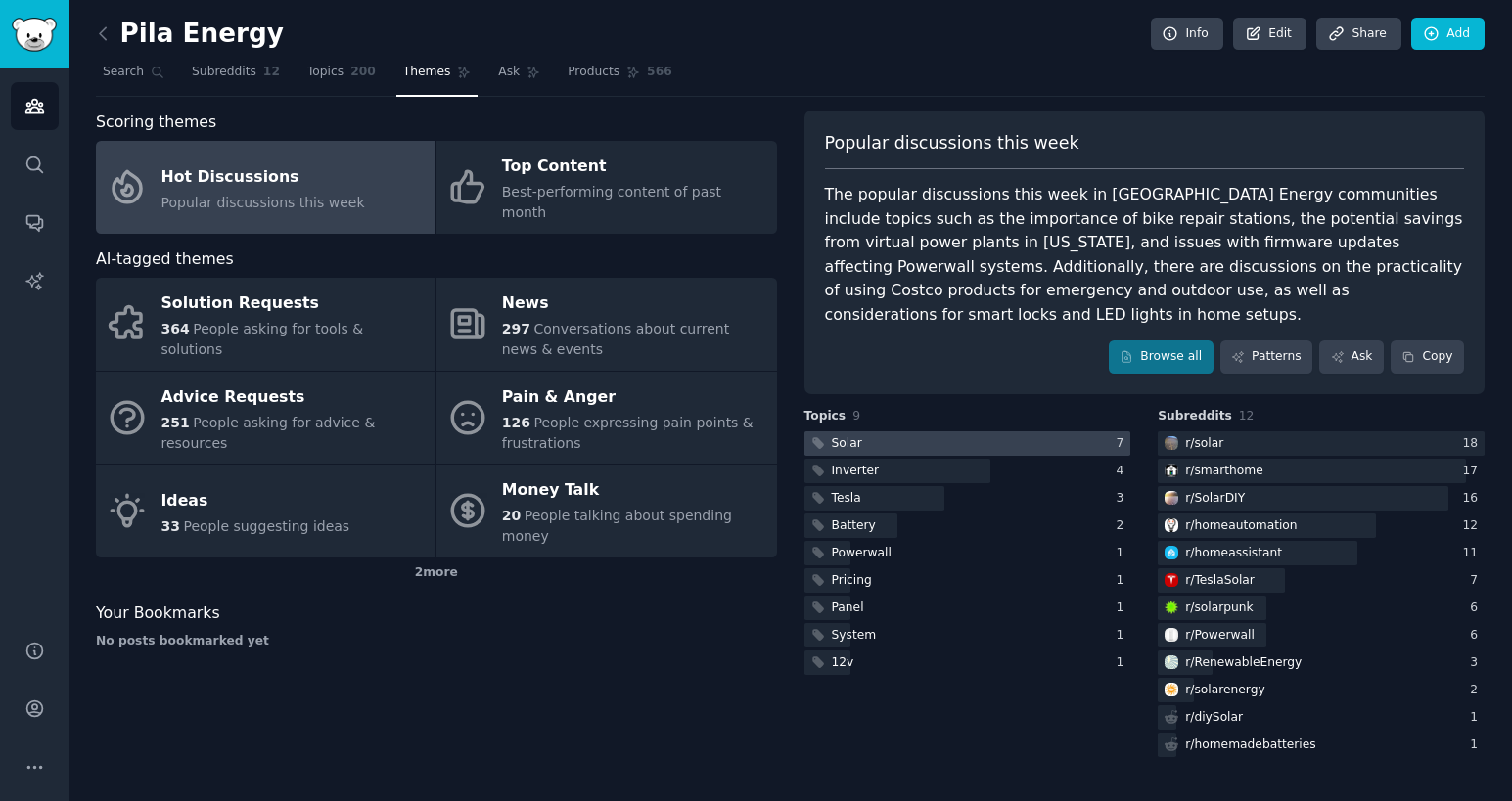
click at [907, 432] on div at bounding box center [967, 444] width 327 height 25
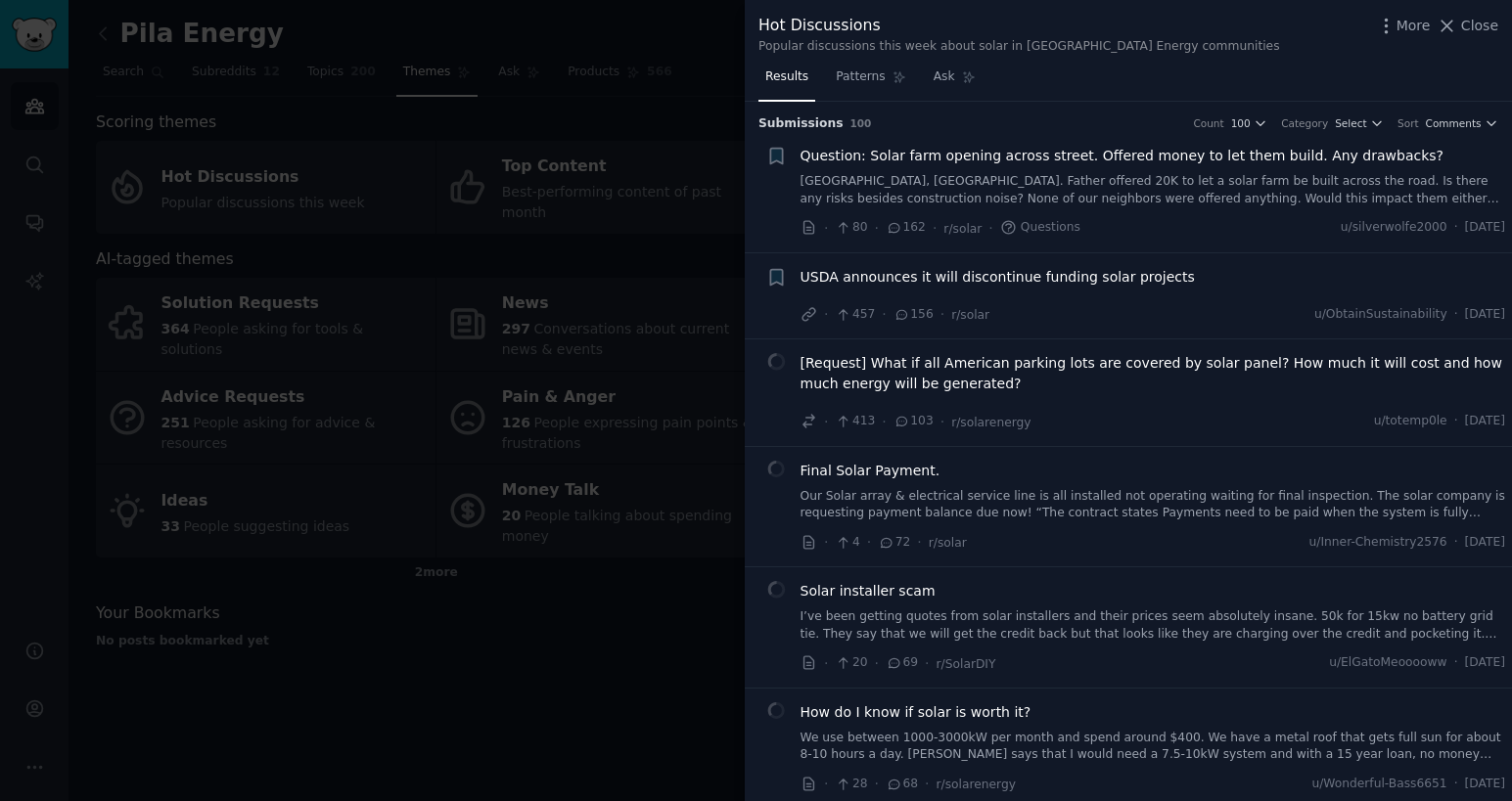
click at [400, 186] on div at bounding box center [756, 400] width 1512 height 801
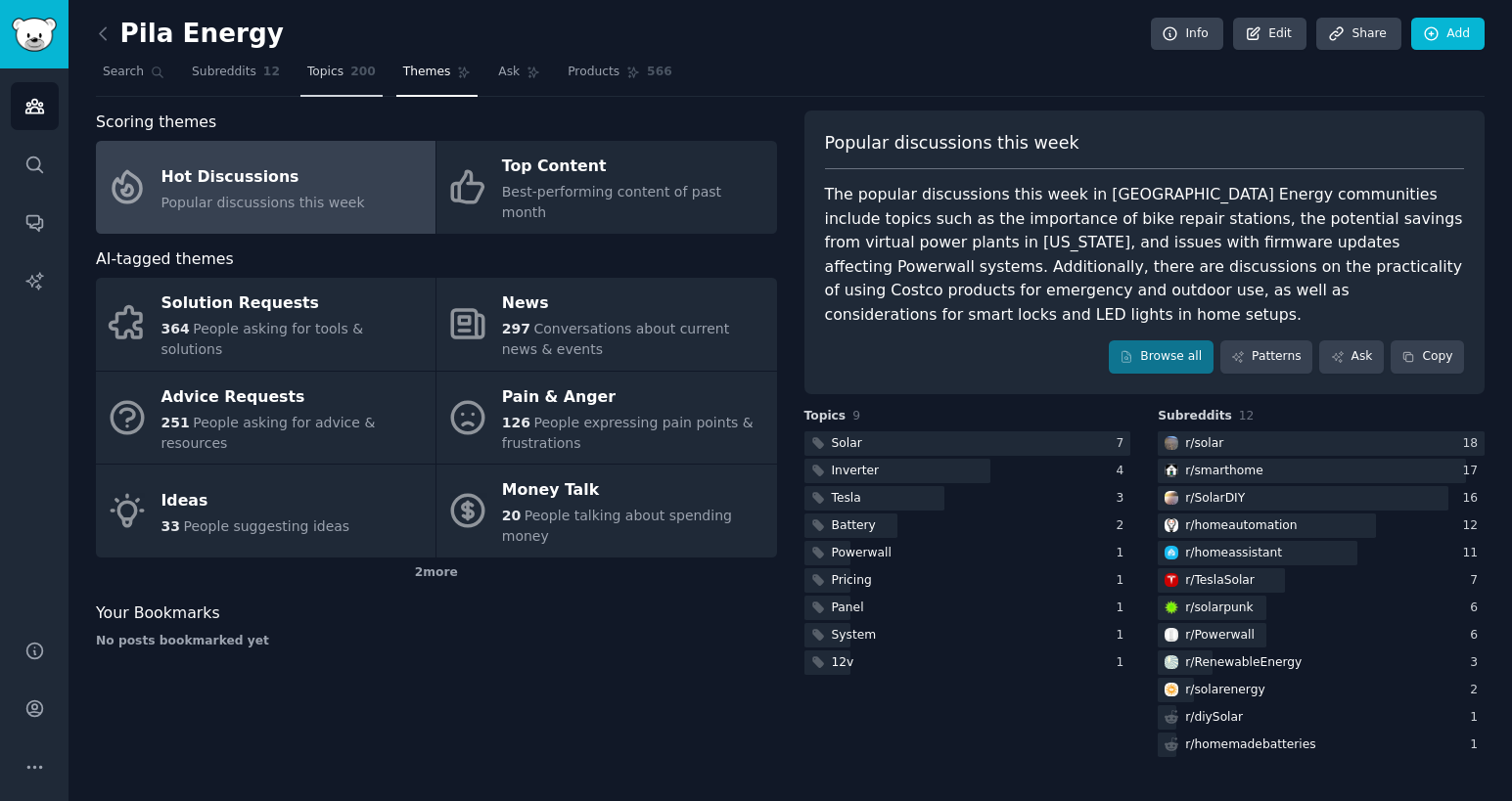
click at [339, 82] on link "Topics 200" at bounding box center [342, 76] width 82 height 40
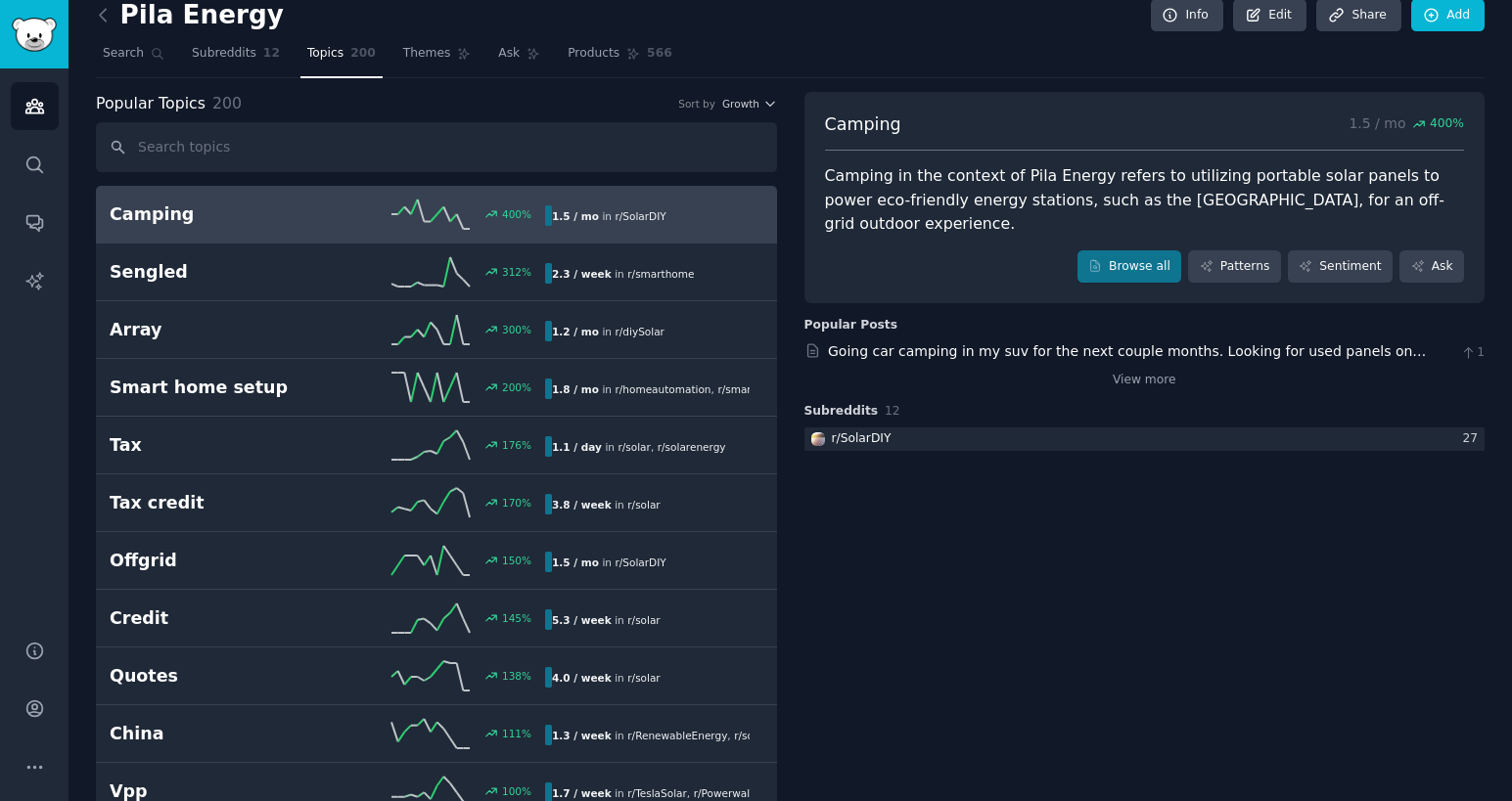
scroll to position [21, 0]
click at [116, 57] on span "Search" at bounding box center [123, 52] width 41 height 18
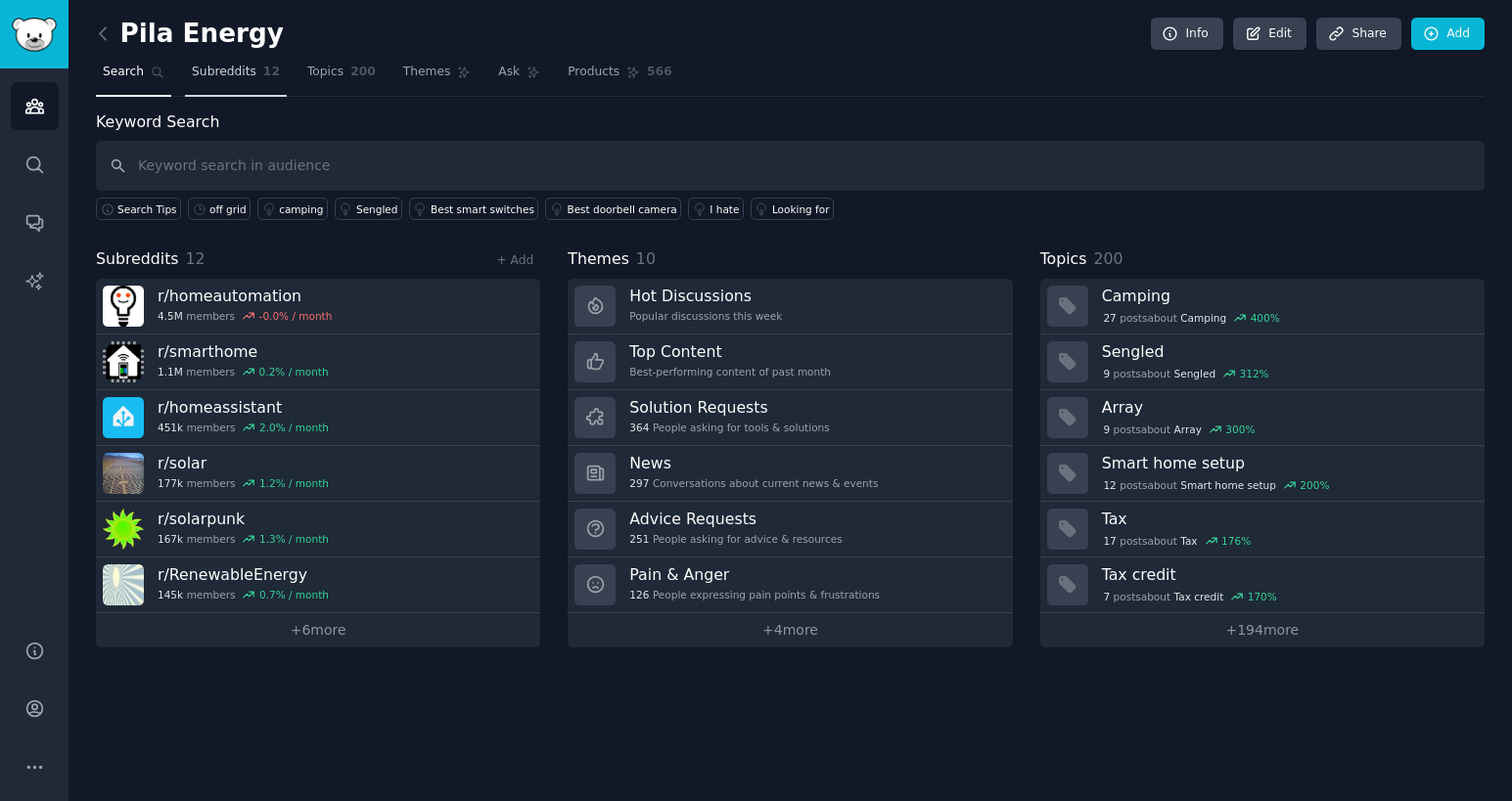
click at [250, 79] on span "Subreddits" at bounding box center [223, 72] width 65 height 18
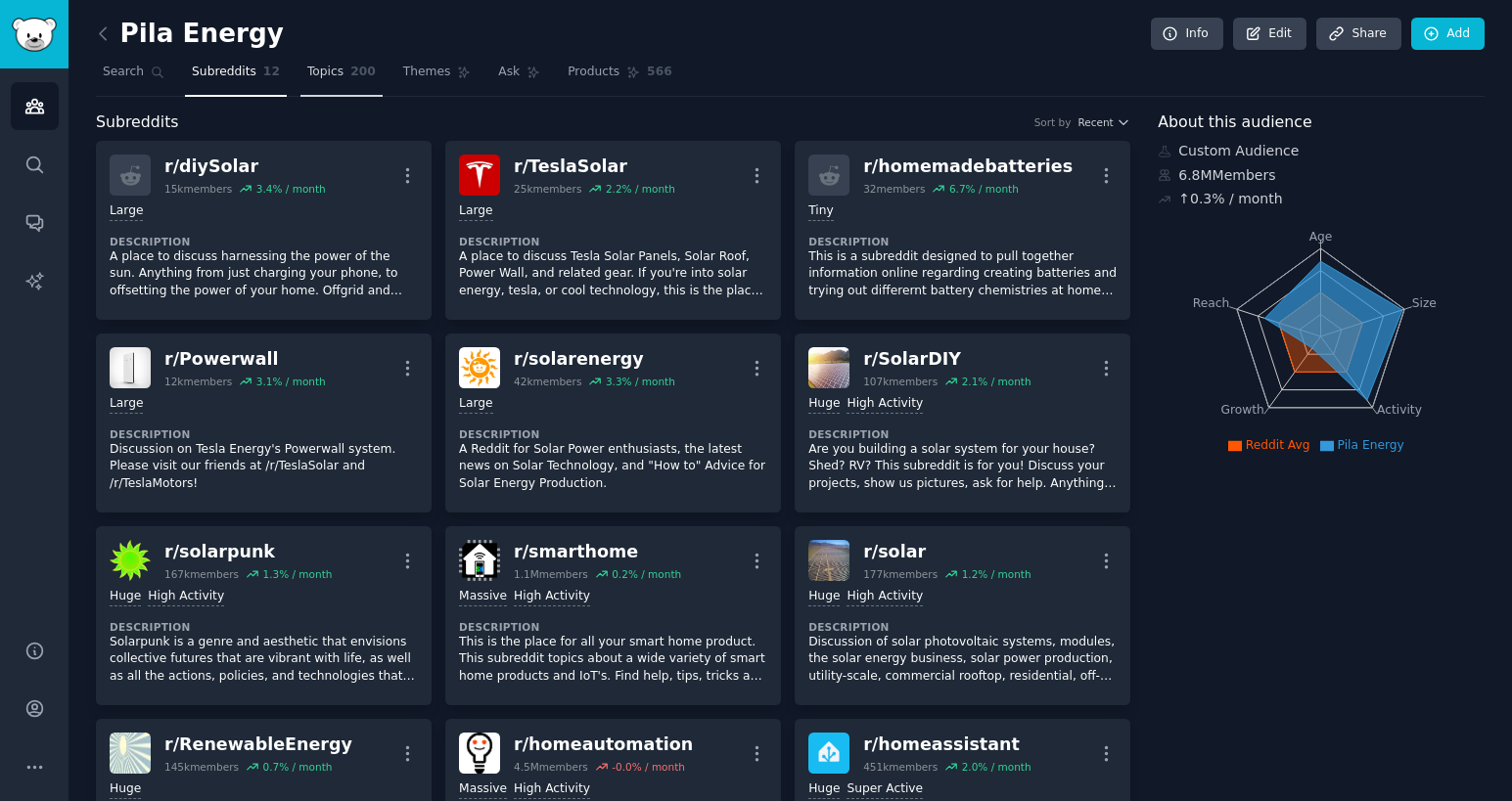
click at [351, 75] on span "200" at bounding box center [363, 72] width 26 height 18
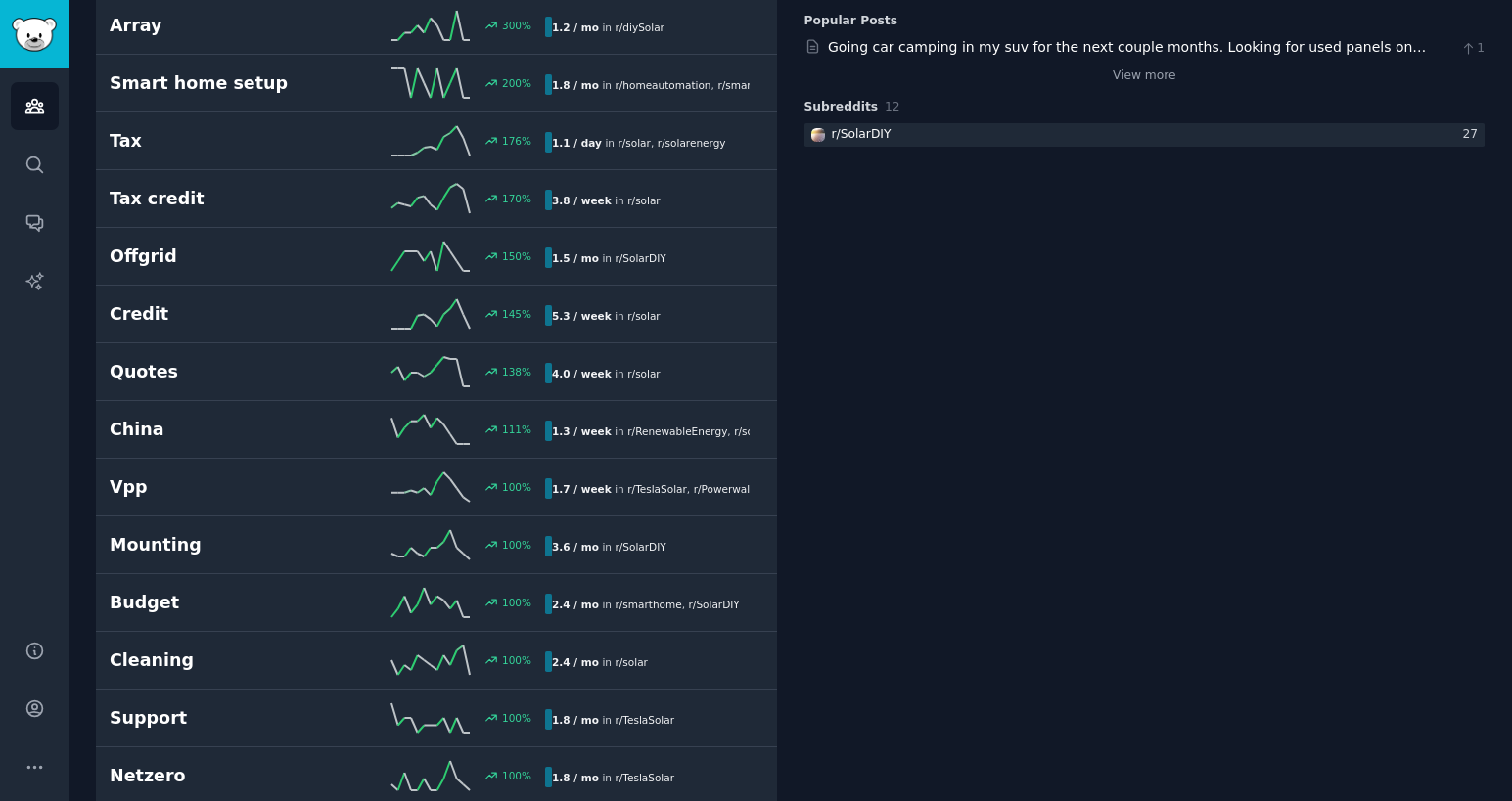
scroll to position [336, 0]
